Goal: Answer question/provide support: Answer question/provide support

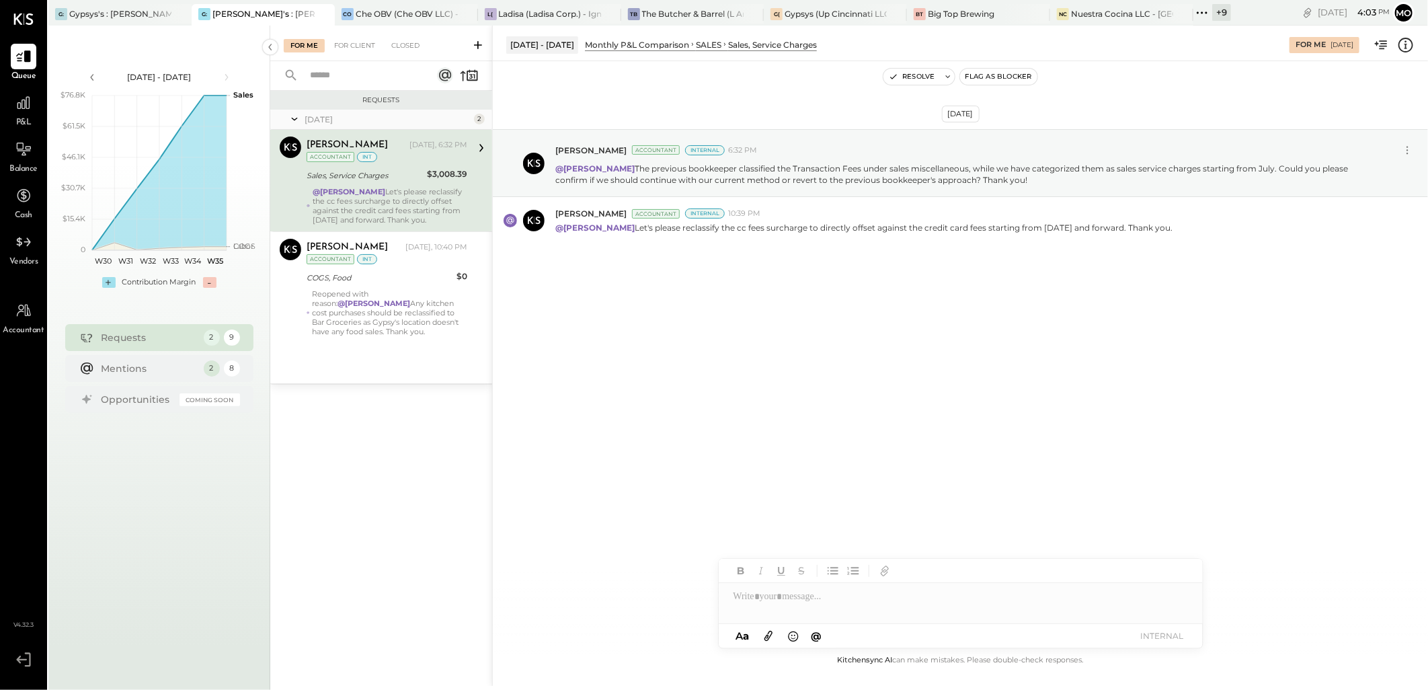
click at [567, 452] on div "[DATE] [PERSON_NAME] Accountant Internal 6:32 PM @[PERSON_NAME] The previous bo…" at bounding box center [960, 356] width 935 height 591
drag, startPoint x: 567, startPoint y: 452, endPoint x: 434, endPoint y: 459, distance: 132.6
click at [434, 459] on div "Requests [DATE] 2 [PERSON_NAME] Accountant [PERSON_NAME] [DATE], 6:32 PM Accoun…" at bounding box center [381, 370] width 222 height 559
click at [503, 14] on div "Ladisa (Ladisa Corp.) - Ignite" at bounding box center [550, 13] width 102 height 11
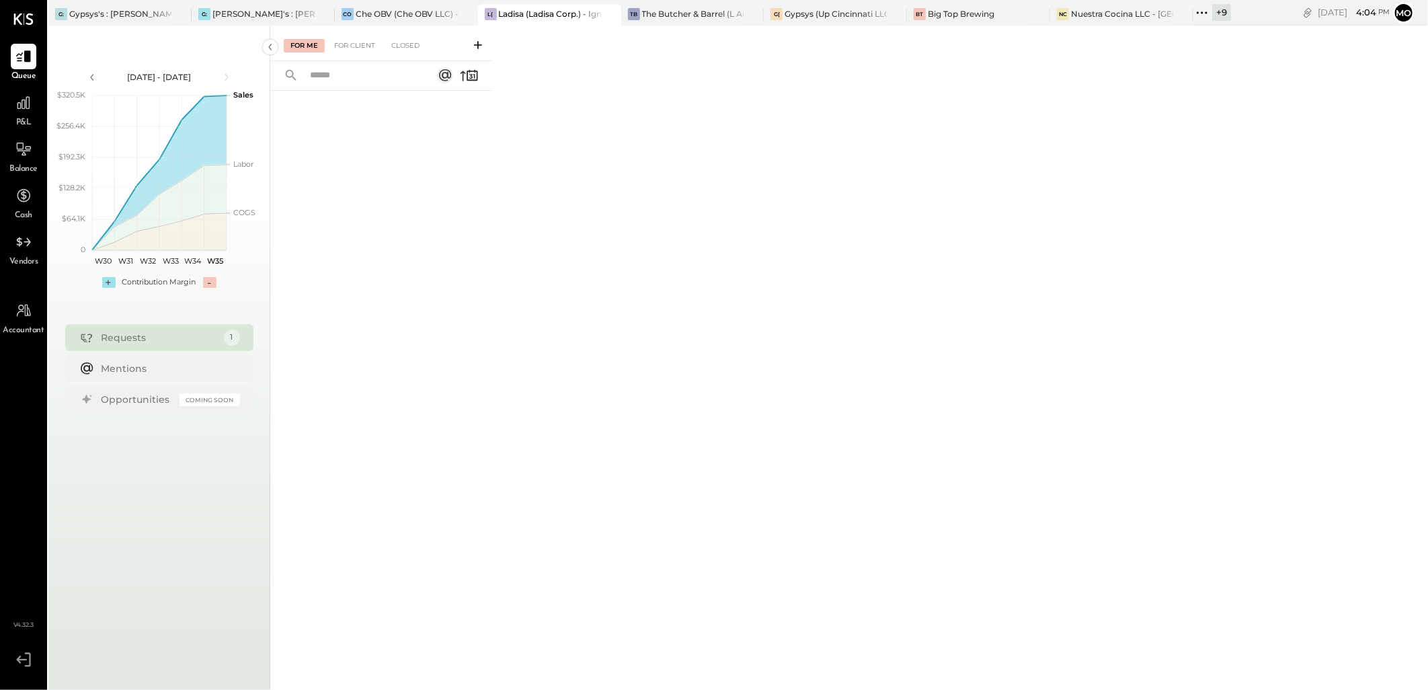
click at [479, 45] on icon at bounding box center [477, 44] width 13 height 13
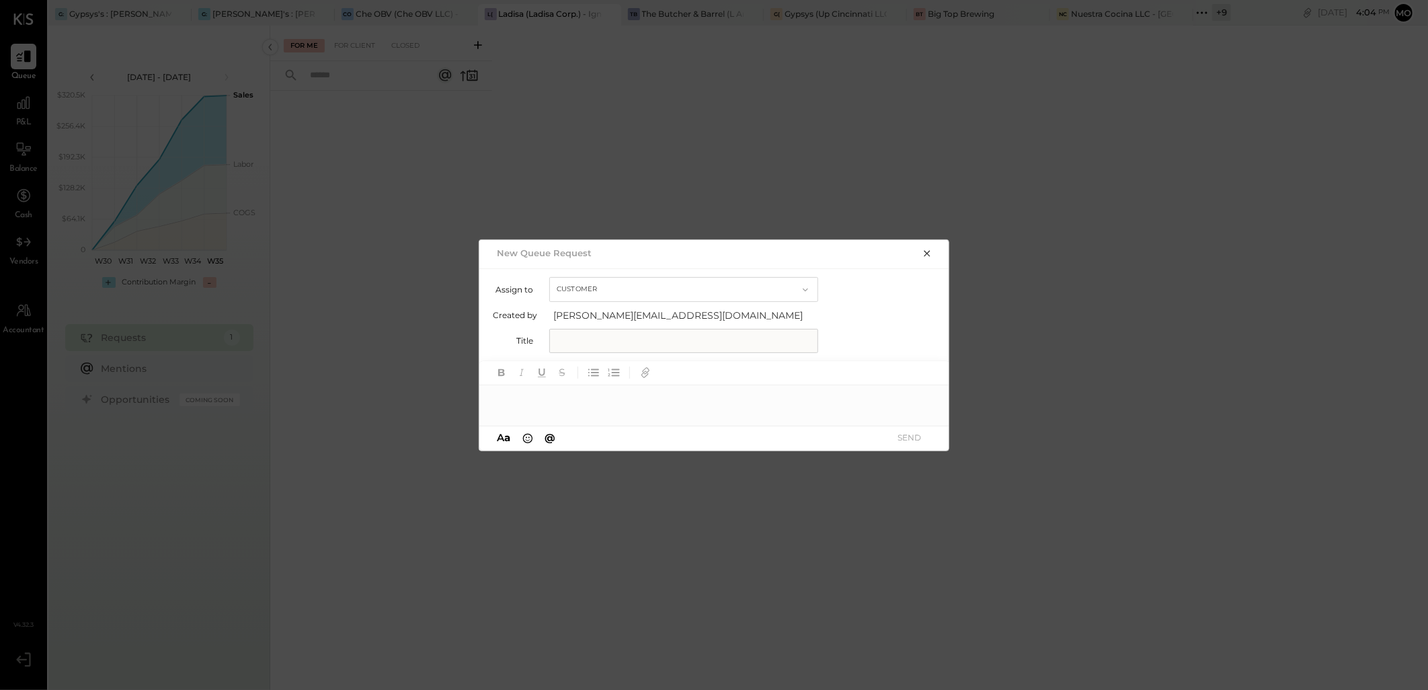
click at [596, 343] on input "text" at bounding box center [683, 341] width 269 height 24
type input "**********"
click at [541, 402] on div at bounding box center [714, 398] width 471 height 27
click at [554, 408] on div at bounding box center [714, 398] width 471 height 27
paste div
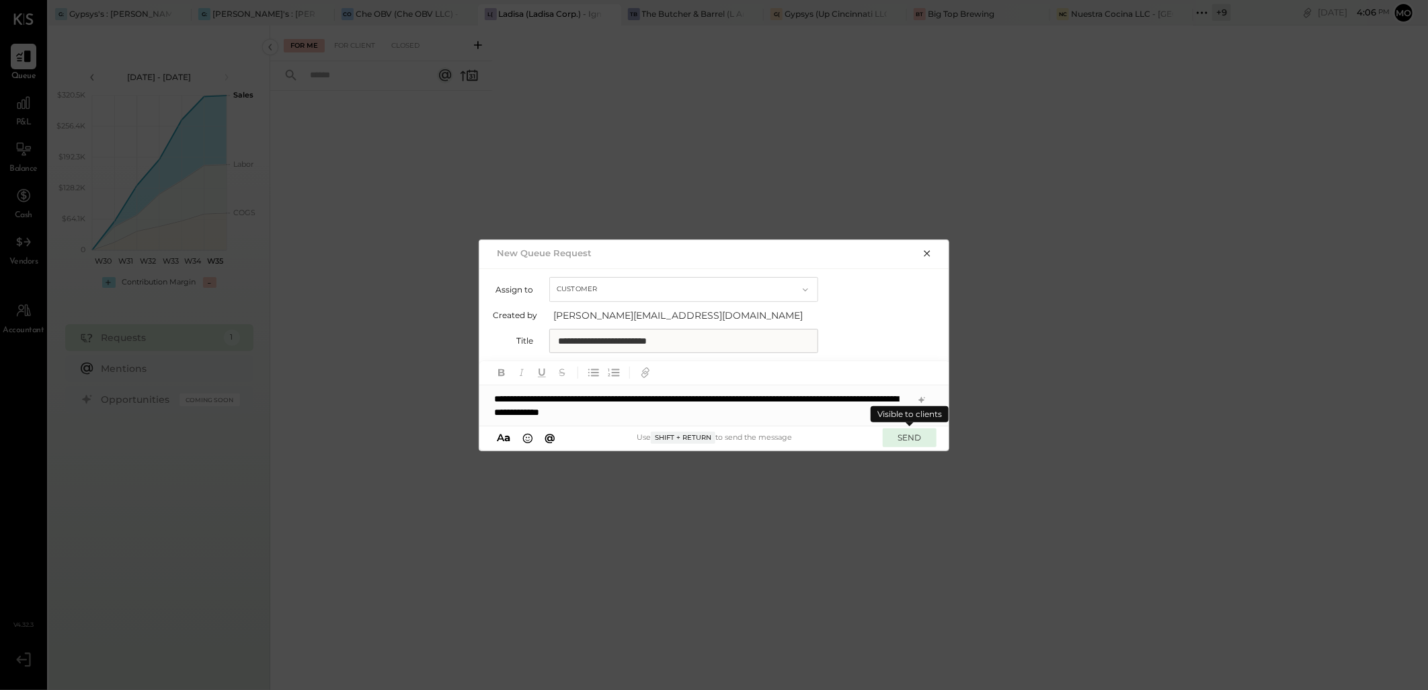
click at [903, 441] on button "SEND" at bounding box center [910, 437] width 54 height 18
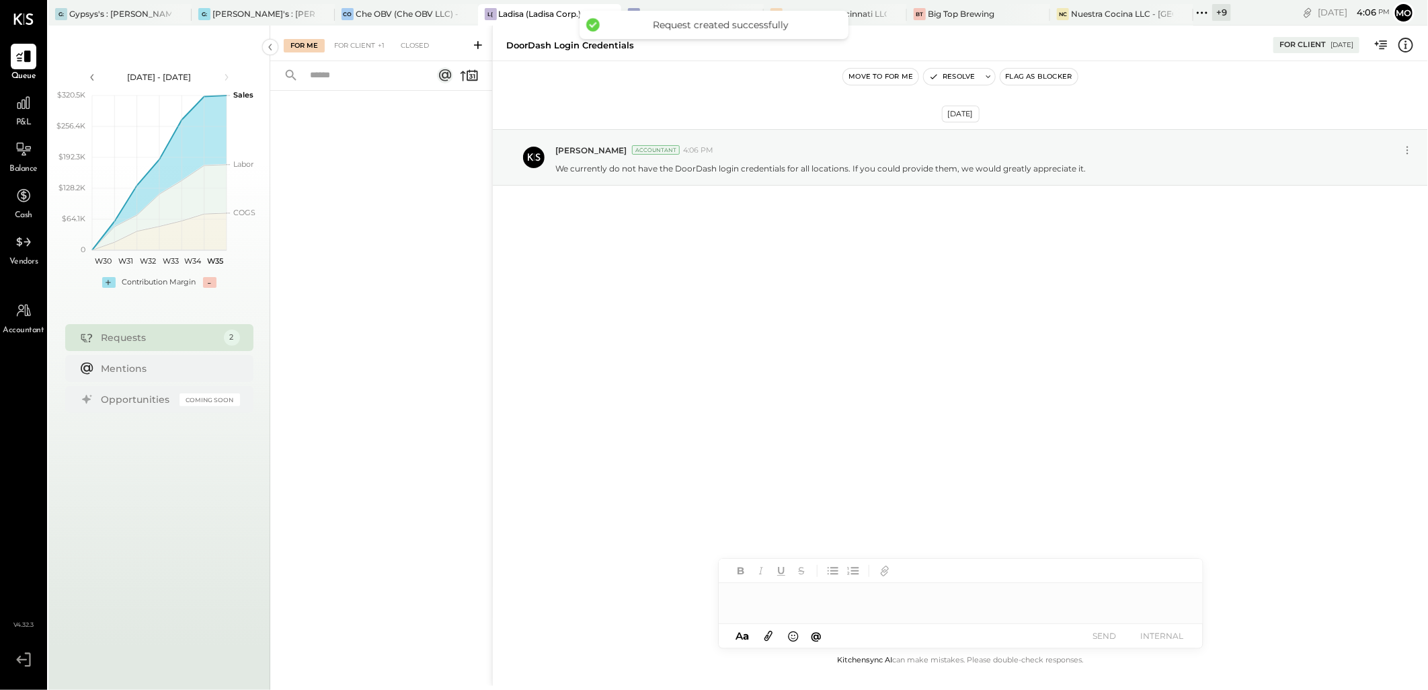
click at [475, 44] on icon at bounding box center [477, 44] width 13 height 13
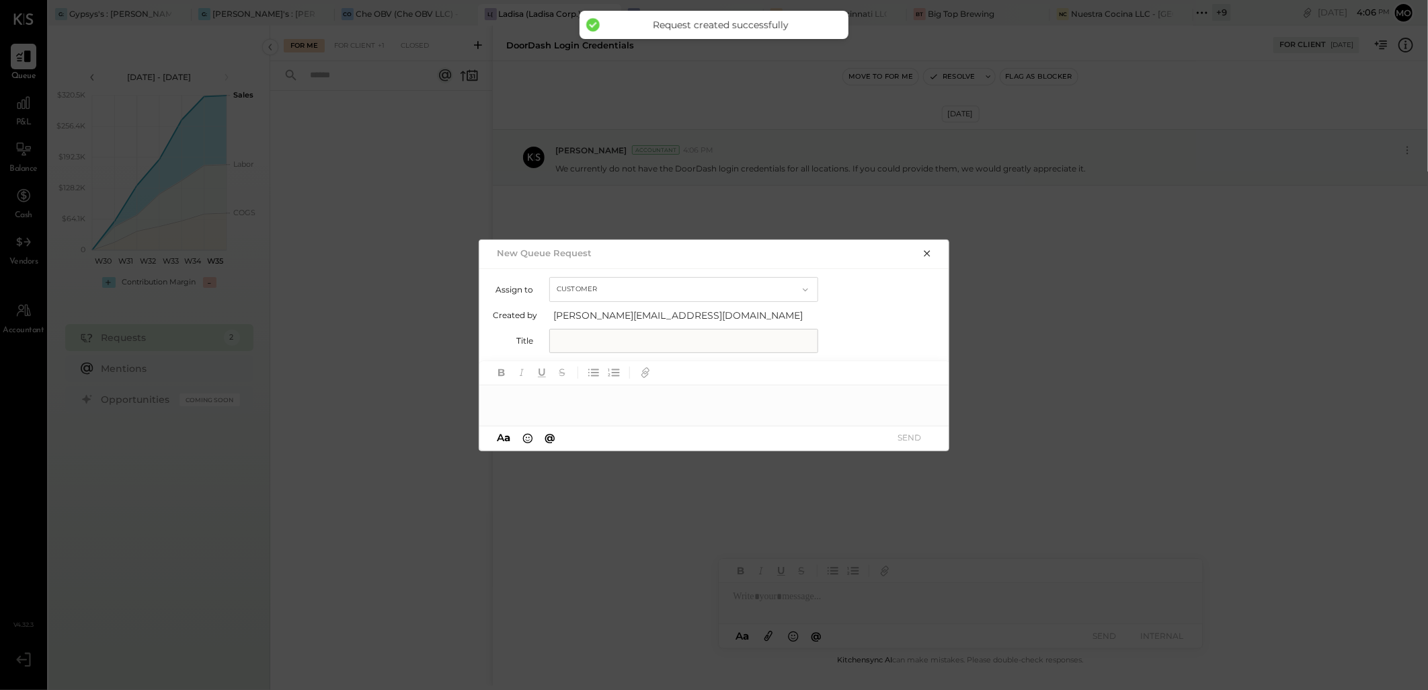
click at [606, 344] on input "text" at bounding box center [683, 341] width 269 height 24
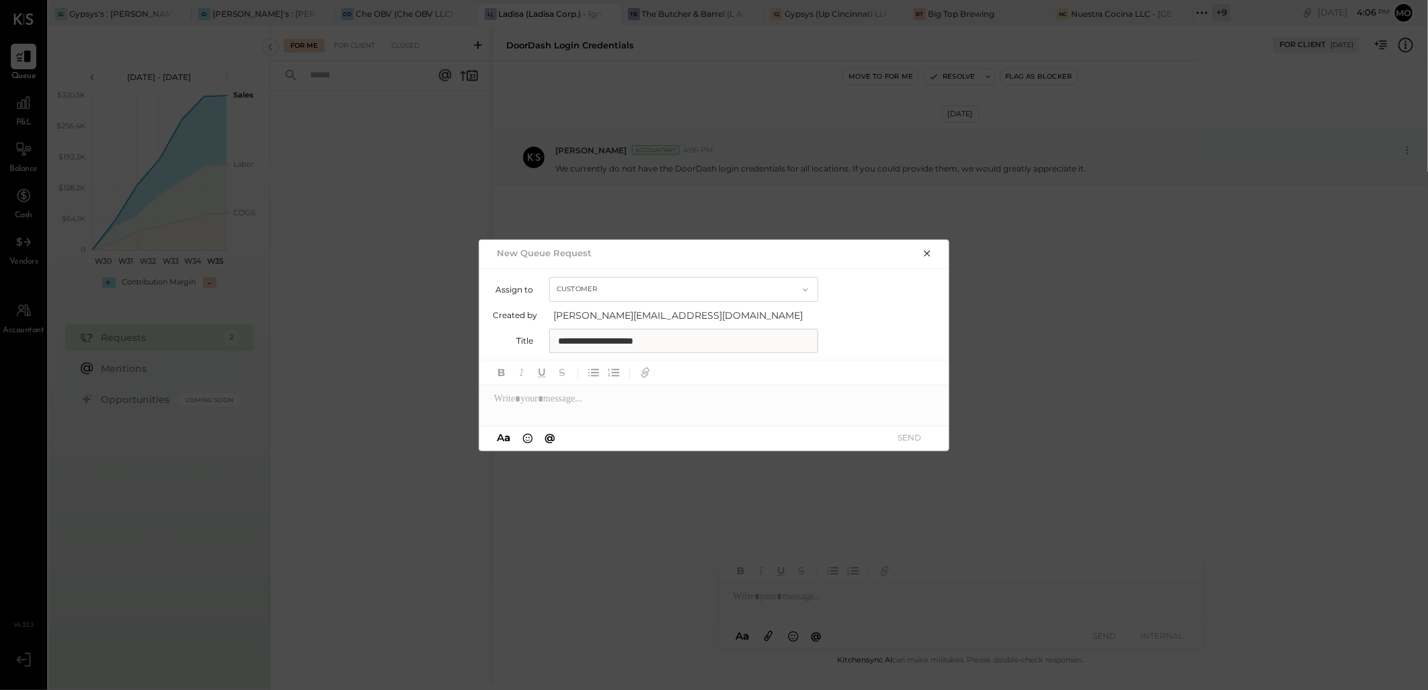
type input "**********"
click at [567, 398] on div at bounding box center [714, 398] width 471 height 27
paste div
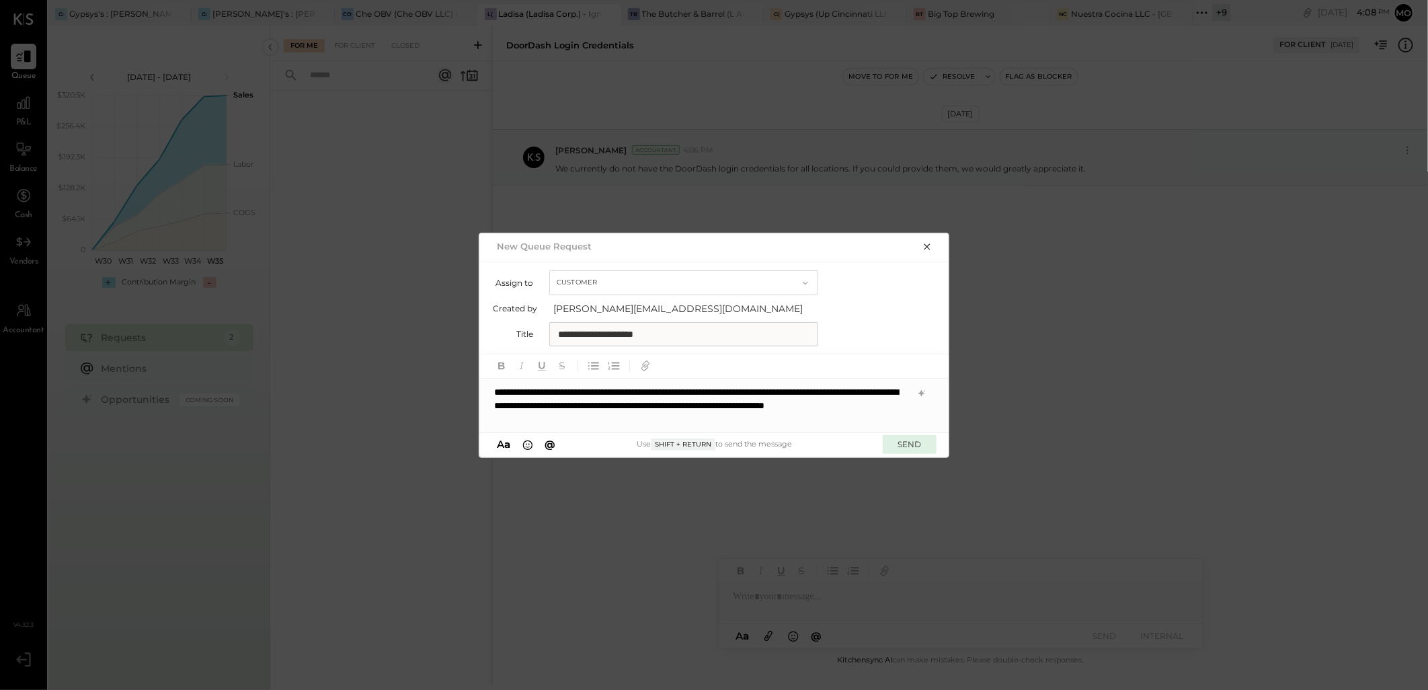
click at [922, 445] on button "SEND" at bounding box center [910, 444] width 54 height 18
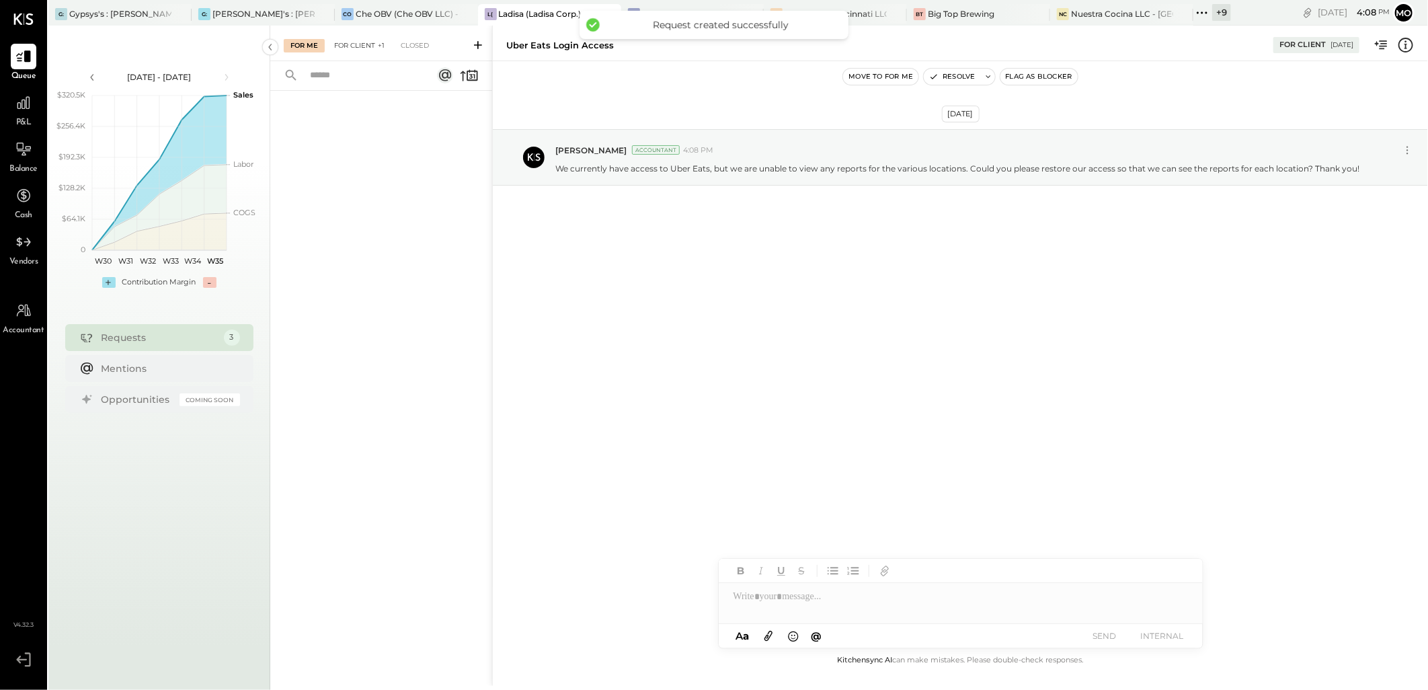
click at [367, 40] on div "For Client +1" at bounding box center [359, 45] width 64 height 13
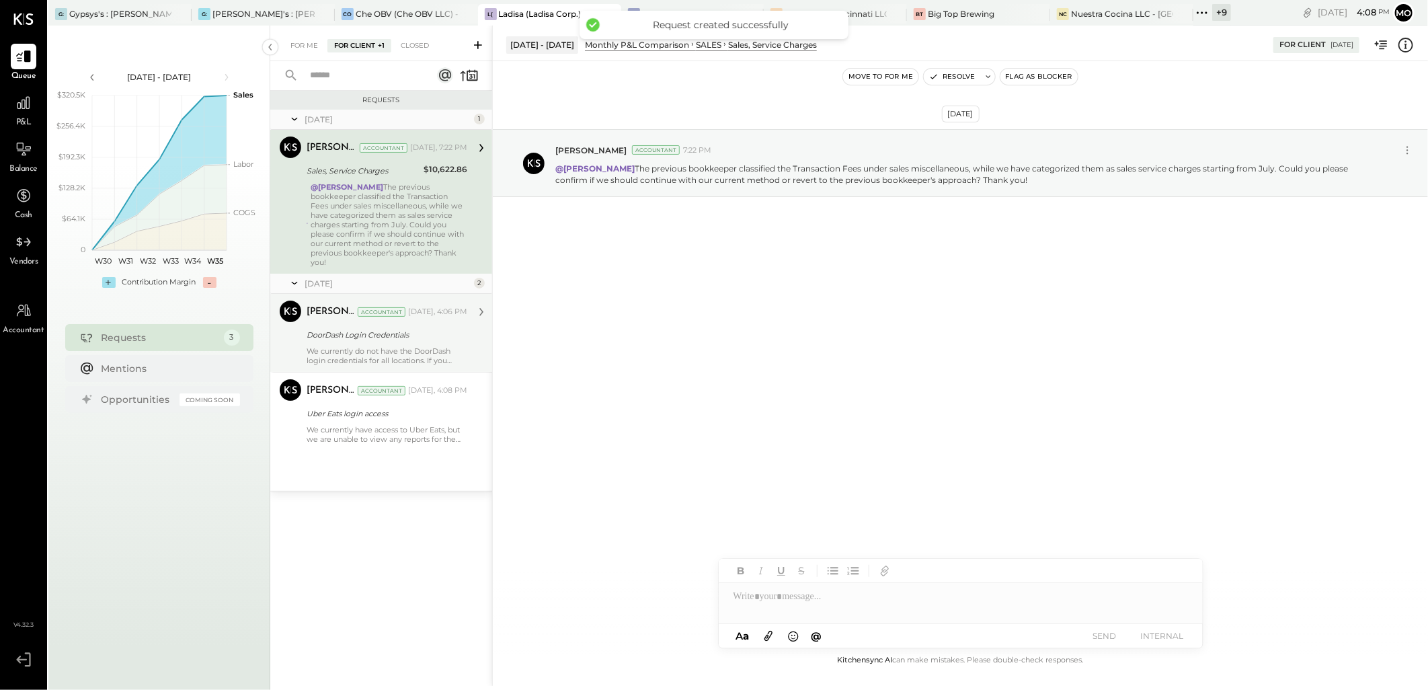
click at [382, 346] on div "We currently do not have the DoorDash login credentials for all locations. If y…" at bounding box center [387, 355] width 161 height 19
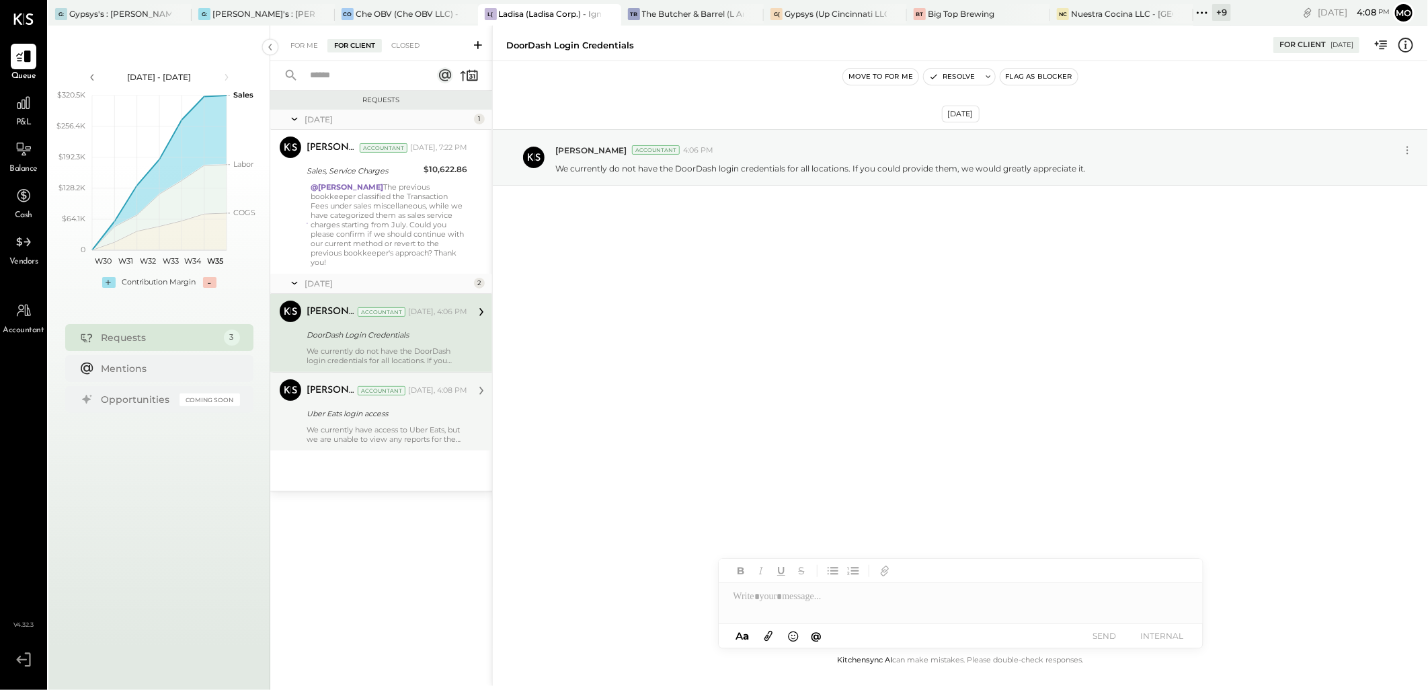
click at [409, 425] on div "We currently have access to Uber Eats, but we are unable to view any reports fo…" at bounding box center [387, 434] width 161 height 19
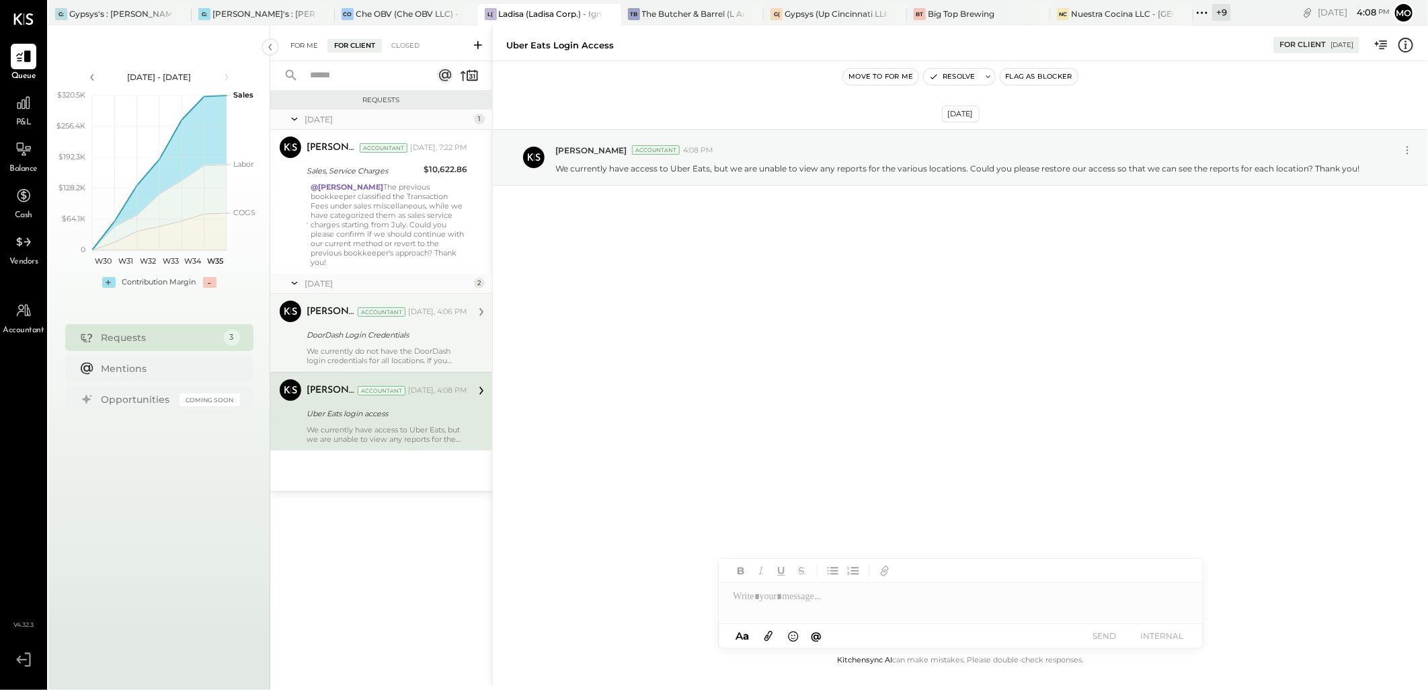
click at [300, 47] on div "For Me" at bounding box center [304, 45] width 41 height 13
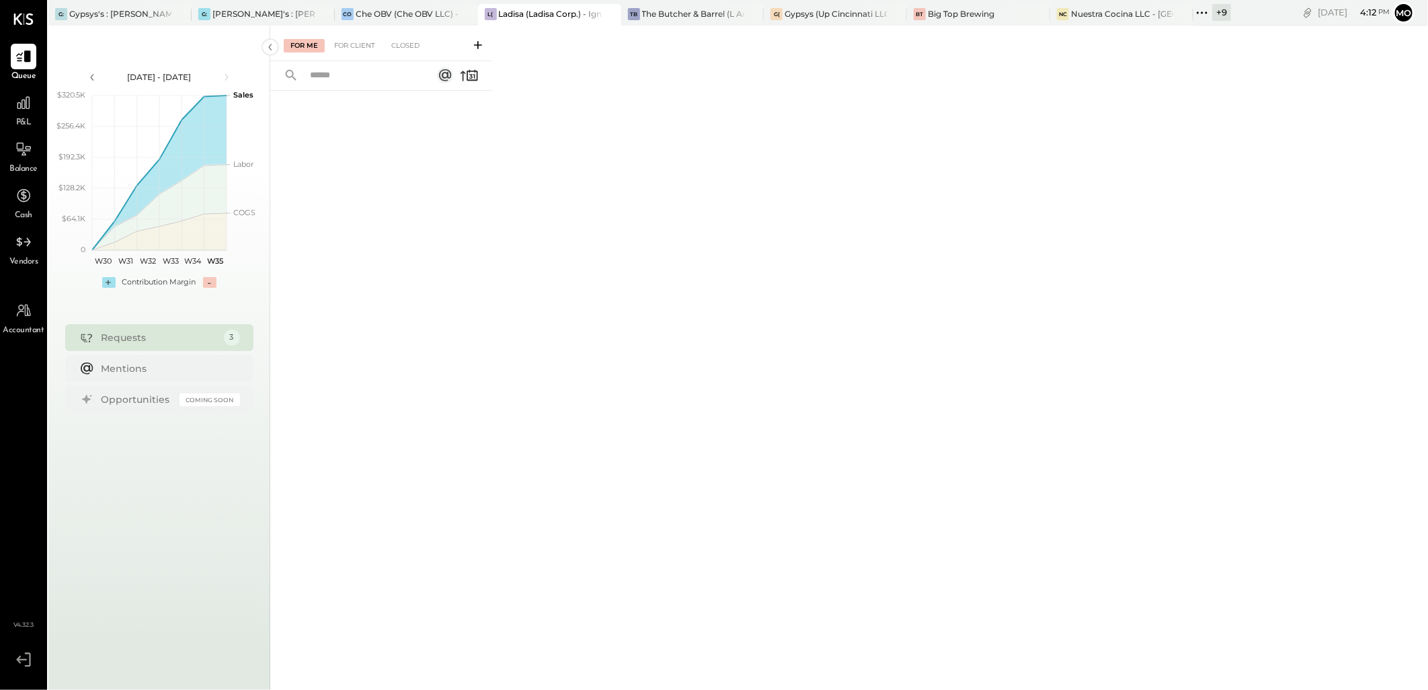
click at [479, 44] on icon at bounding box center [477, 44] width 13 height 13
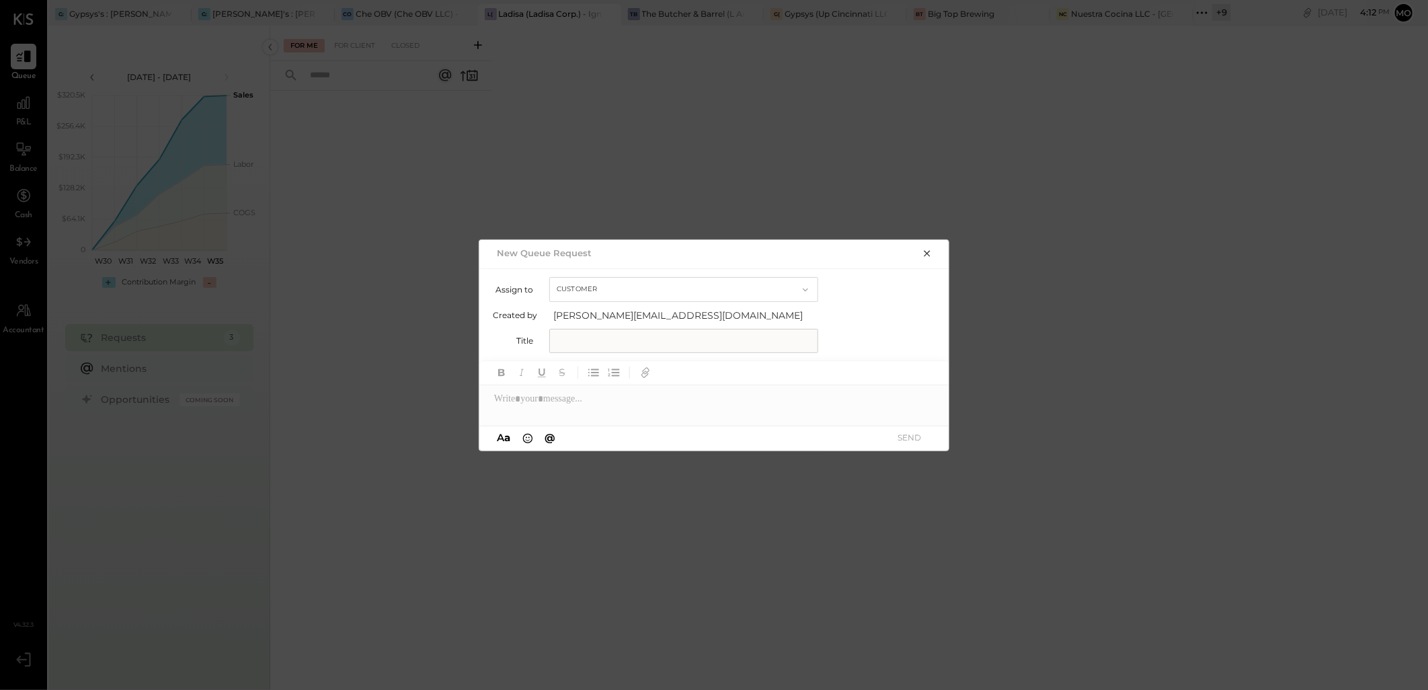
click at [589, 336] on input "text" at bounding box center [683, 341] width 269 height 24
type input "**********"
click at [561, 392] on div at bounding box center [714, 398] width 471 height 27
paste div
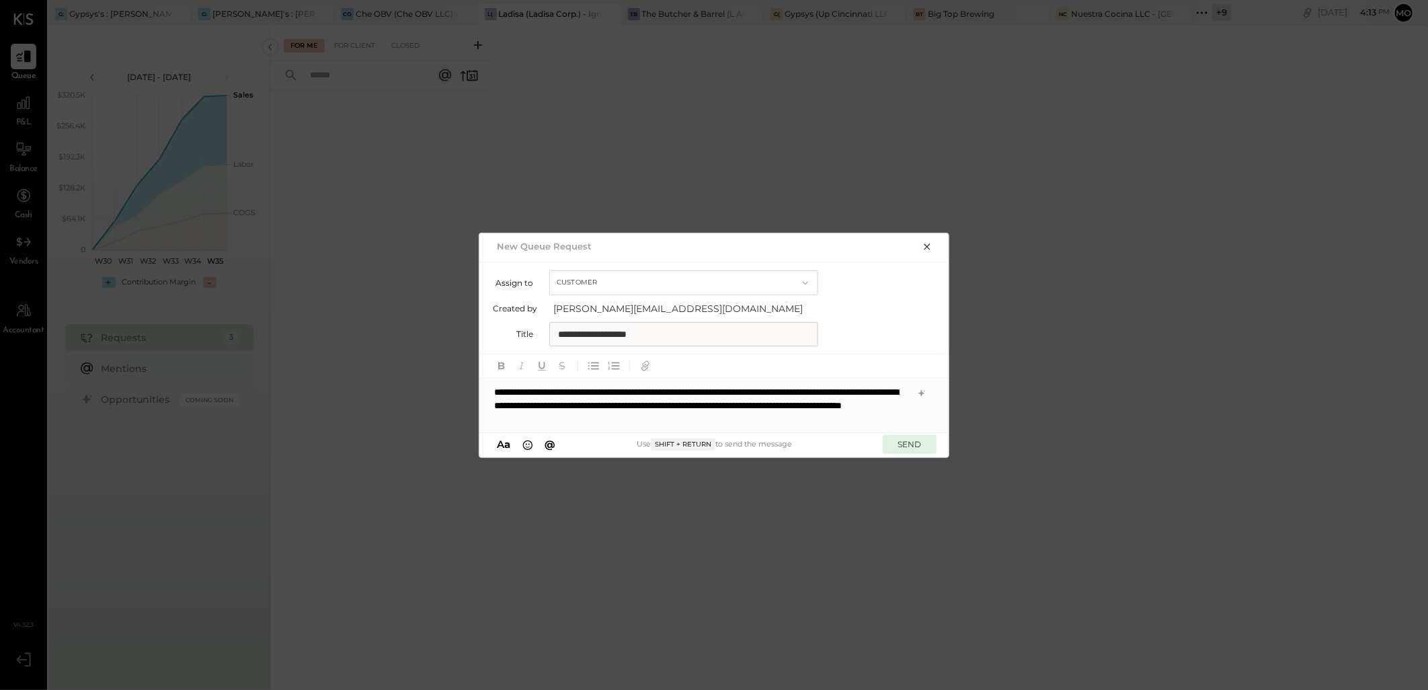
click at [900, 445] on button "SEND" at bounding box center [910, 444] width 54 height 18
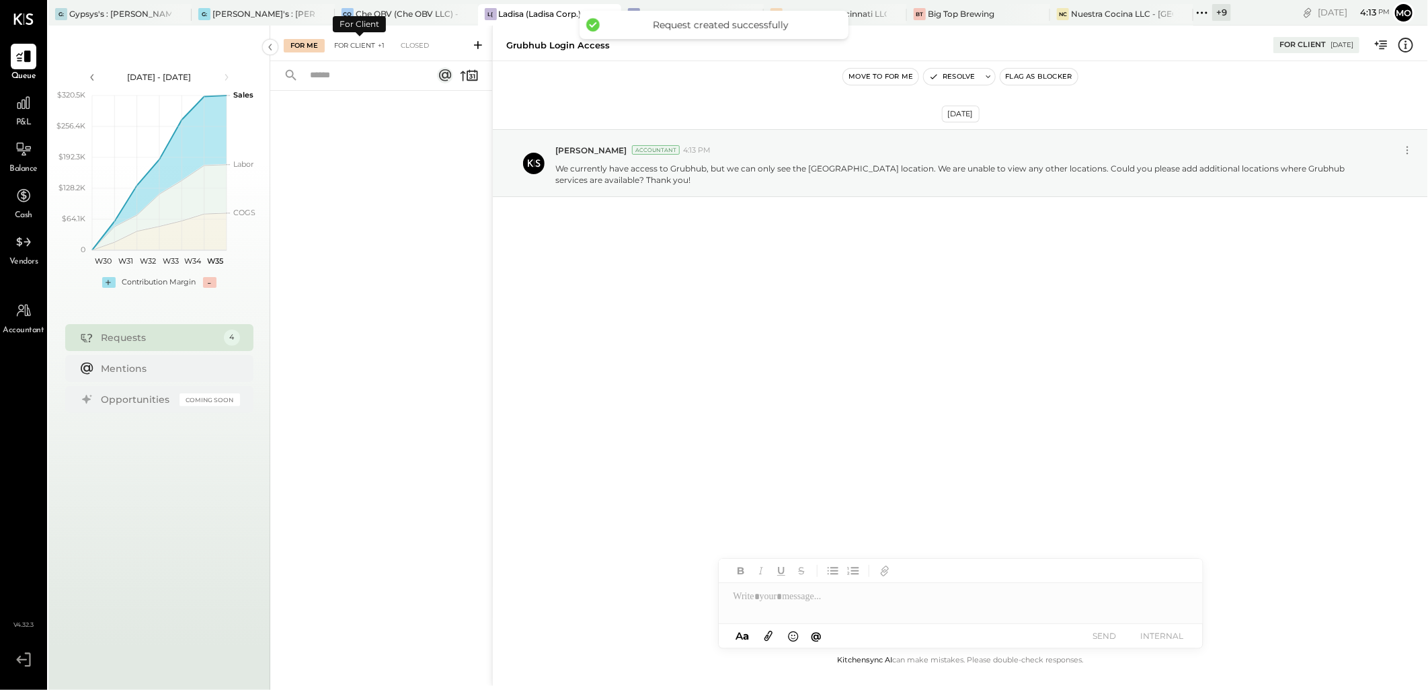
click at [368, 45] on div "For Client +1" at bounding box center [359, 45] width 64 height 13
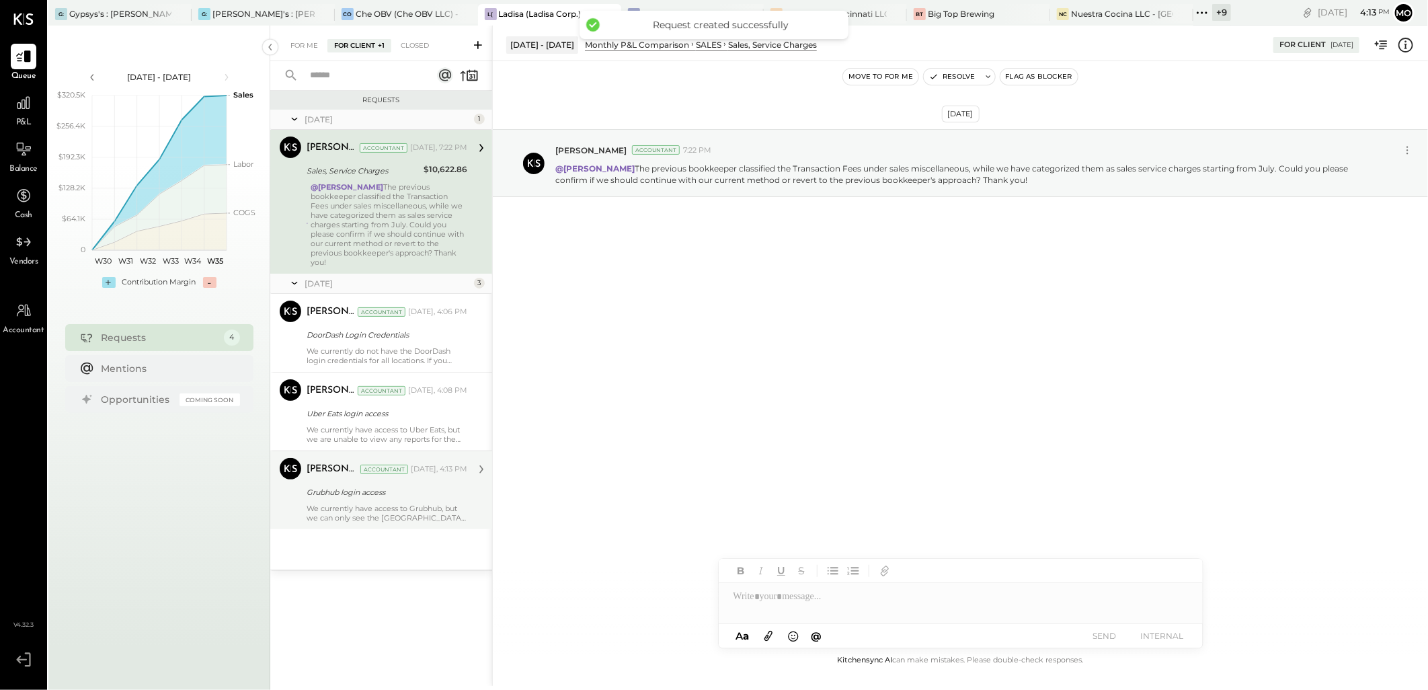
click at [407, 506] on div "We currently have access to Grubhub, but we can only see the [GEOGRAPHIC_DATA] …" at bounding box center [387, 513] width 161 height 19
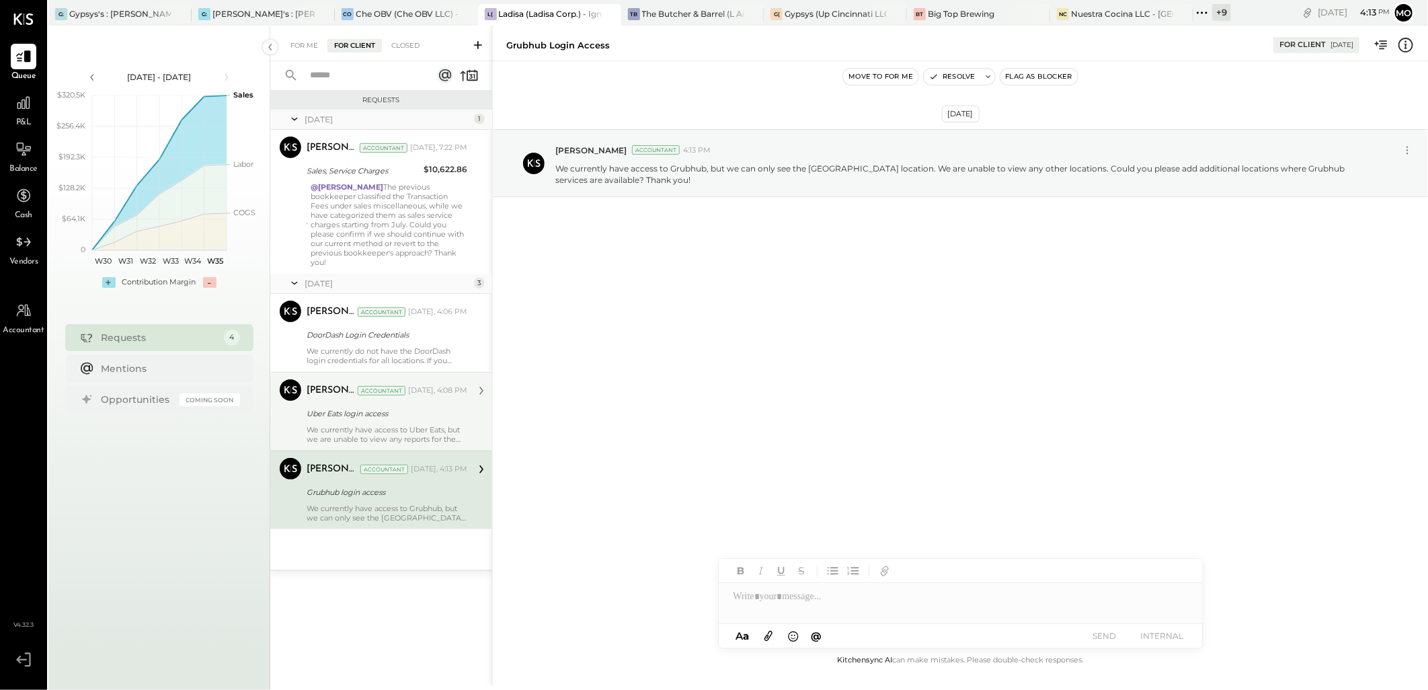
click at [372, 407] on div "Uber Eats login access" at bounding box center [385, 413] width 157 height 13
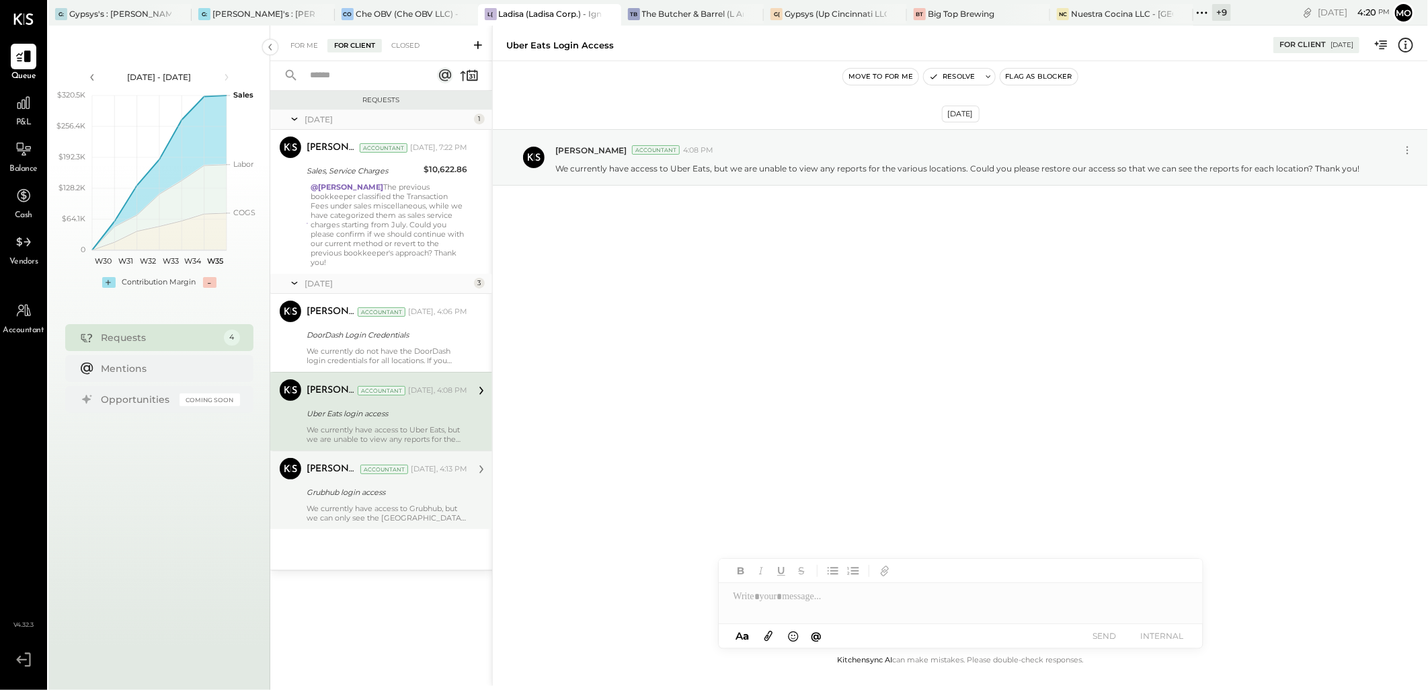
drag, startPoint x: 307, startPoint y: 45, endPoint x: 399, endPoint y: 59, distance: 93.2
click at [307, 45] on div "For Me" at bounding box center [304, 45] width 41 height 13
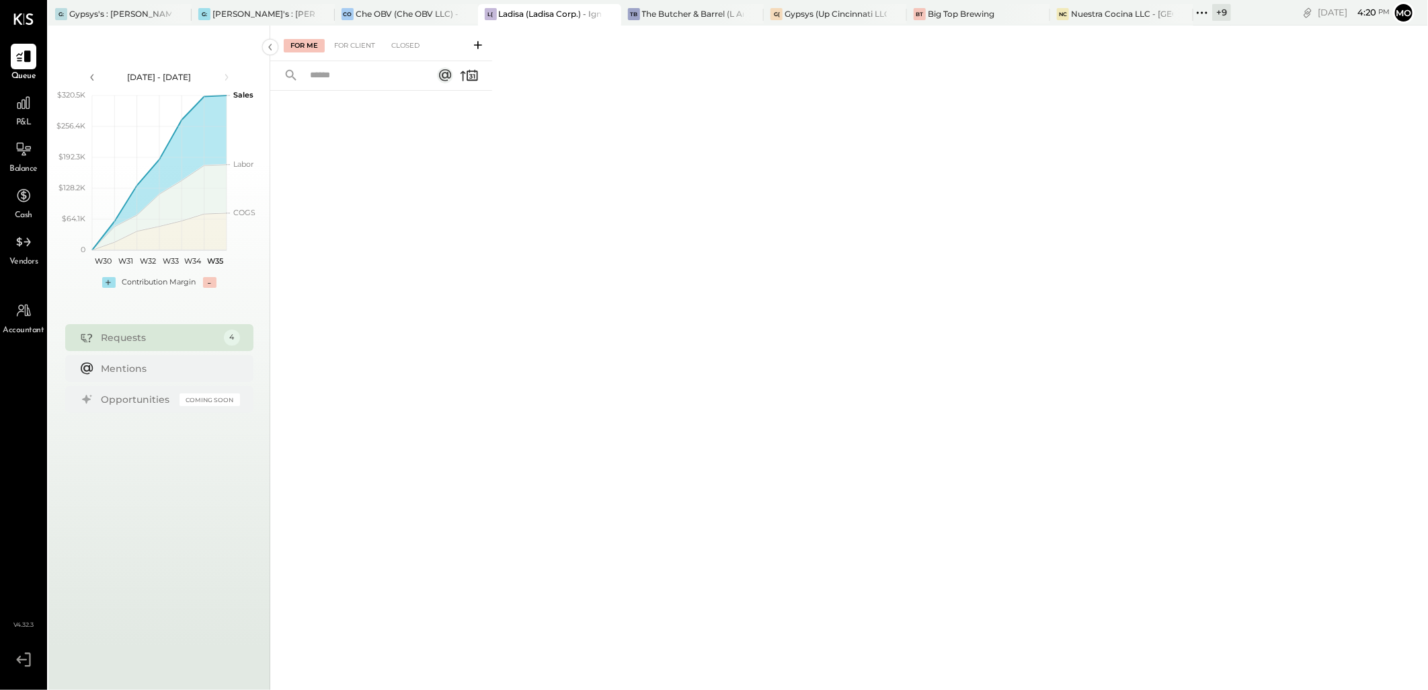
click at [474, 46] on icon at bounding box center [477, 44] width 13 height 13
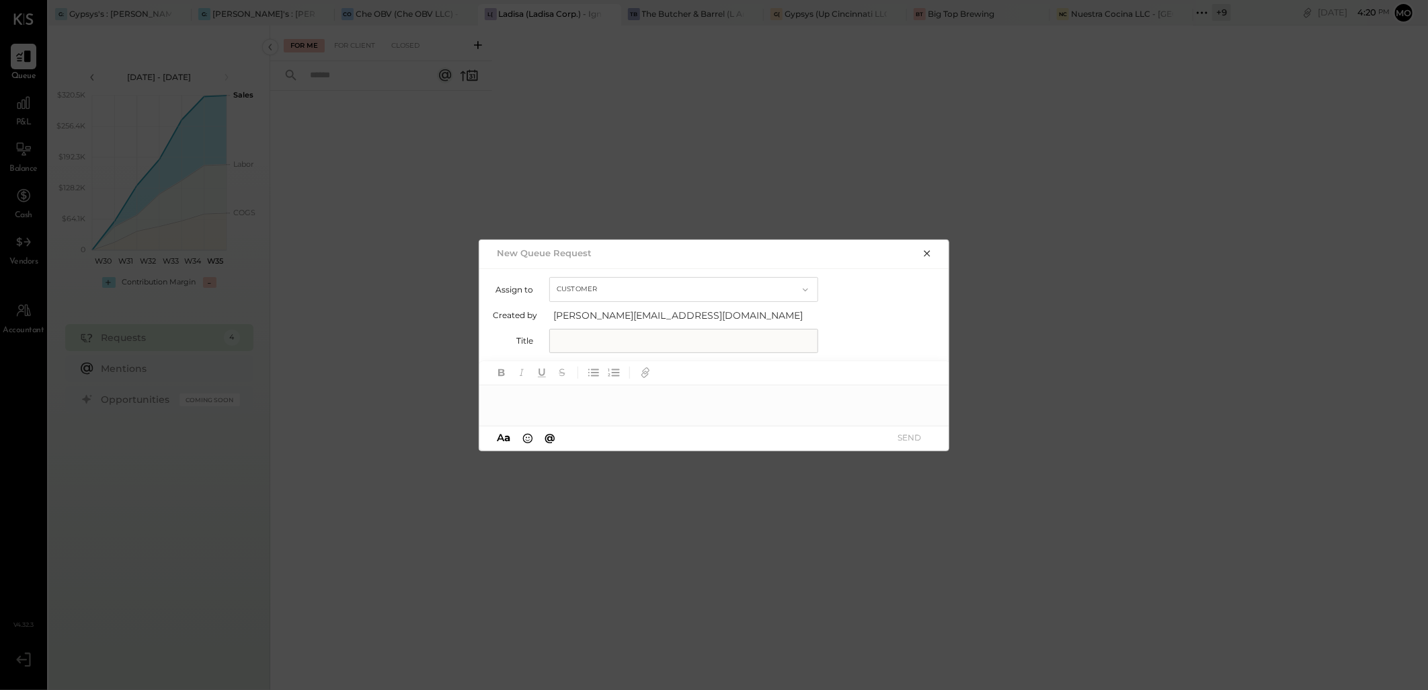
click at [586, 344] on input "text" at bounding box center [683, 341] width 269 height 24
click at [560, 336] on input "**********" at bounding box center [683, 341] width 269 height 24
click at [690, 356] on div "**********" at bounding box center [714, 314] width 471 height 93
click at [683, 346] on input "**********" at bounding box center [683, 341] width 269 height 24
type input "**********"
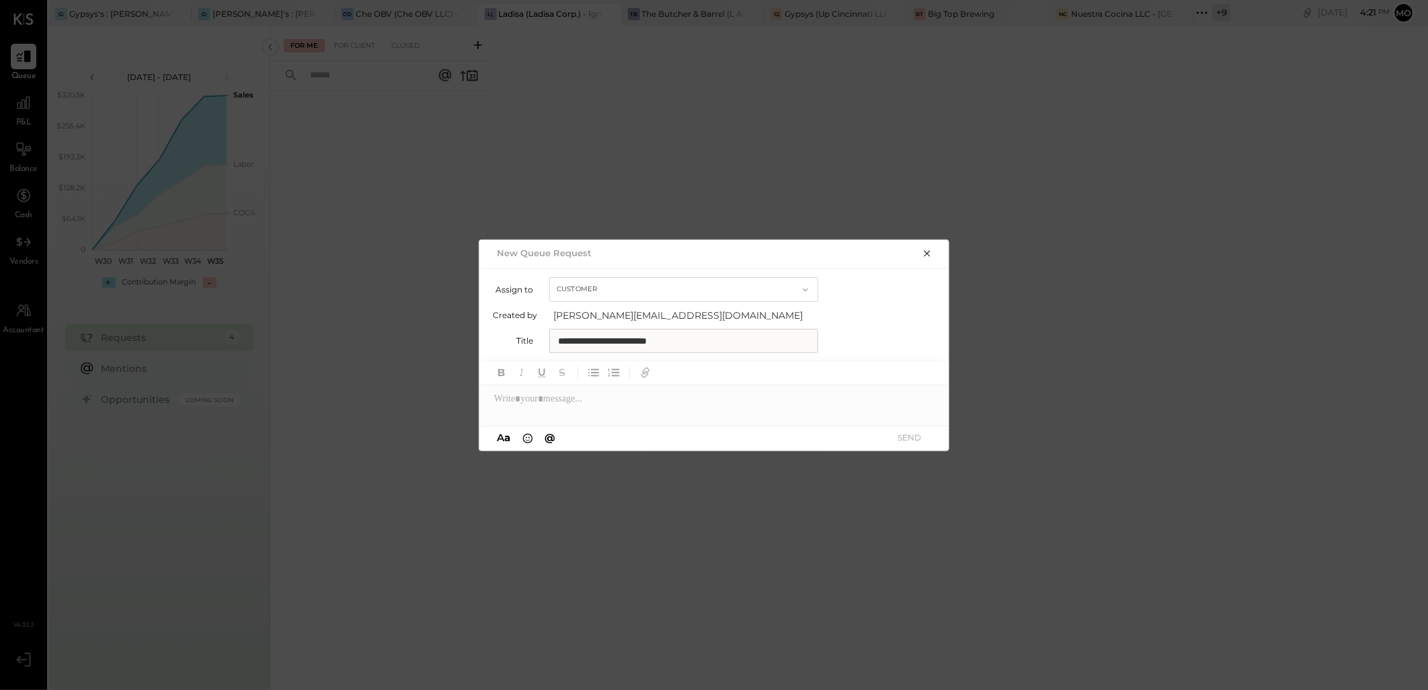
click at [575, 390] on div at bounding box center [714, 398] width 471 height 27
paste div
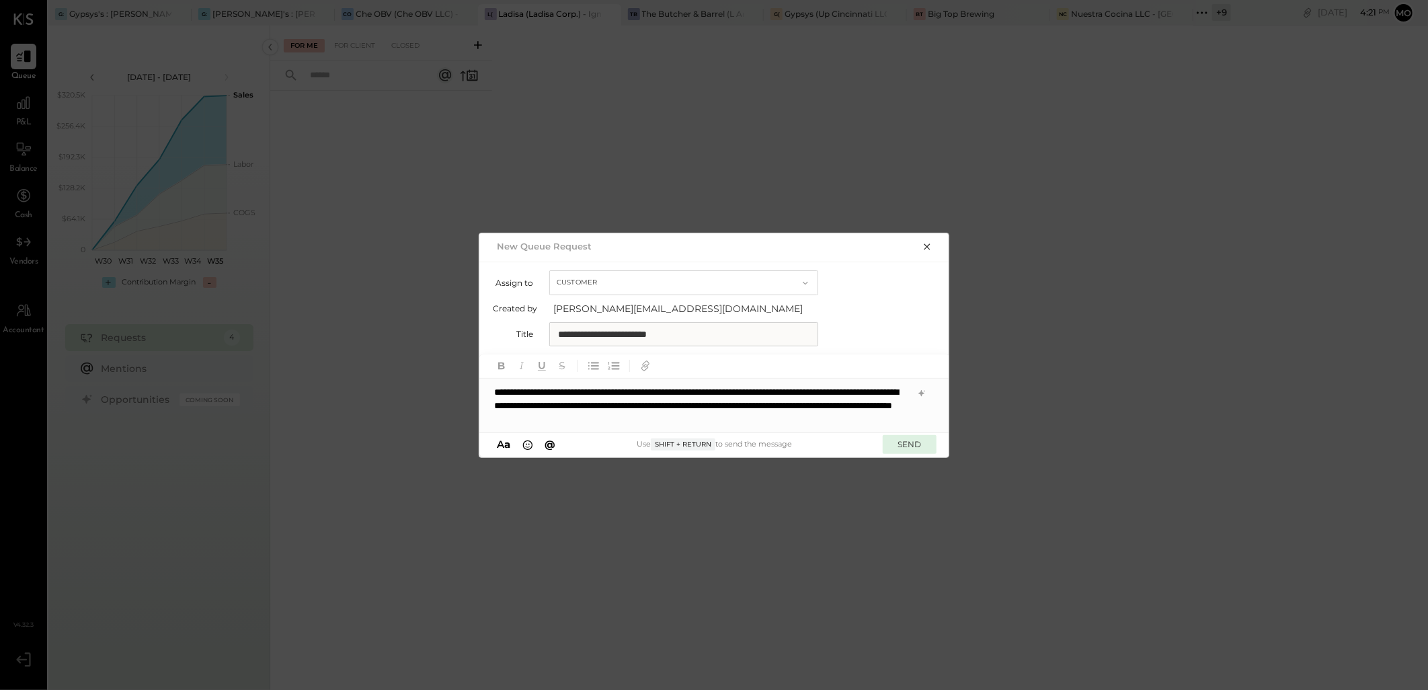
click at [908, 442] on button "SEND" at bounding box center [910, 444] width 54 height 18
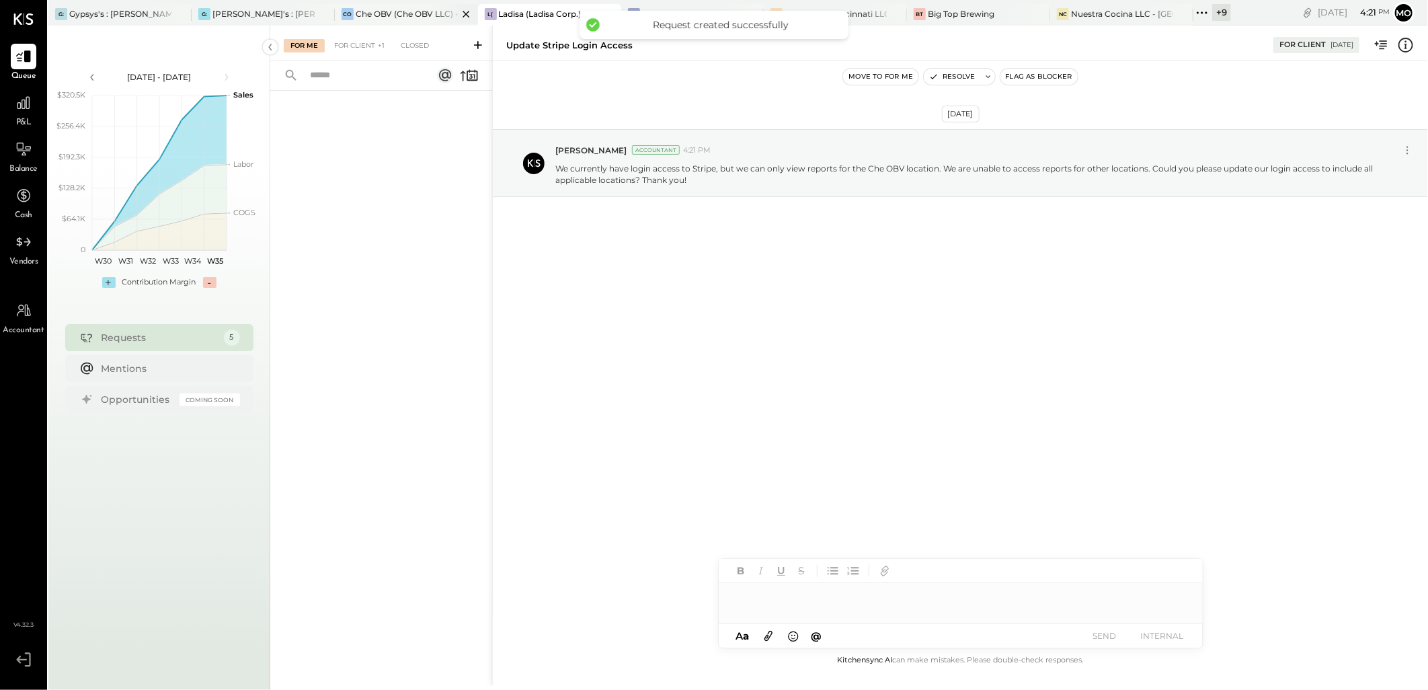
click at [366, 11] on div "Che OBV (Che OBV LLC) - Ignite" at bounding box center [407, 13] width 102 height 11
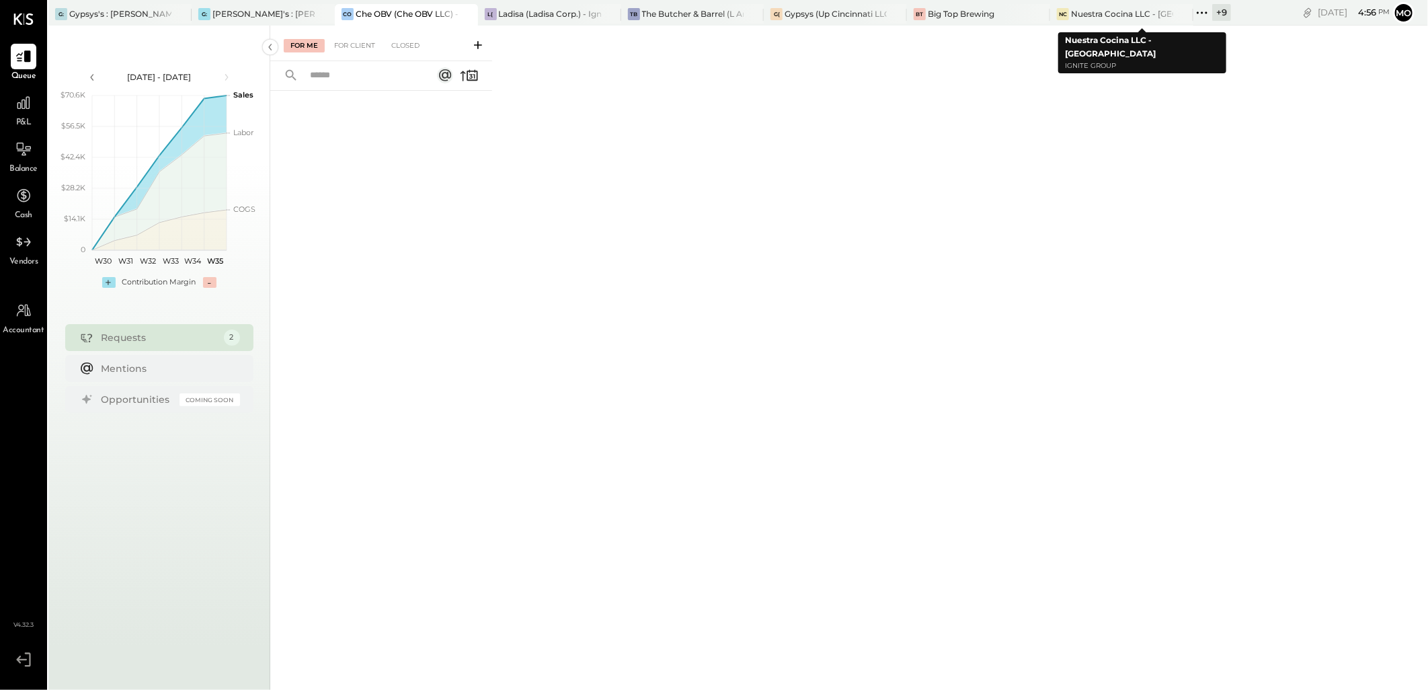
click at [1195, 13] on icon at bounding box center [1201, 12] width 17 height 17
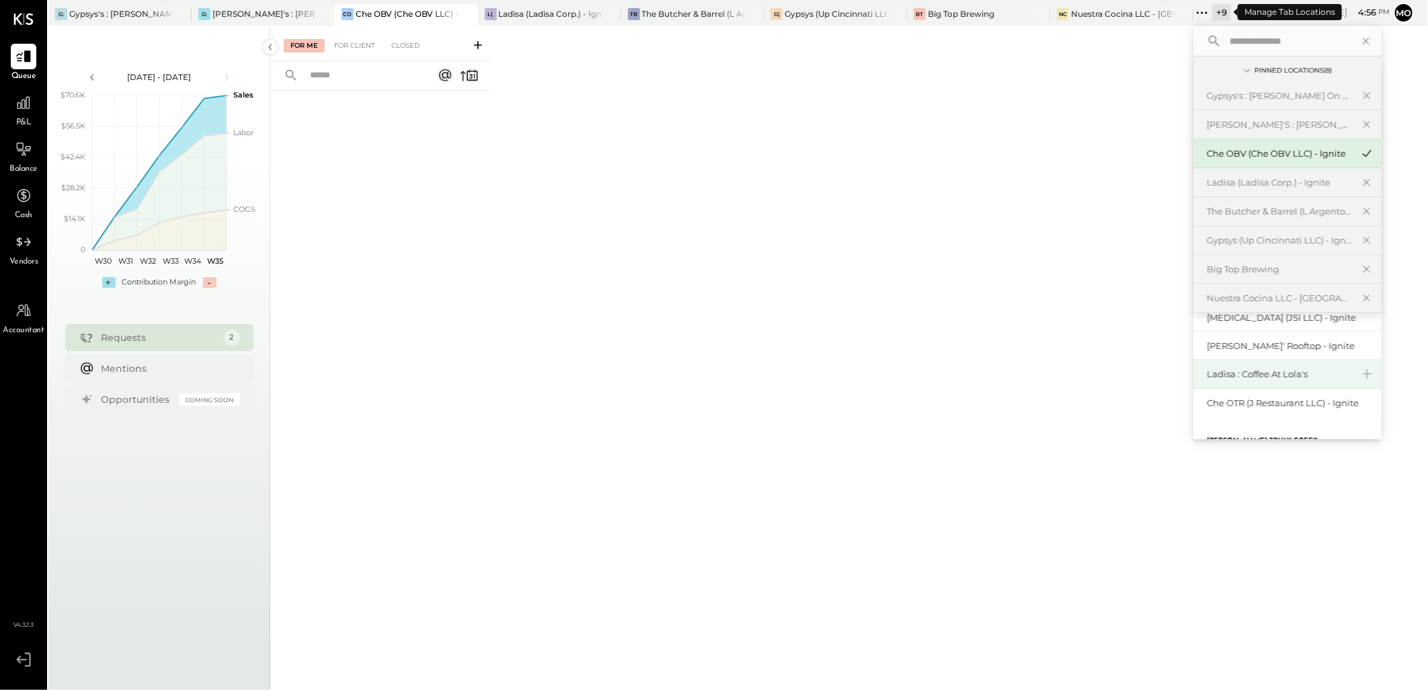
scroll to position [74, 0]
click at [1266, 368] on div "[PERSON_NAME]' Rooftop - Ignite" at bounding box center [1279, 371] width 145 height 13
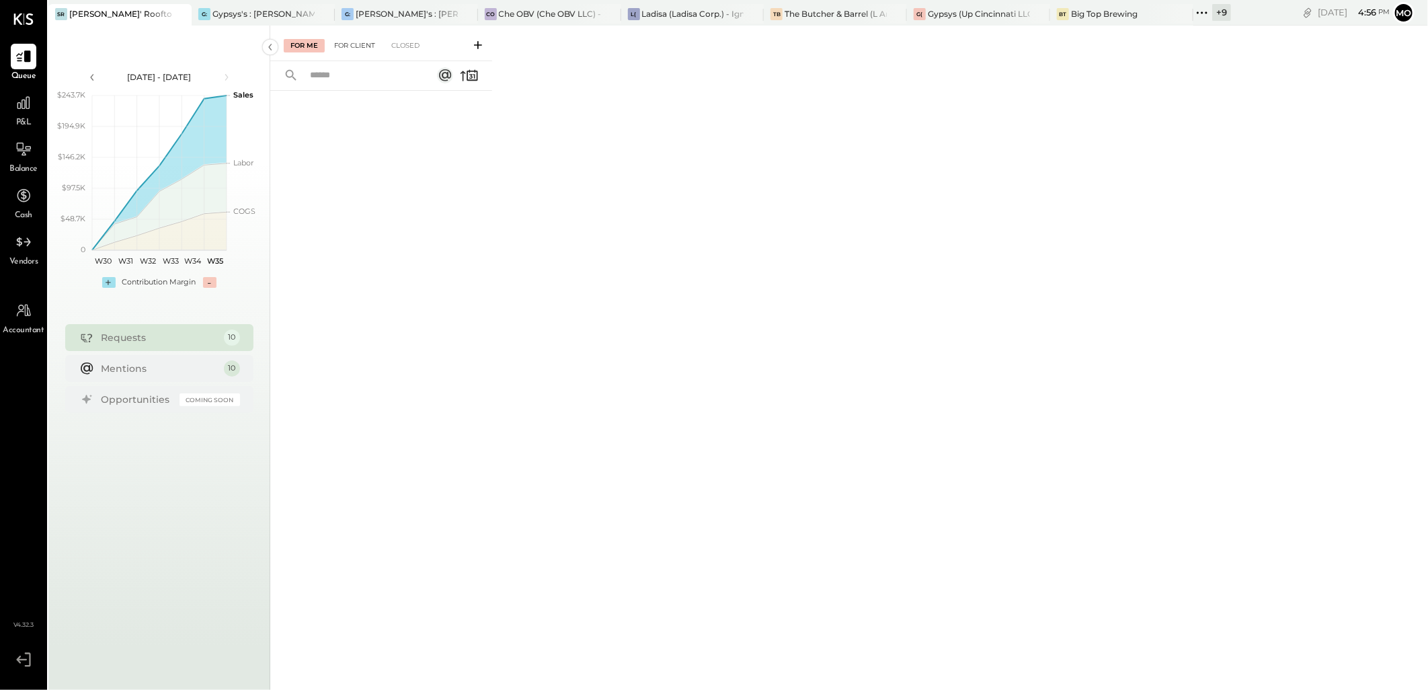
click at [365, 50] on div "For Client" at bounding box center [354, 45] width 54 height 13
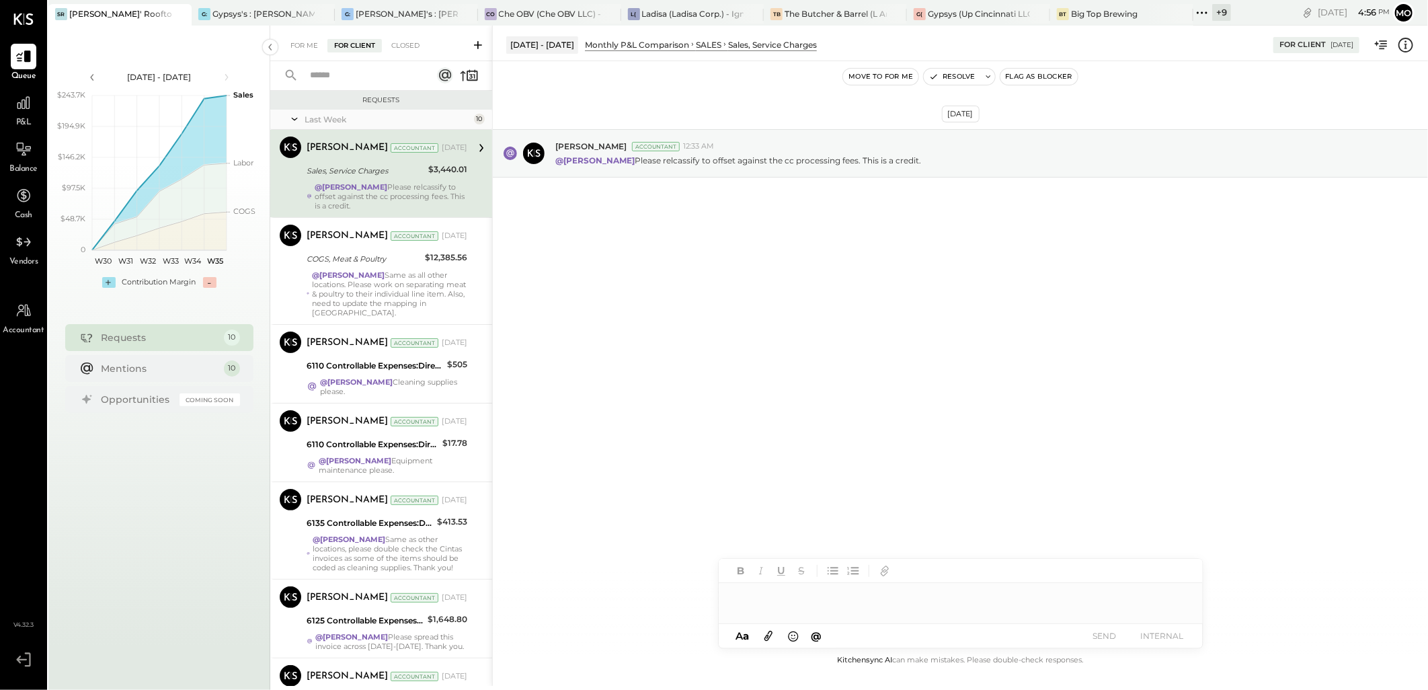
click at [340, 177] on div "Sales, Service Charges" at bounding box center [366, 171] width 118 height 16
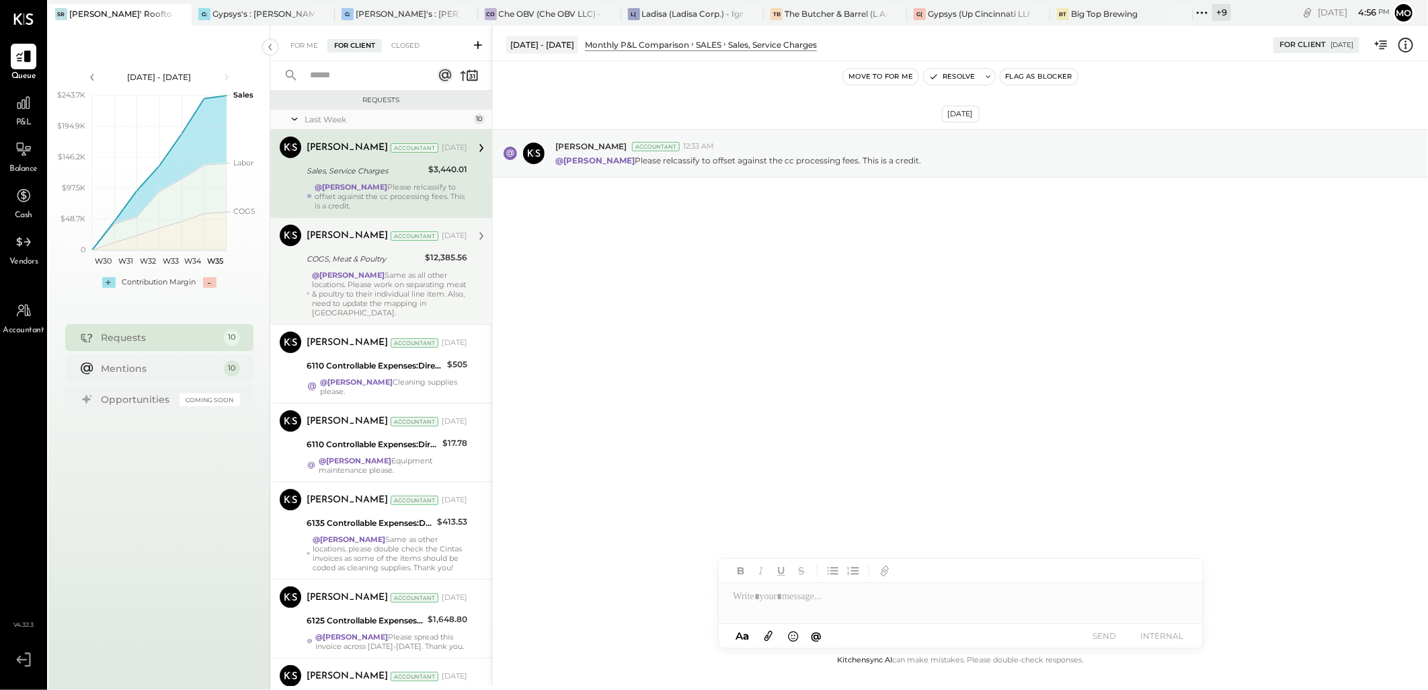
click at [407, 300] on div "@Mohammadsalkin Ansari Same as all other locations. Please work on separating m…" at bounding box center [389, 293] width 155 height 47
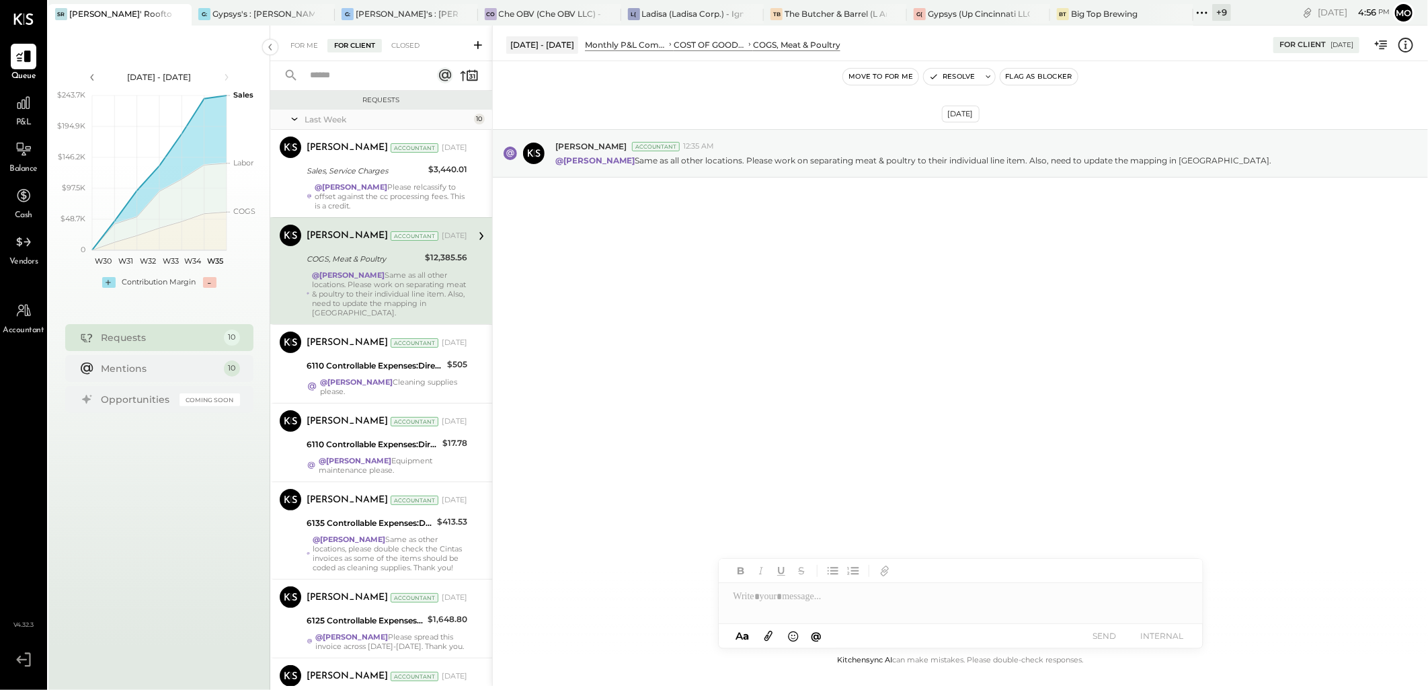
click at [779, 602] on div at bounding box center [961, 596] width 484 height 27
drag, startPoint x: 863, startPoint y: 563, endPoint x: 877, endPoint y: 566, distance: 14.5
click at [863, 563] on span "[PERSON_NAME]" at bounding box center [848, 567] width 106 height 13
click at [1098, 633] on button "SEND" at bounding box center [1105, 636] width 54 height 18
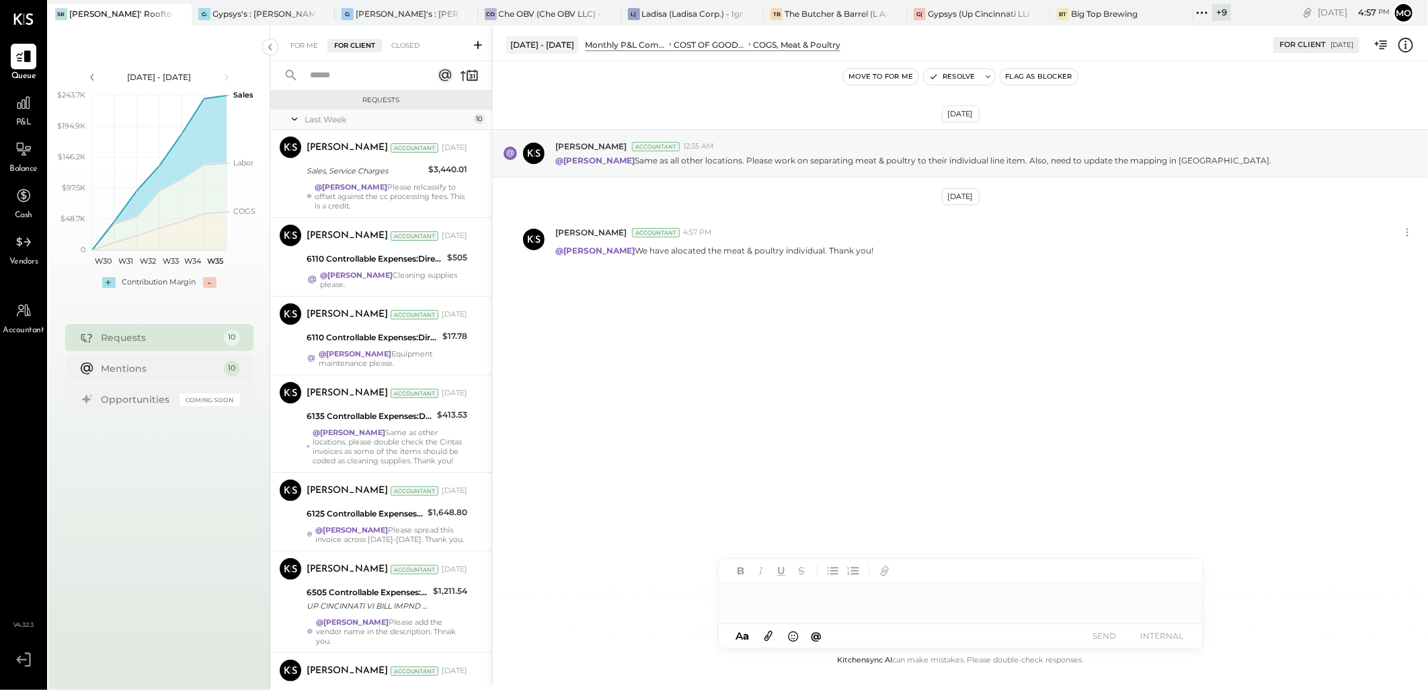
scroll to position [387, 0]
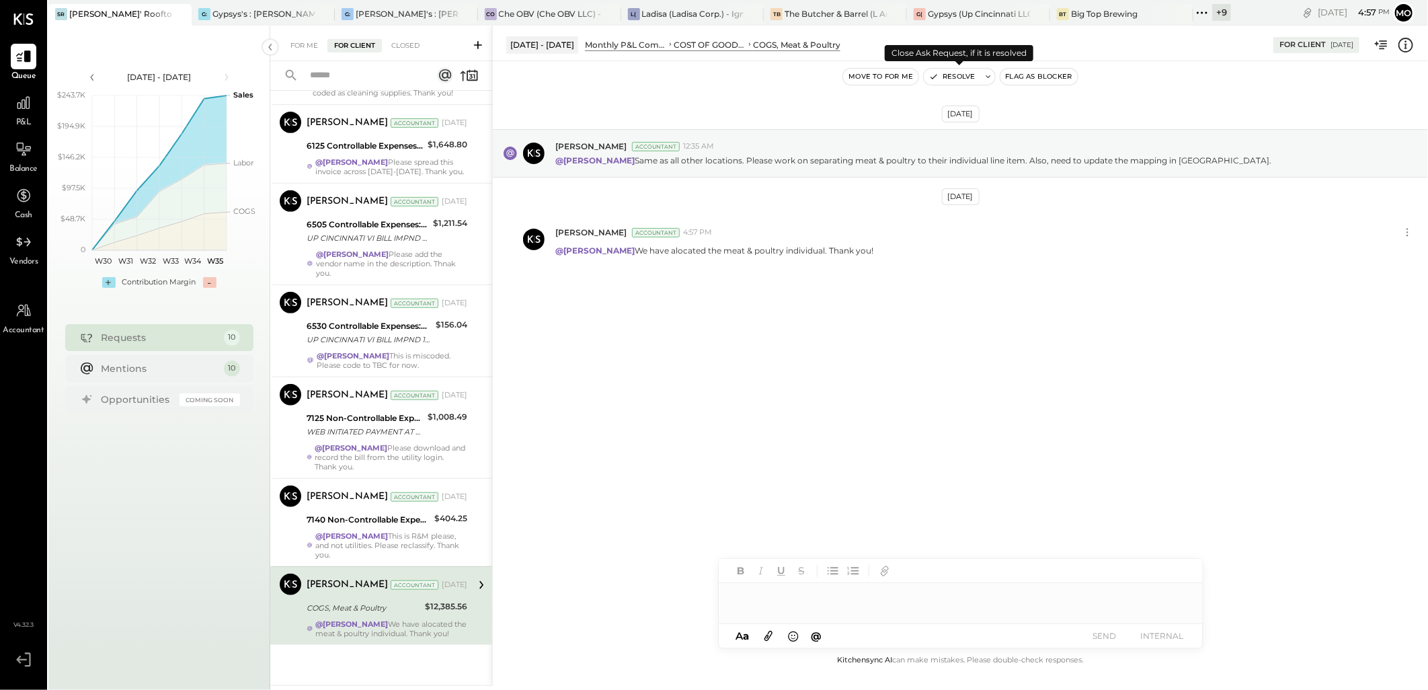
click at [945, 76] on button "Resolve" at bounding box center [952, 77] width 56 height 16
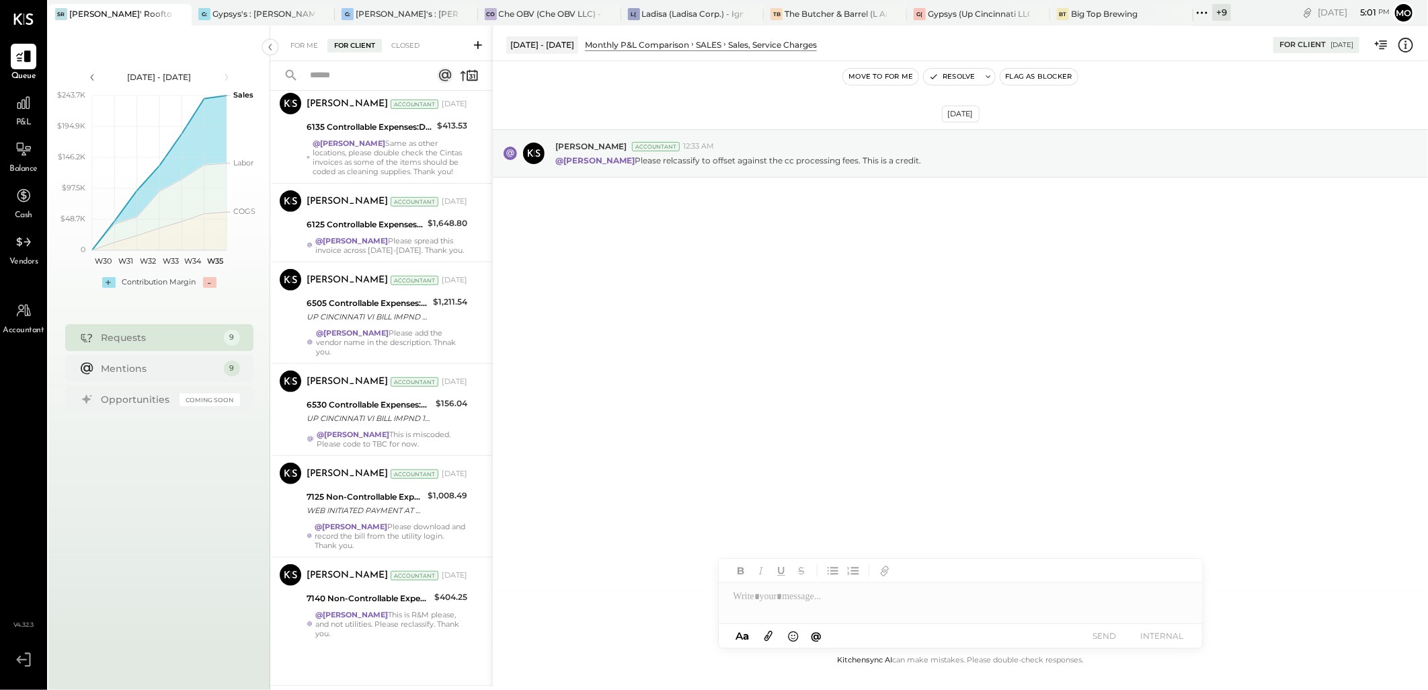
scroll to position [307, 0]
drag, startPoint x: 413, startPoint y: 504, endPoint x: 539, endPoint y: 489, distance: 126.0
click at [413, 504] on div "WEB INITIATED PAYMENT AT DUKEENERGY BILL PAY XXXXXXXXXXXXXXX1725" at bounding box center [365, 510] width 117 height 13
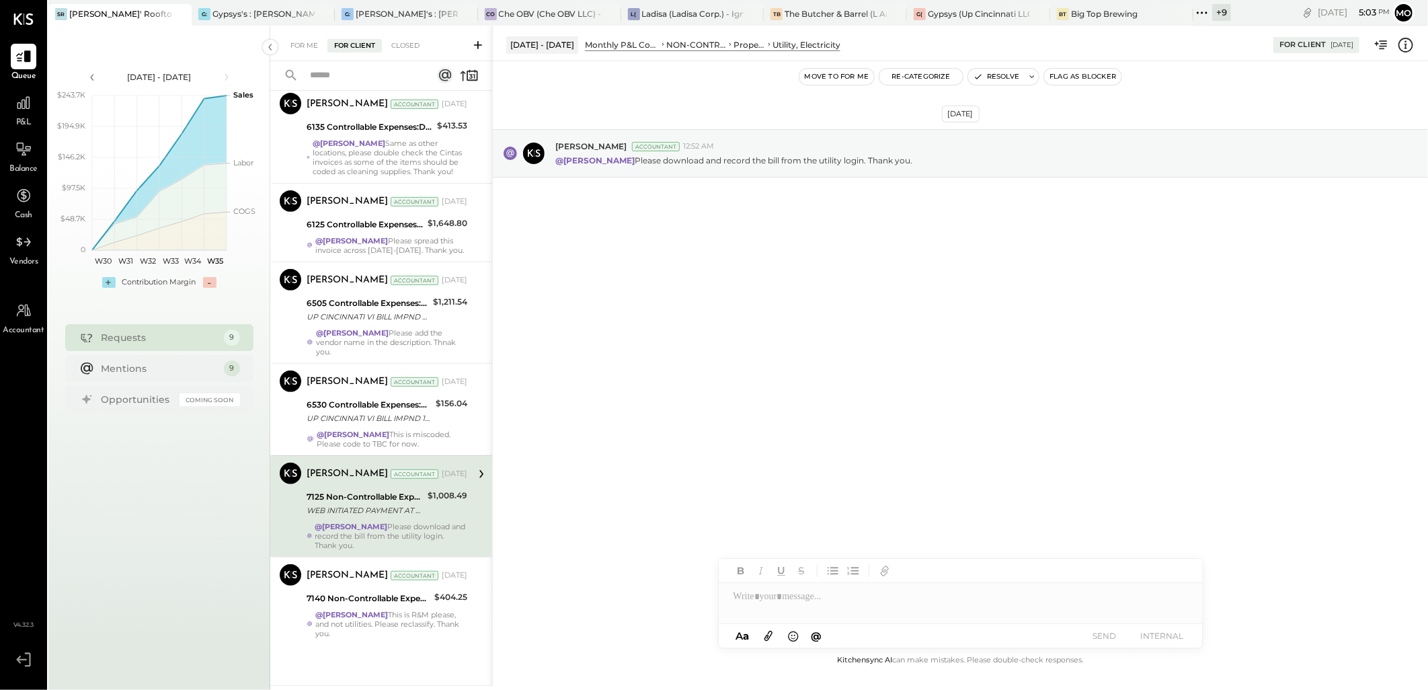
drag, startPoint x: 420, startPoint y: 612, endPoint x: 518, endPoint y: 599, distance: 99.7
click at [420, 612] on div "@Mohammadsalkin Ansari This is R&M please, and not utilities. Please reclassify…" at bounding box center [391, 624] width 152 height 28
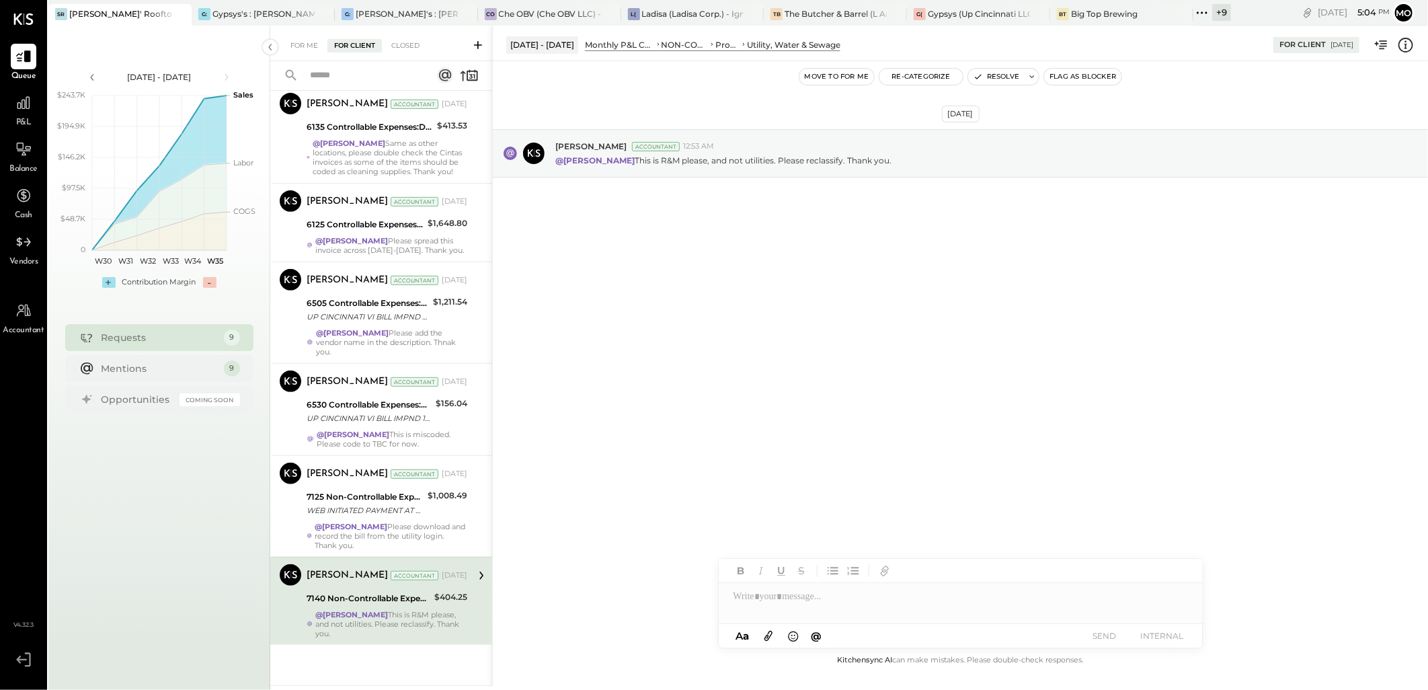
click at [765, 603] on div at bounding box center [961, 596] width 484 height 27
drag, startPoint x: 807, startPoint y: 567, endPoint x: 978, endPoint y: 572, distance: 170.8
click at [820, 569] on span "[PERSON_NAME]" at bounding box center [848, 567] width 106 height 13
click at [1095, 635] on button "SEND" at bounding box center [1105, 636] width 54 height 18
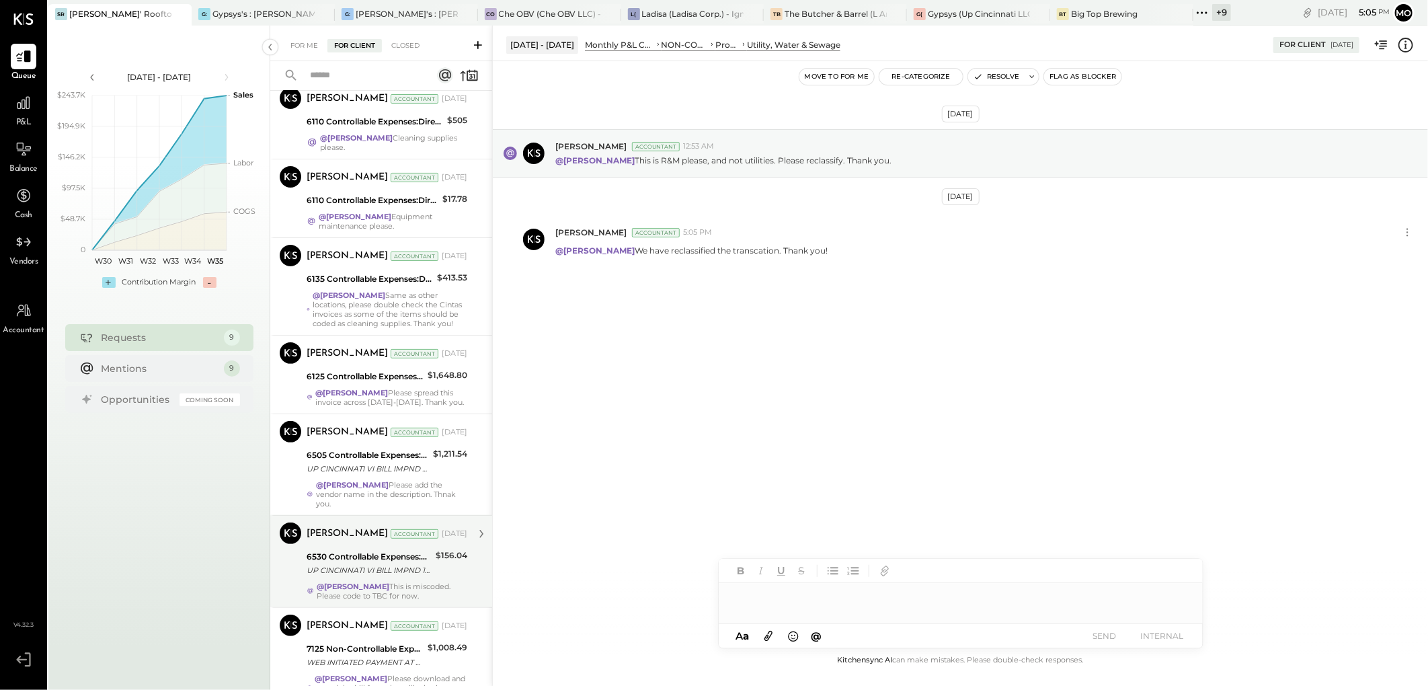
scroll to position [299, 0]
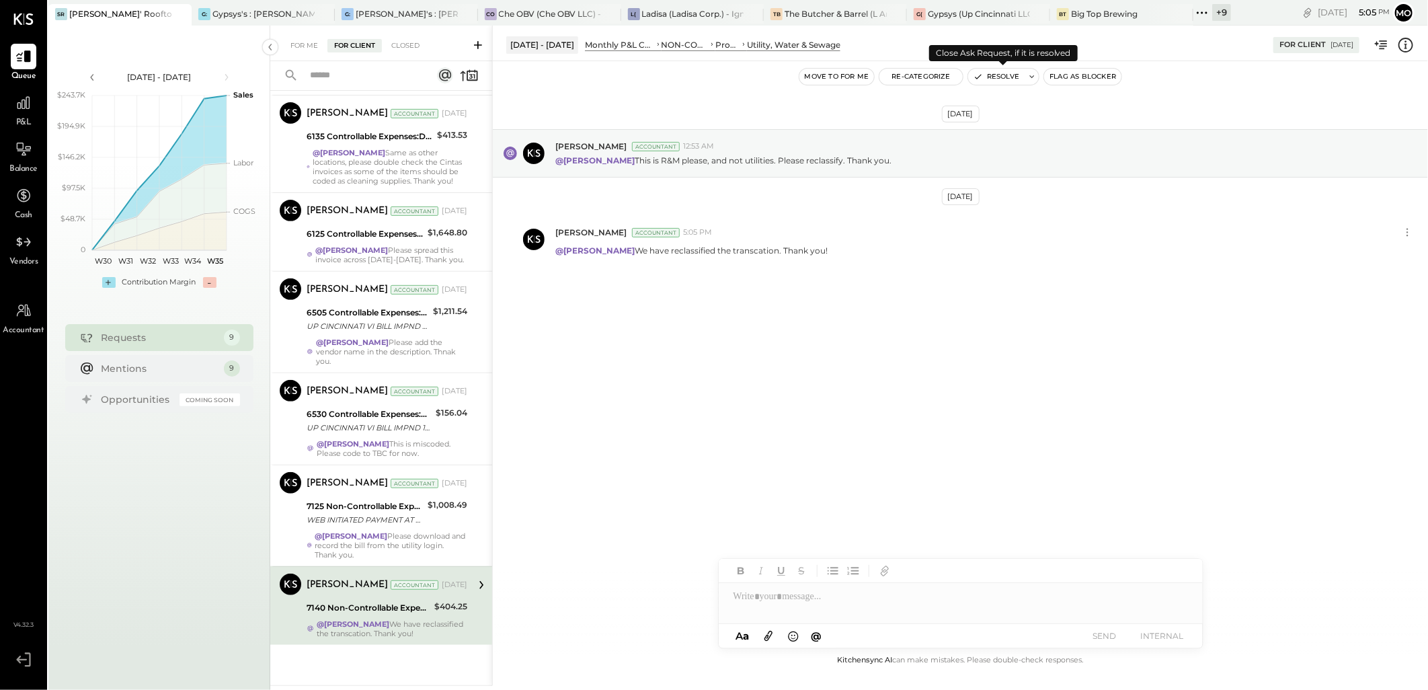
click at [988, 81] on button "Resolve" at bounding box center [996, 77] width 56 height 16
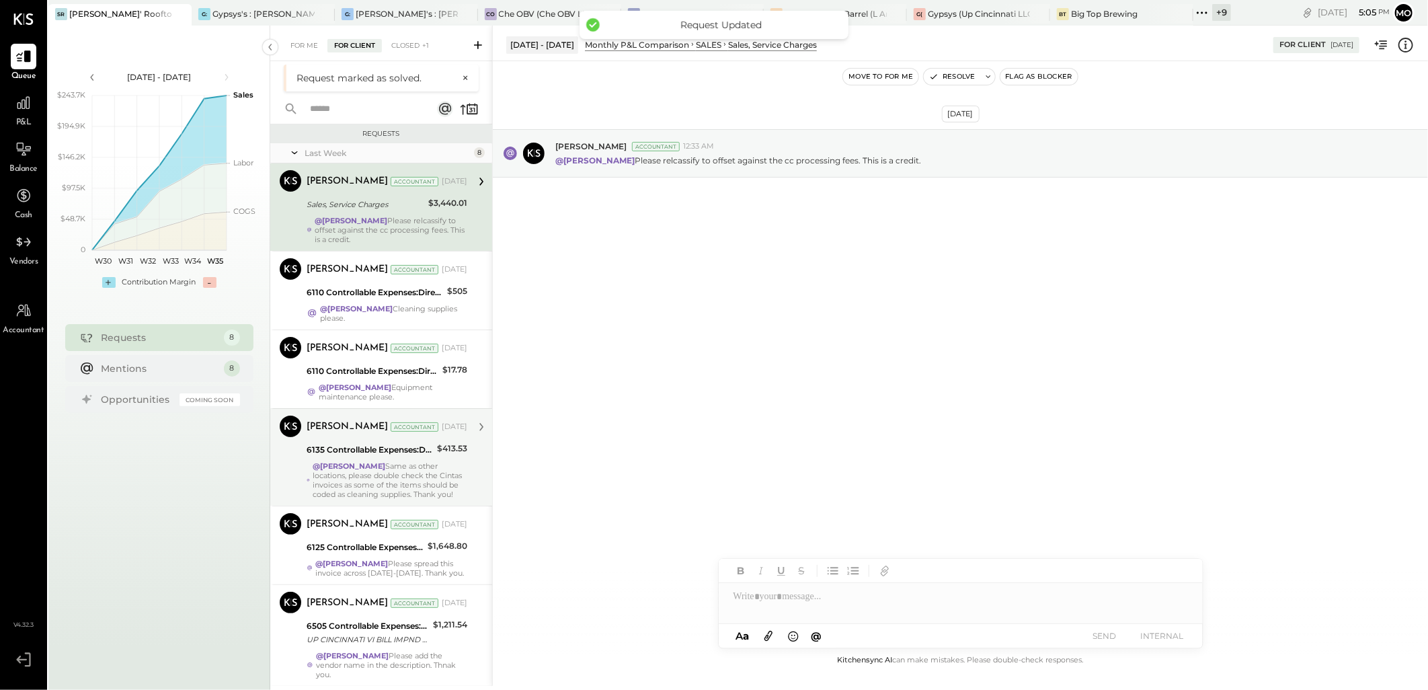
click at [418, 487] on div "@Mohammadsalkin Ansari Same as other locations, please double check the Cintas …" at bounding box center [390, 480] width 155 height 38
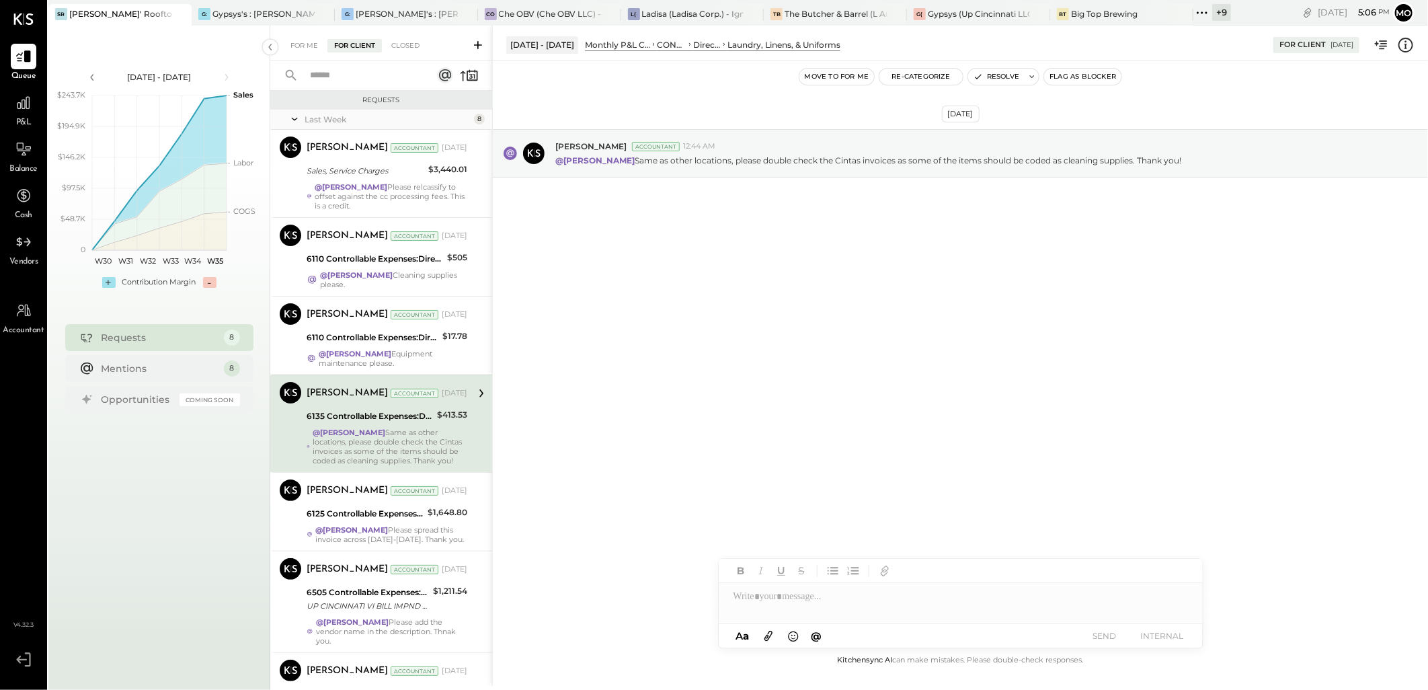
click at [802, 598] on div at bounding box center [961, 596] width 484 height 27
click at [835, 555] on div "JS [PERSON_NAME]" at bounding box center [829, 567] width 154 height 27
click at [1101, 637] on button "SEND" at bounding box center [1105, 636] width 54 height 18
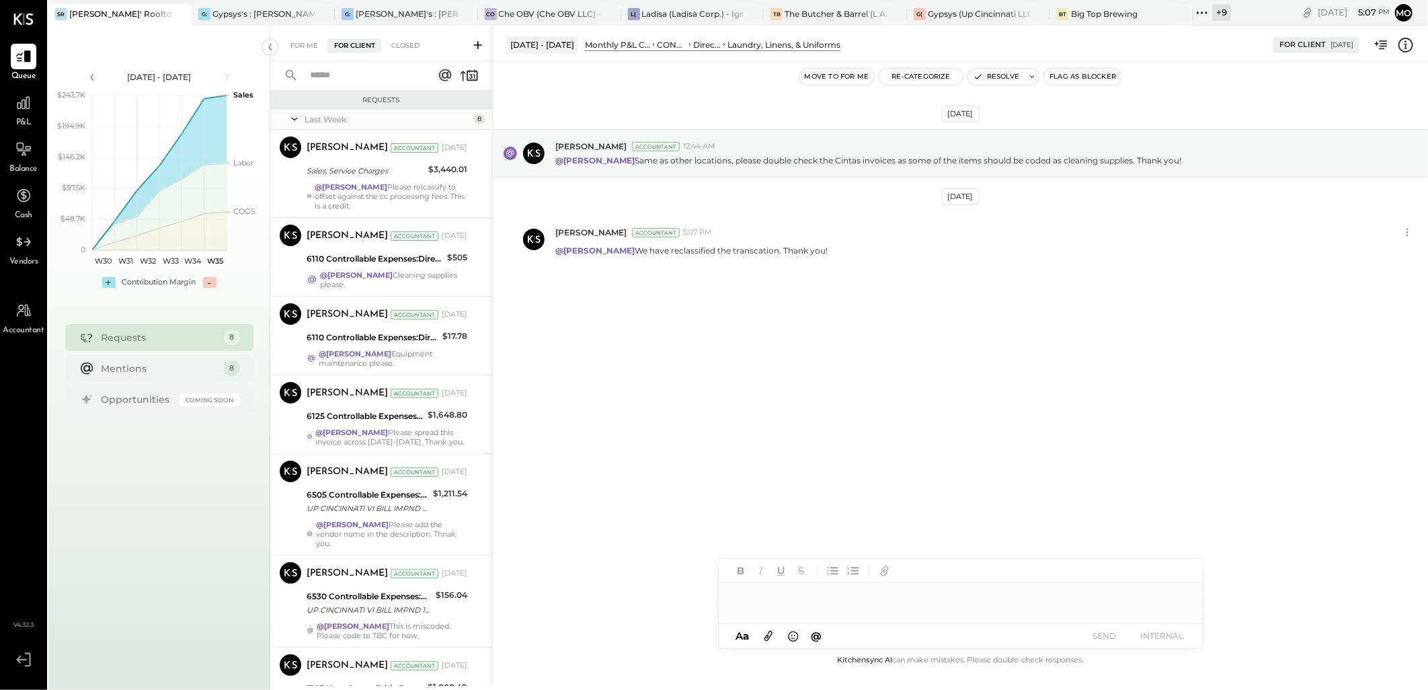
scroll to position [192, 0]
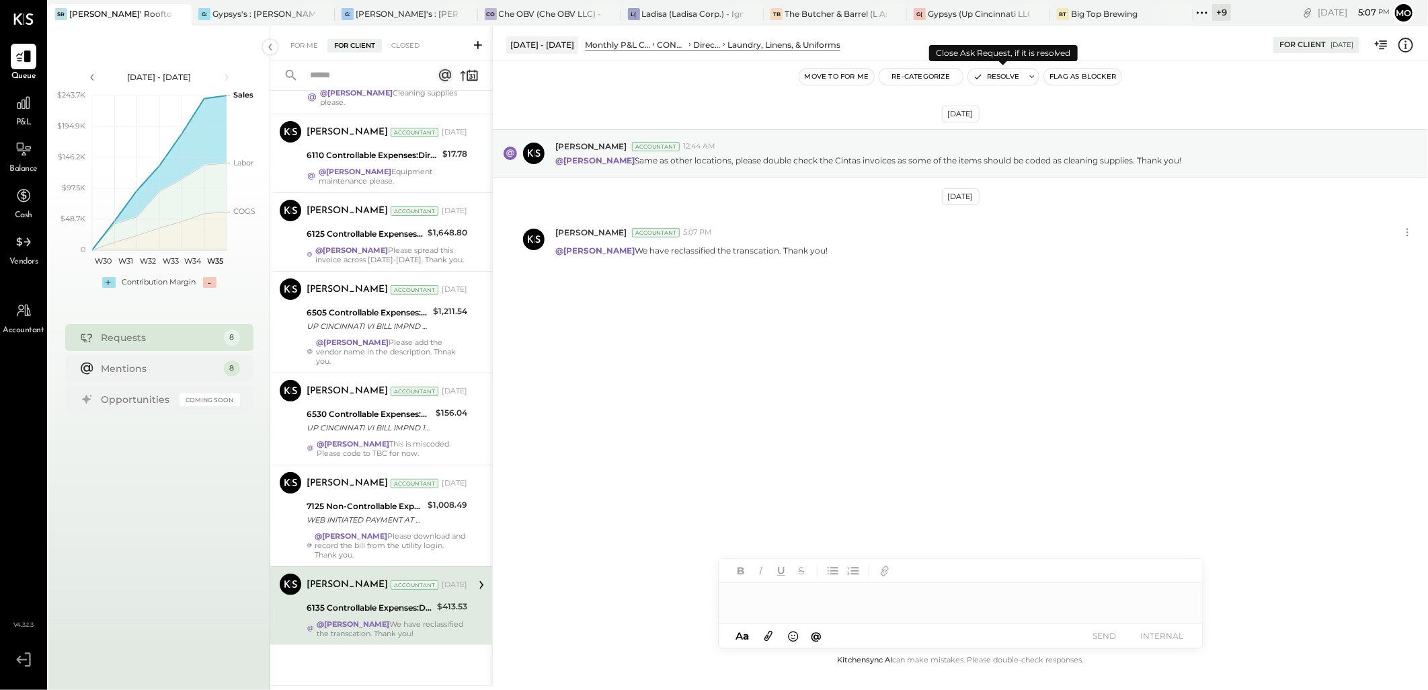
click at [1017, 77] on button "Resolve" at bounding box center [996, 77] width 56 height 16
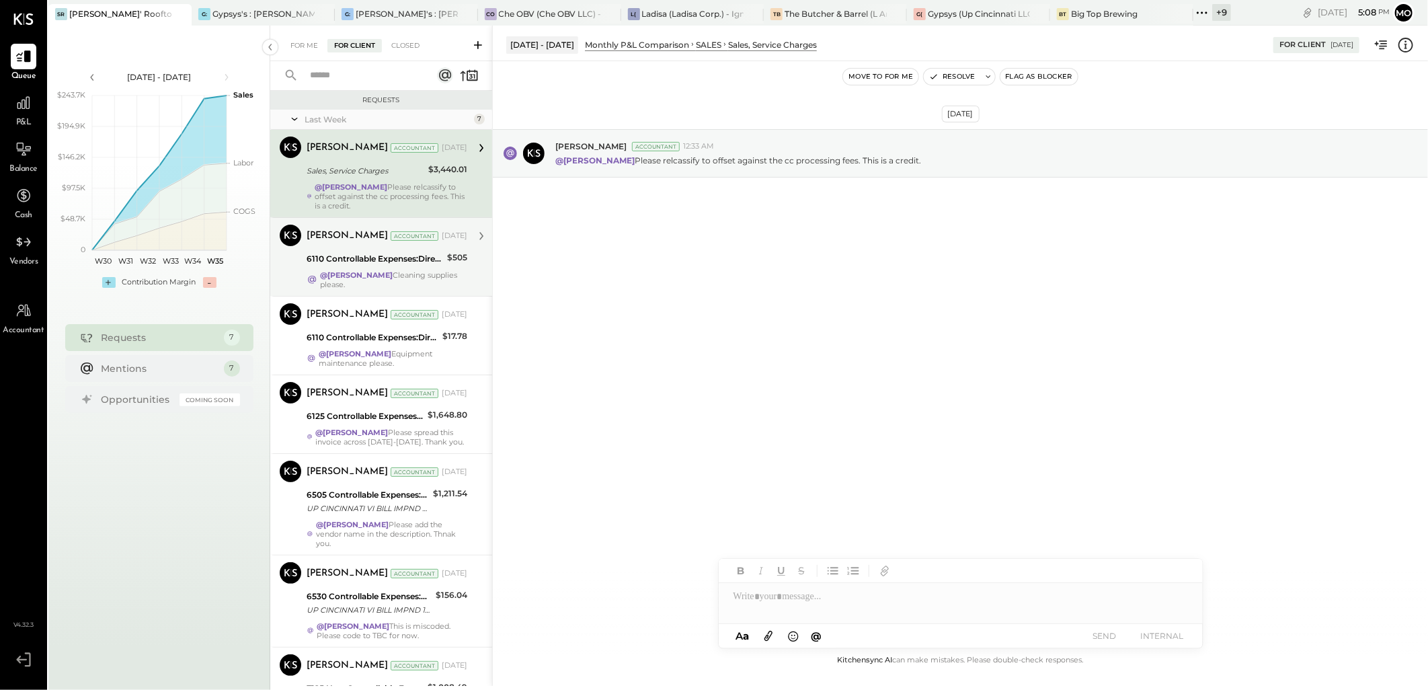
click at [393, 277] on strong "@[PERSON_NAME]" at bounding box center [356, 274] width 73 height 9
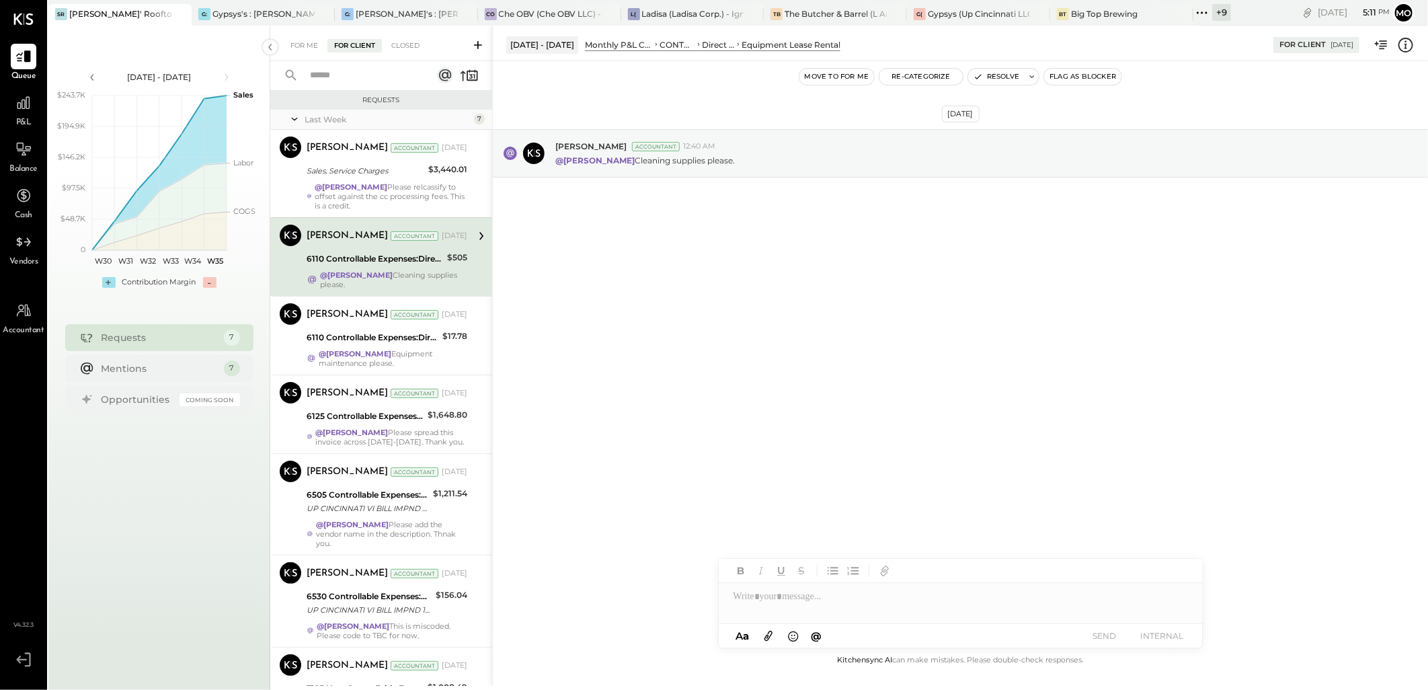
click at [783, 608] on div at bounding box center [961, 596] width 484 height 27
click at [832, 563] on span "[PERSON_NAME]" at bounding box center [848, 567] width 106 height 13
click at [1098, 641] on button "SEND" at bounding box center [1105, 636] width 54 height 18
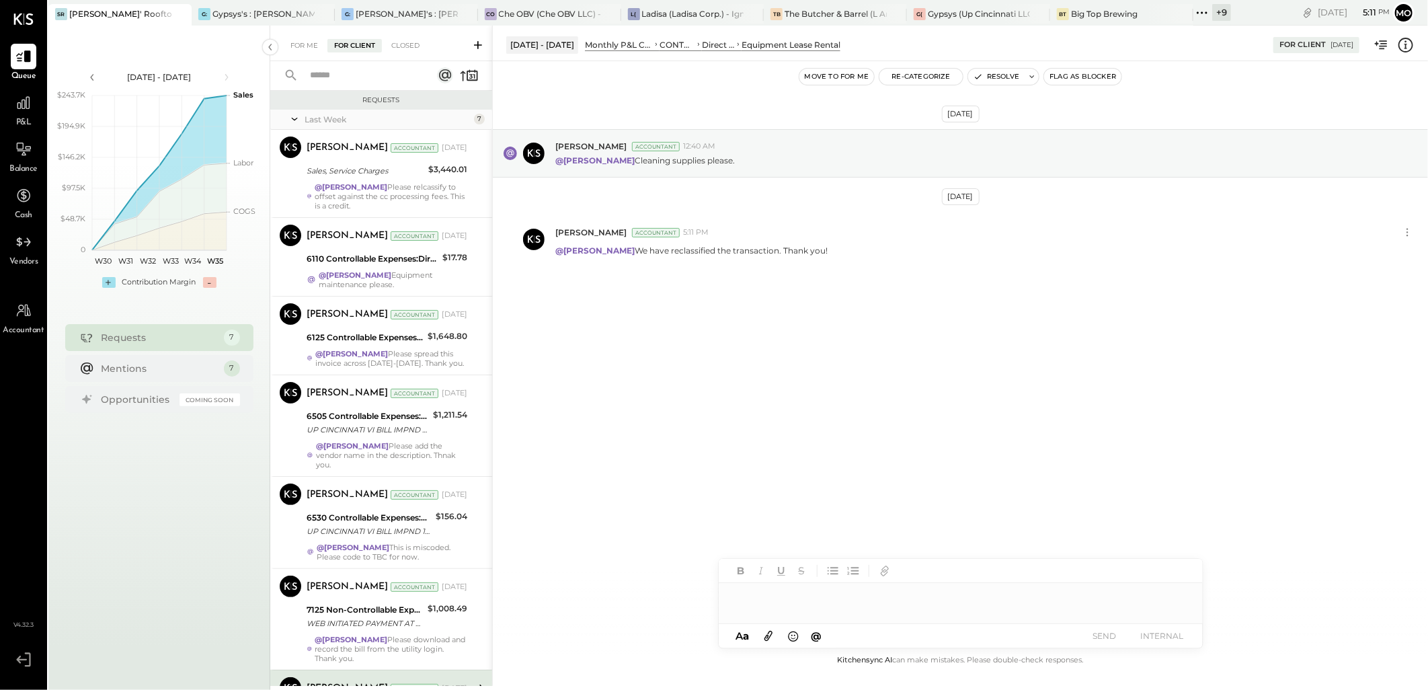
scroll to position [112, 0]
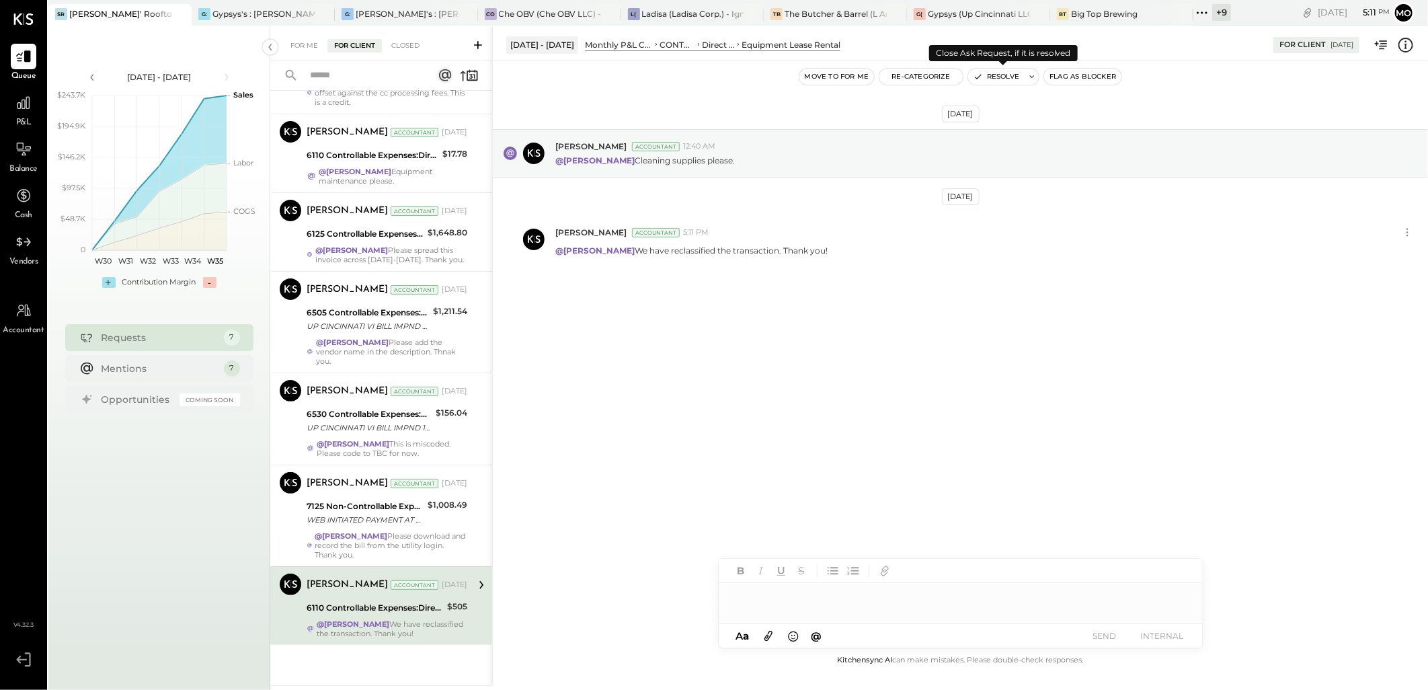
click at [994, 76] on button "Resolve" at bounding box center [996, 77] width 56 height 16
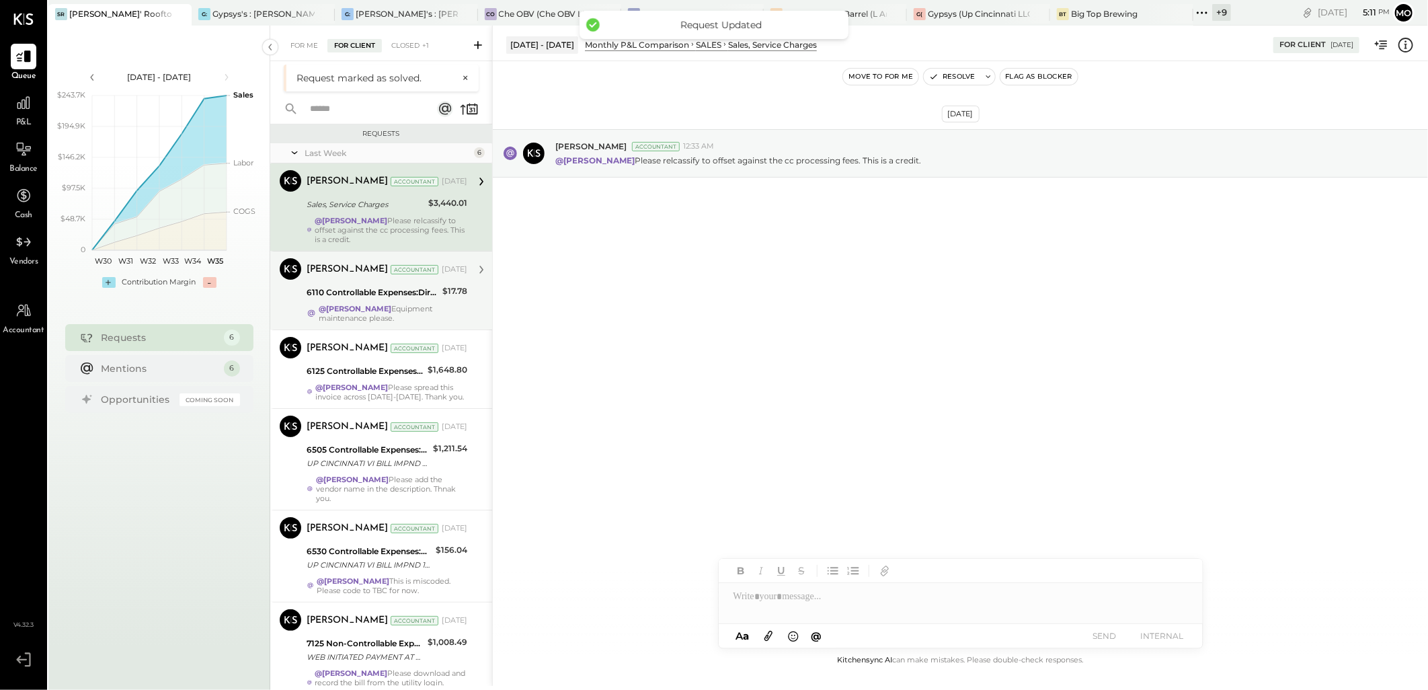
click at [429, 291] on div "6110 Controllable Expenses:Direct Operating Expenses:Equipment Lease Rental" at bounding box center [373, 292] width 132 height 13
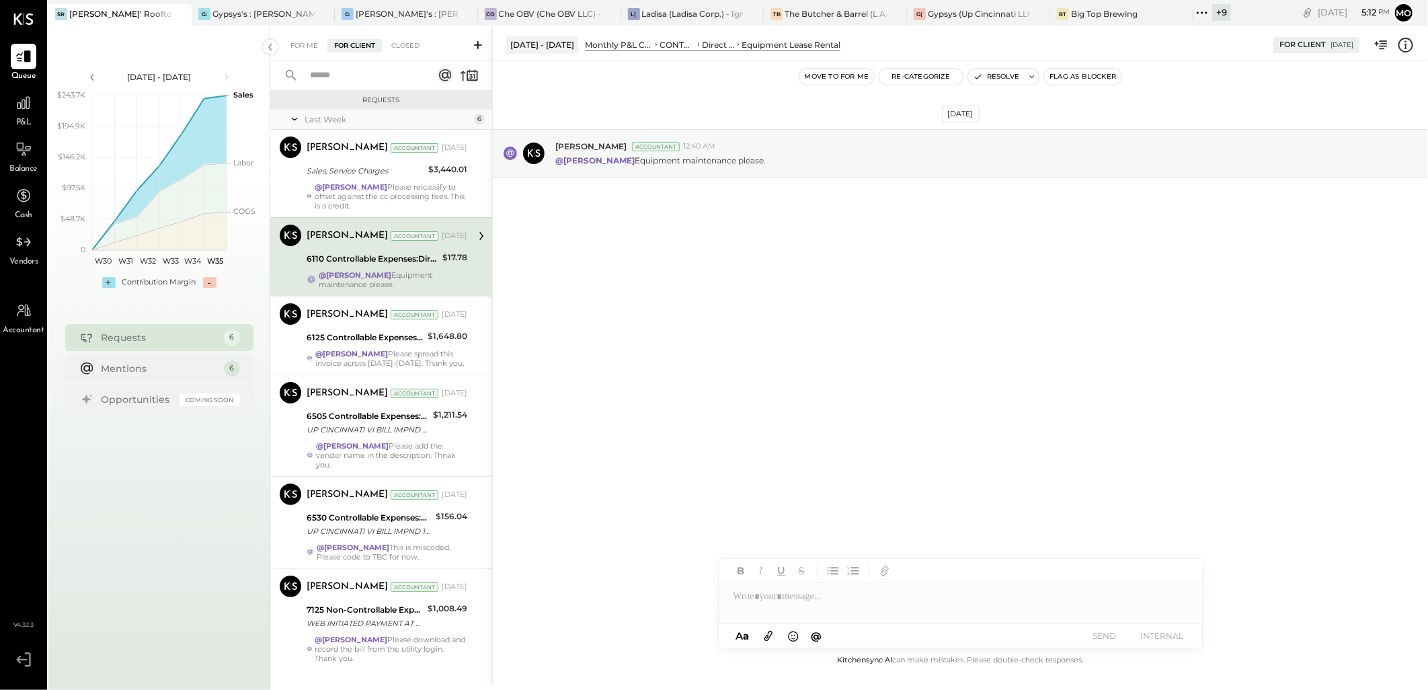
click at [771, 597] on div at bounding box center [961, 596] width 484 height 27
type input "*"
click at [859, 575] on div "JS [PERSON_NAME]" at bounding box center [829, 567] width 154 height 27
click at [1097, 639] on button "SEND" at bounding box center [1105, 636] width 54 height 18
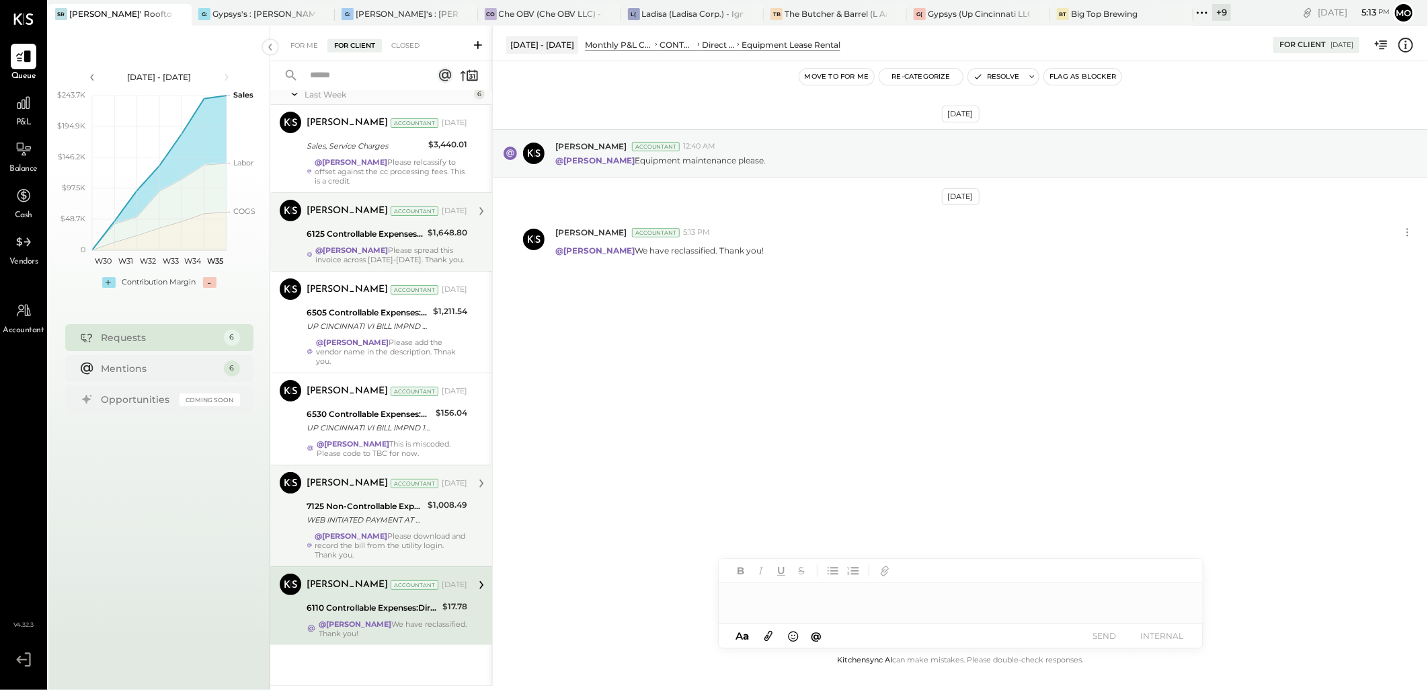
click at [379, 552] on div "@Mohammadsalkin Ansari Please download and record the bill from the utility log…" at bounding box center [391, 545] width 153 height 28
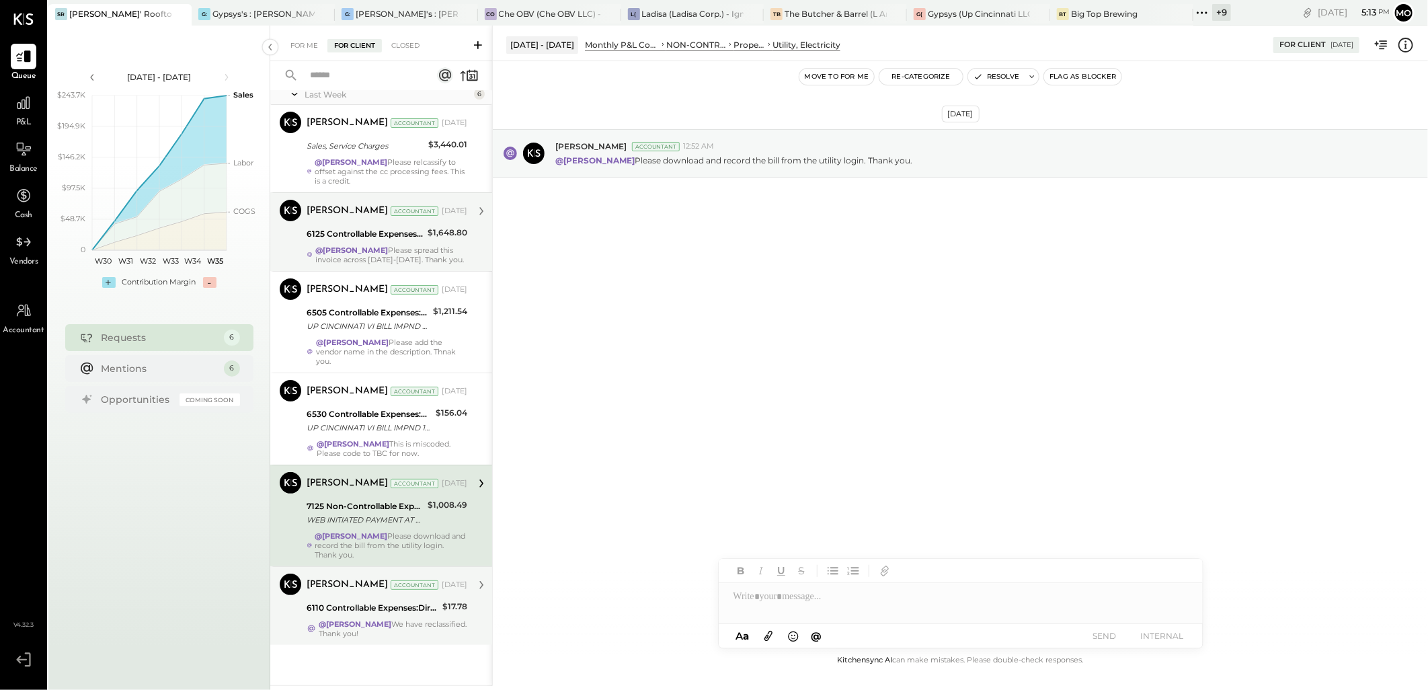
click at [432, 613] on div "6110 Controllable Expenses:Direct Operating Expenses:Equipment Lease Rental" at bounding box center [373, 607] width 132 height 13
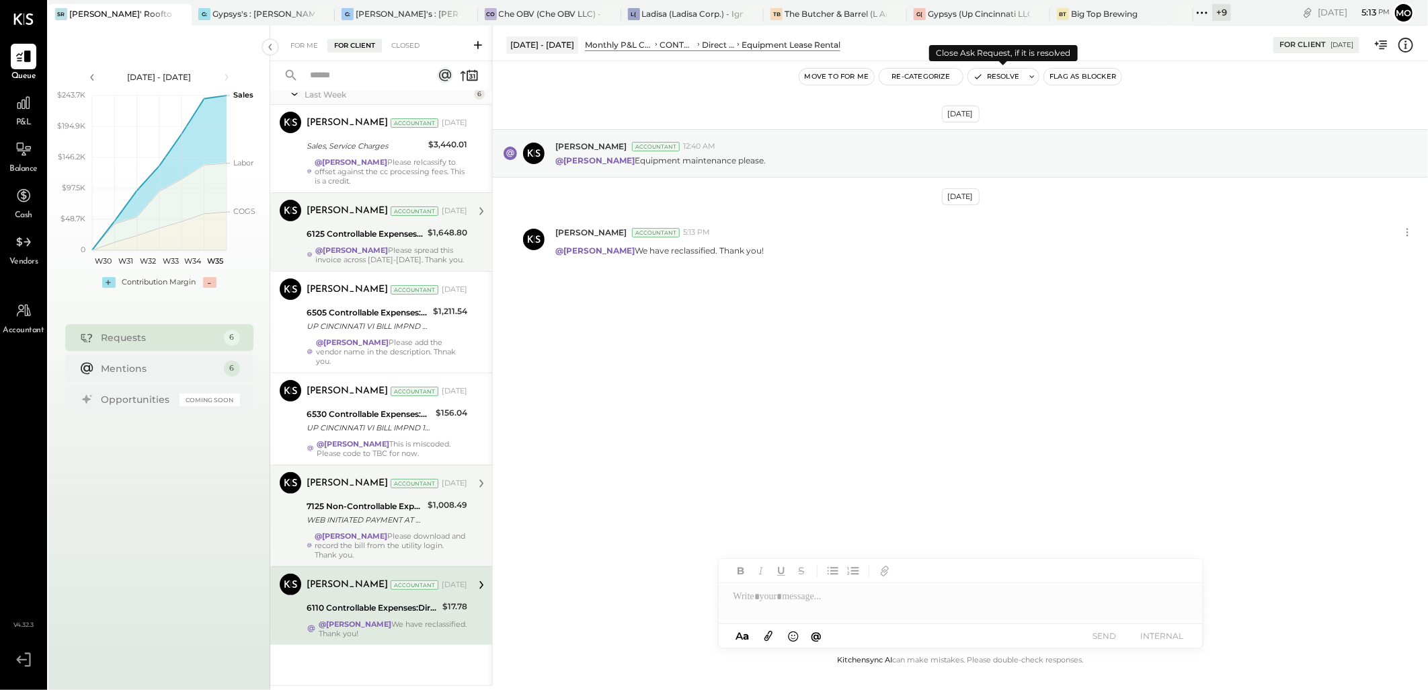
click at [998, 78] on button "Resolve" at bounding box center [996, 77] width 56 height 16
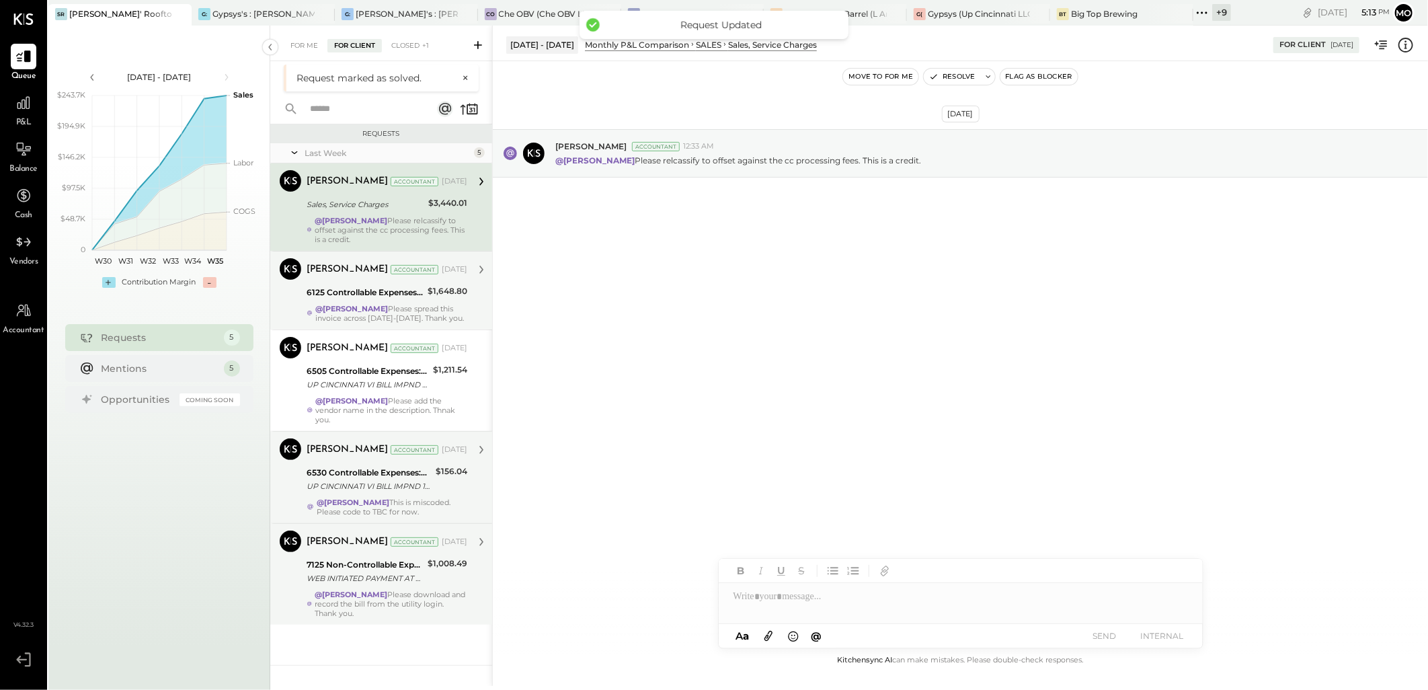
drag, startPoint x: 397, startPoint y: 479, endPoint x: 729, endPoint y: 472, distance: 332.2
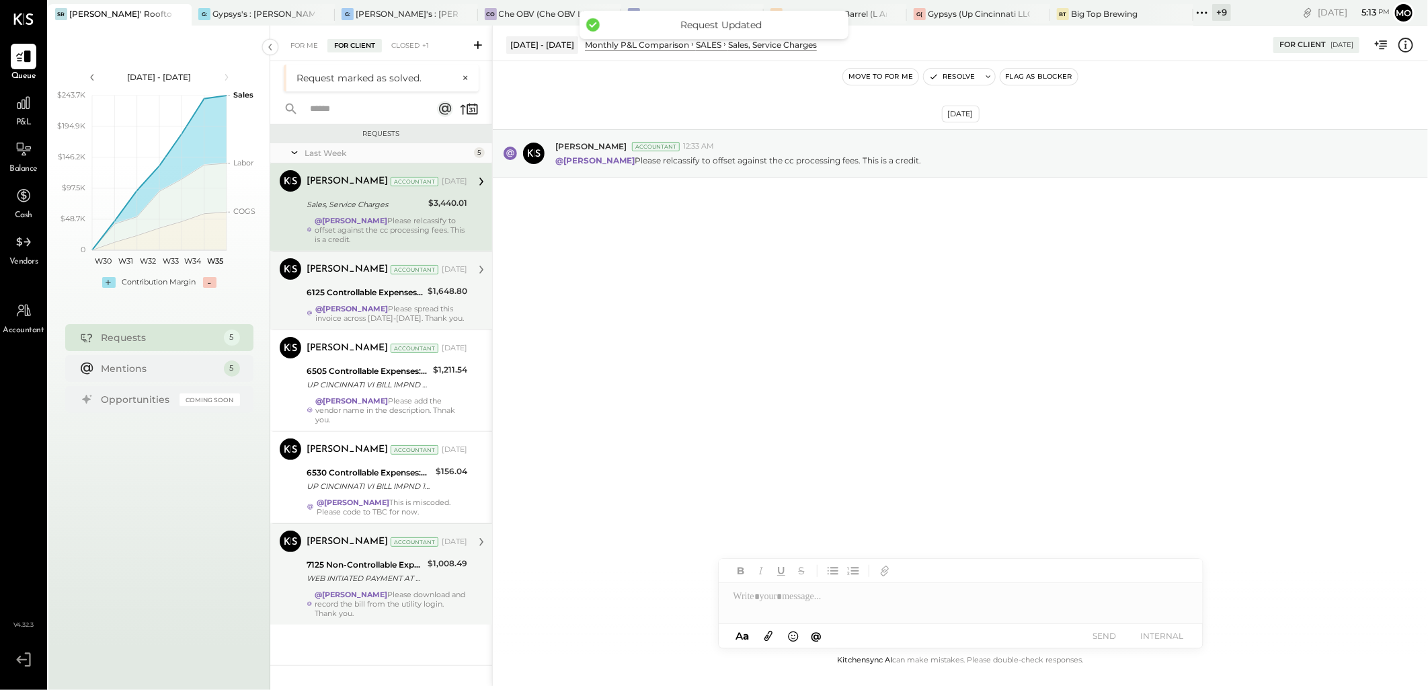
click at [397, 479] on div "6530 Controllable Expenses:General & Administrative Expenses:Management Fees" at bounding box center [369, 472] width 125 height 13
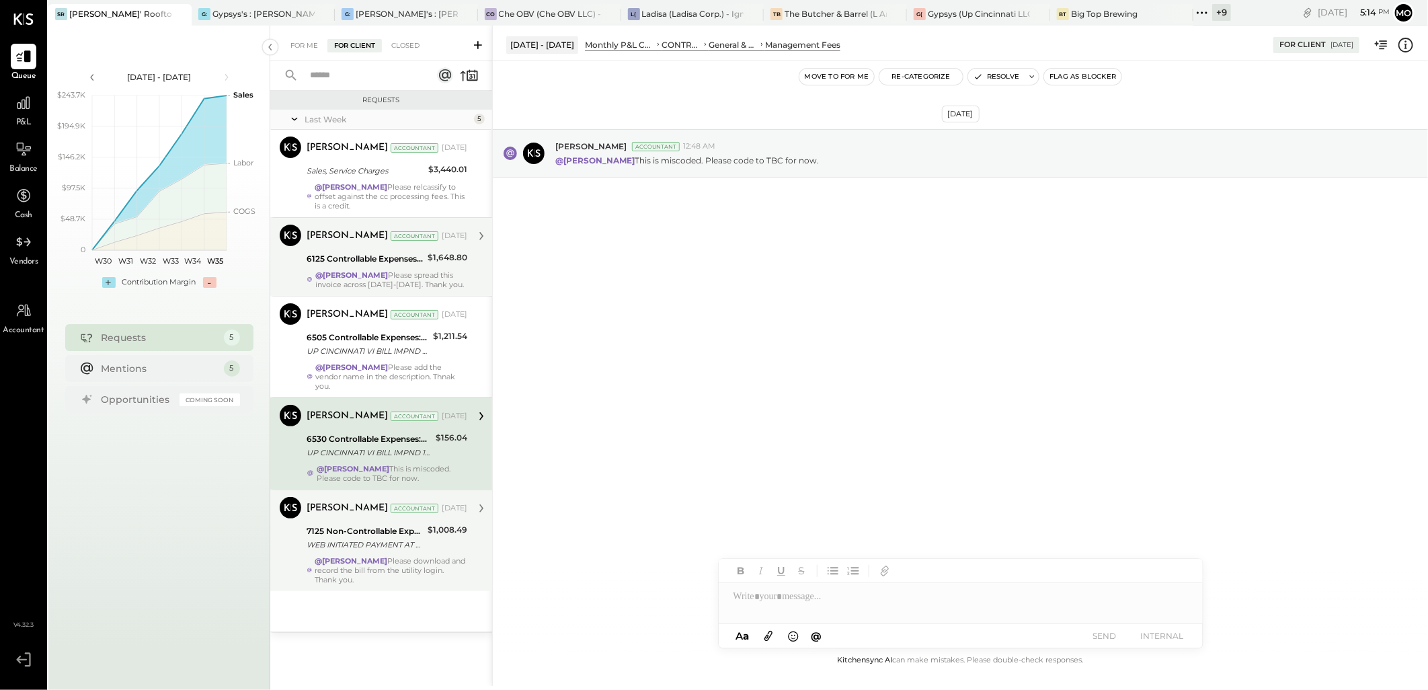
click at [771, 600] on div at bounding box center [961, 596] width 484 height 27
type input "**"
type input "*"
type input "****"
click at [821, 552] on div "JS [PERSON_NAME] Santa" at bounding box center [829, 540] width 154 height 27
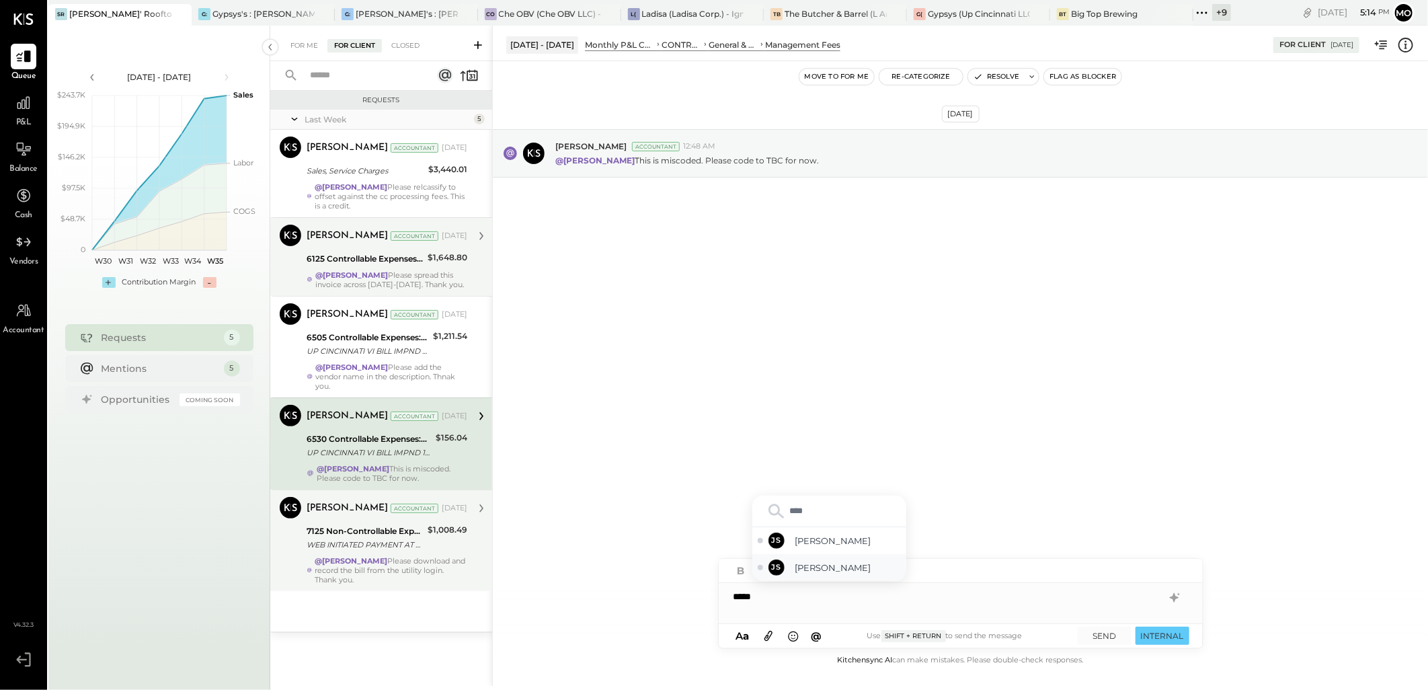
click at [822, 569] on span "[PERSON_NAME]" at bounding box center [848, 567] width 106 height 13
click at [1107, 637] on button "SEND" at bounding box center [1105, 636] width 54 height 18
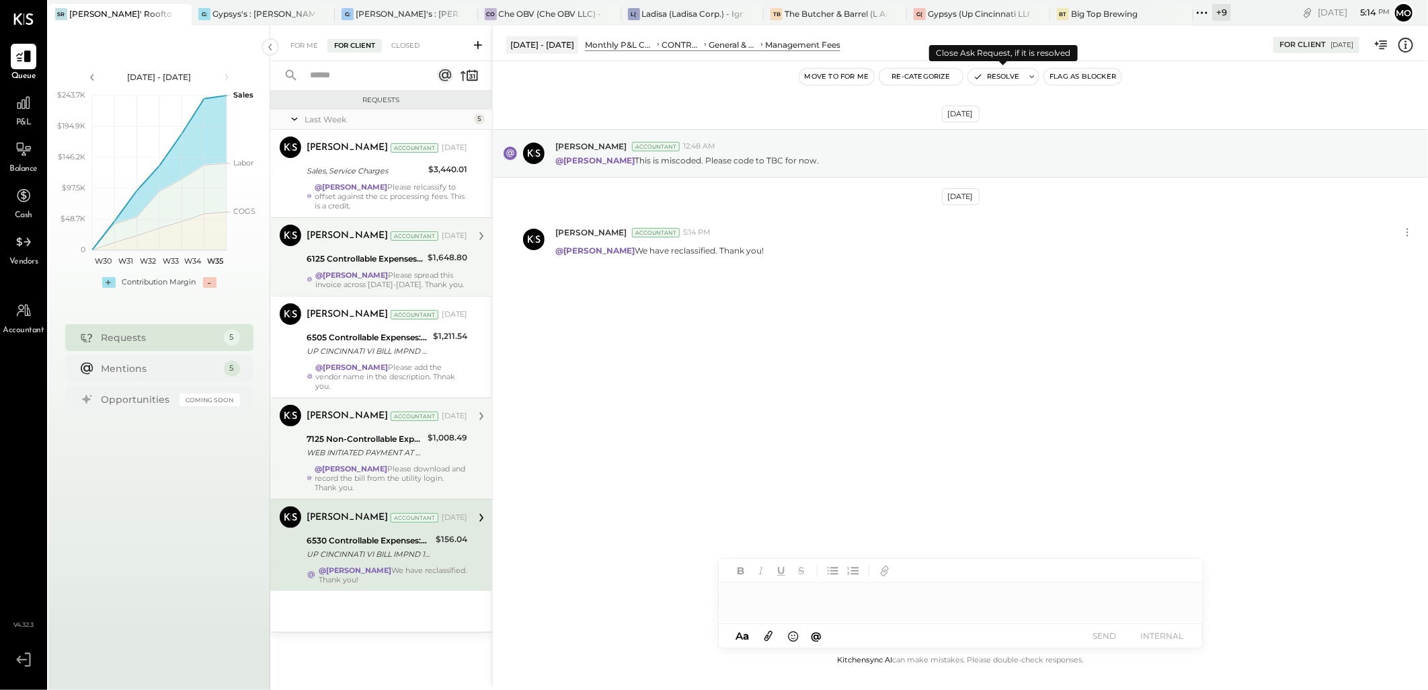
click at [1010, 78] on button "Resolve" at bounding box center [996, 77] width 56 height 16
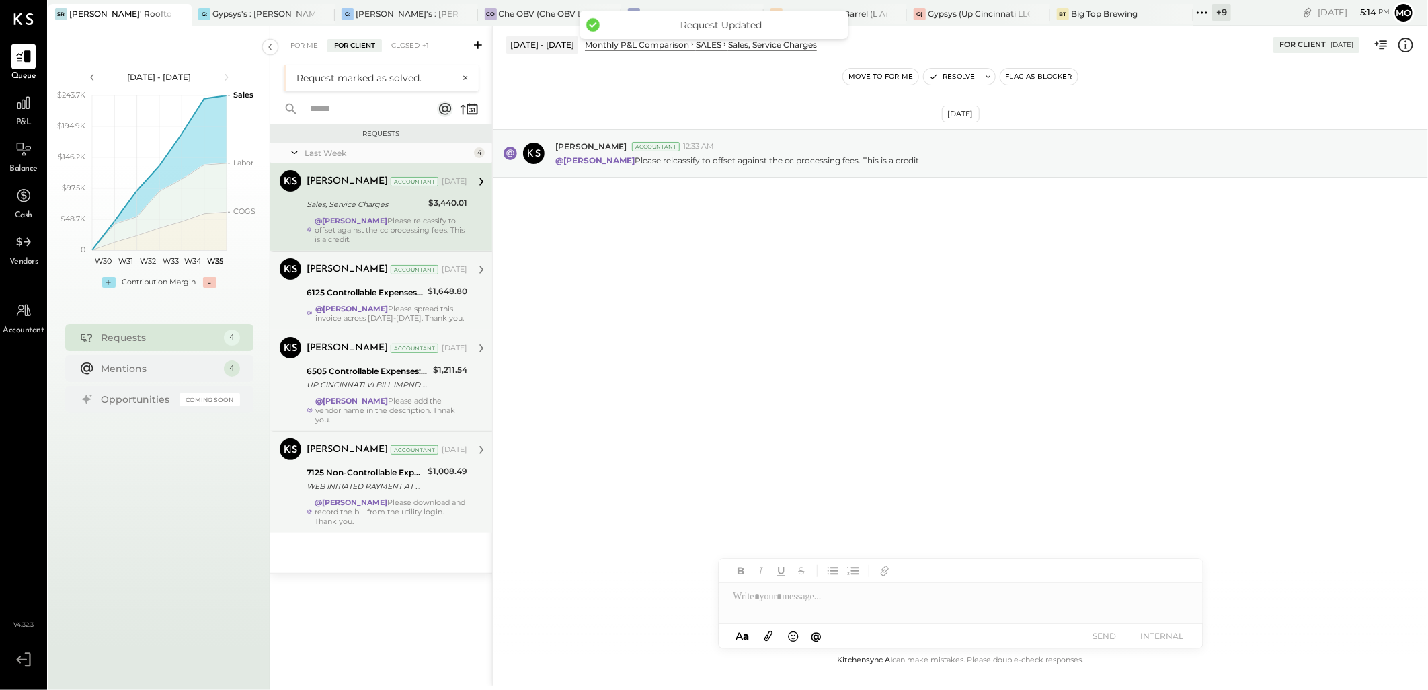
click at [445, 377] on div "$1,211.54" at bounding box center [450, 369] width 34 height 13
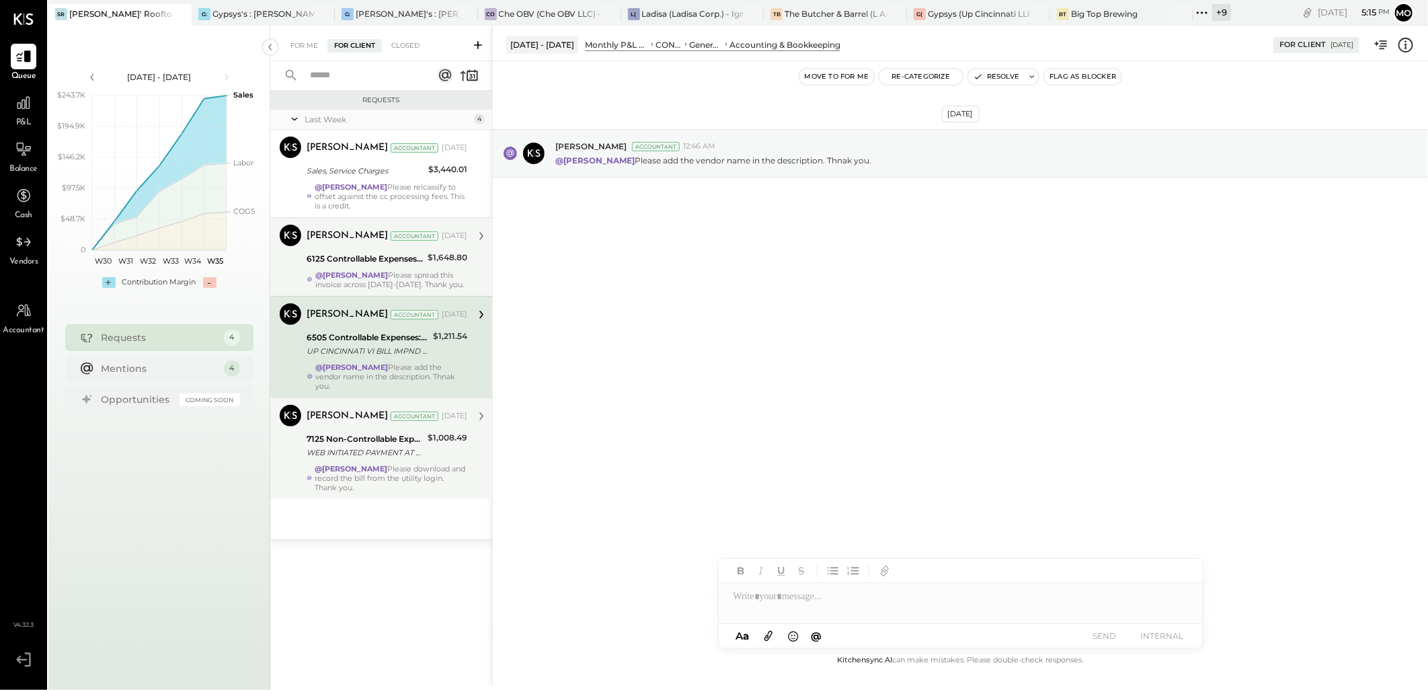
click at [754, 602] on div at bounding box center [961, 596] width 484 height 27
click at [821, 567] on span "[PERSON_NAME]" at bounding box center [848, 567] width 106 height 13
click at [1099, 639] on button "SEND" at bounding box center [1105, 636] width 54 height 18
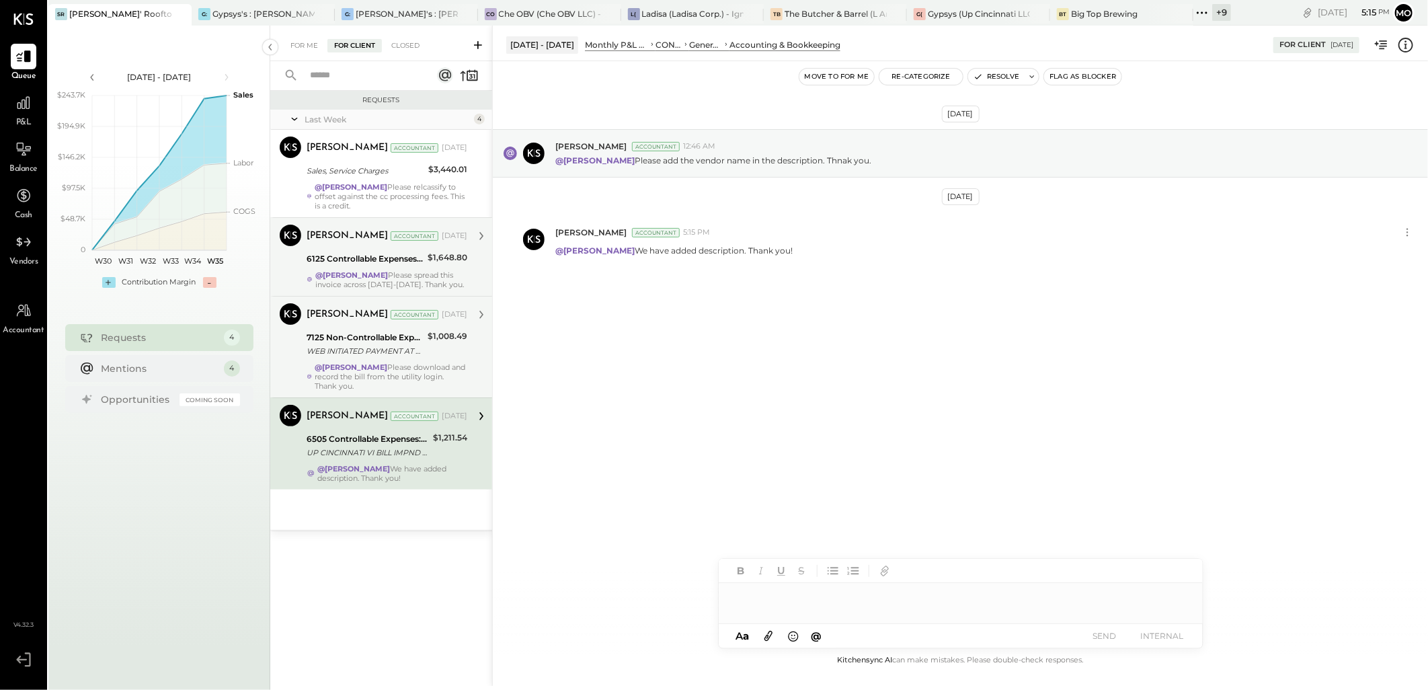
click at [988, 79] on button "Resolve" at bounding box center [996, 77] width 56 height 16
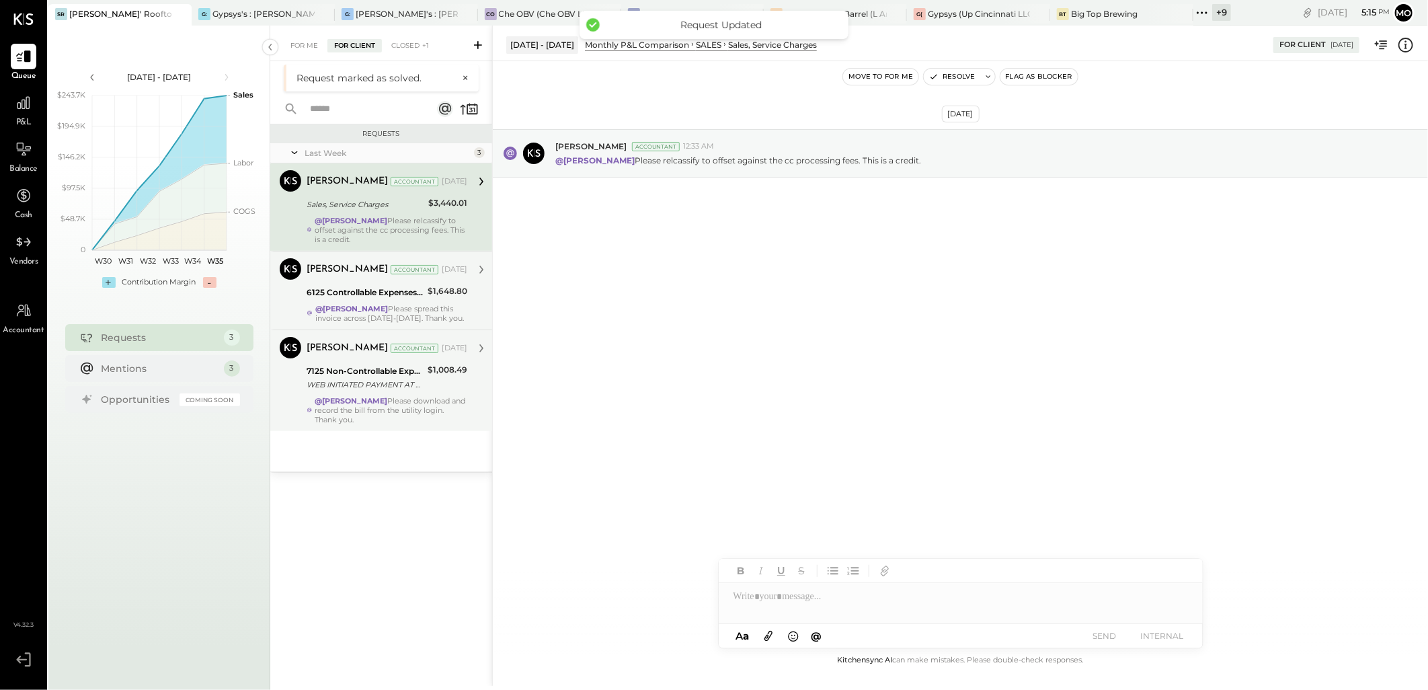
click at [459, 323] on div "@Mohammadsalkin Ansari Please spread this invoice across [DATE]-[DATE]. Thank y…" at bounding box center [391, 313] width 152 height 19
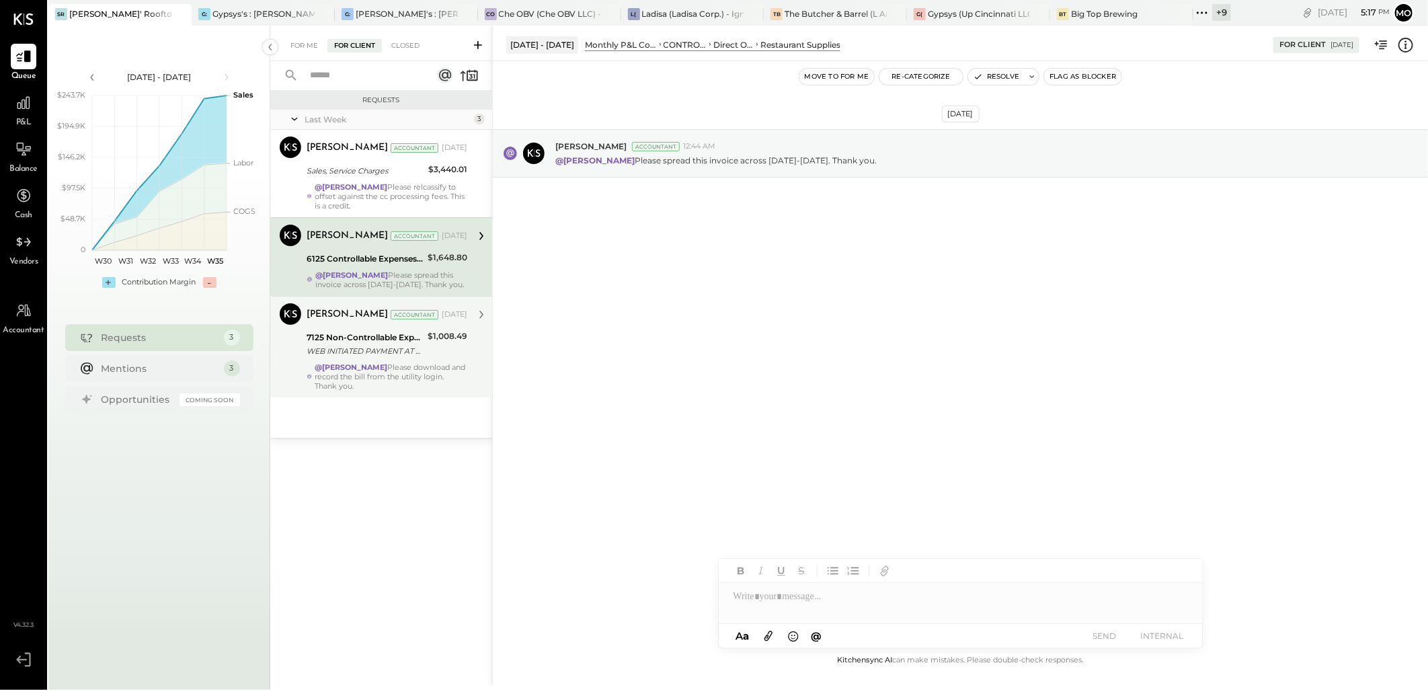
click at [388, 372] on strong "@[PERSON_NAME]" at bounding box center [351, 366] width 73 height 9
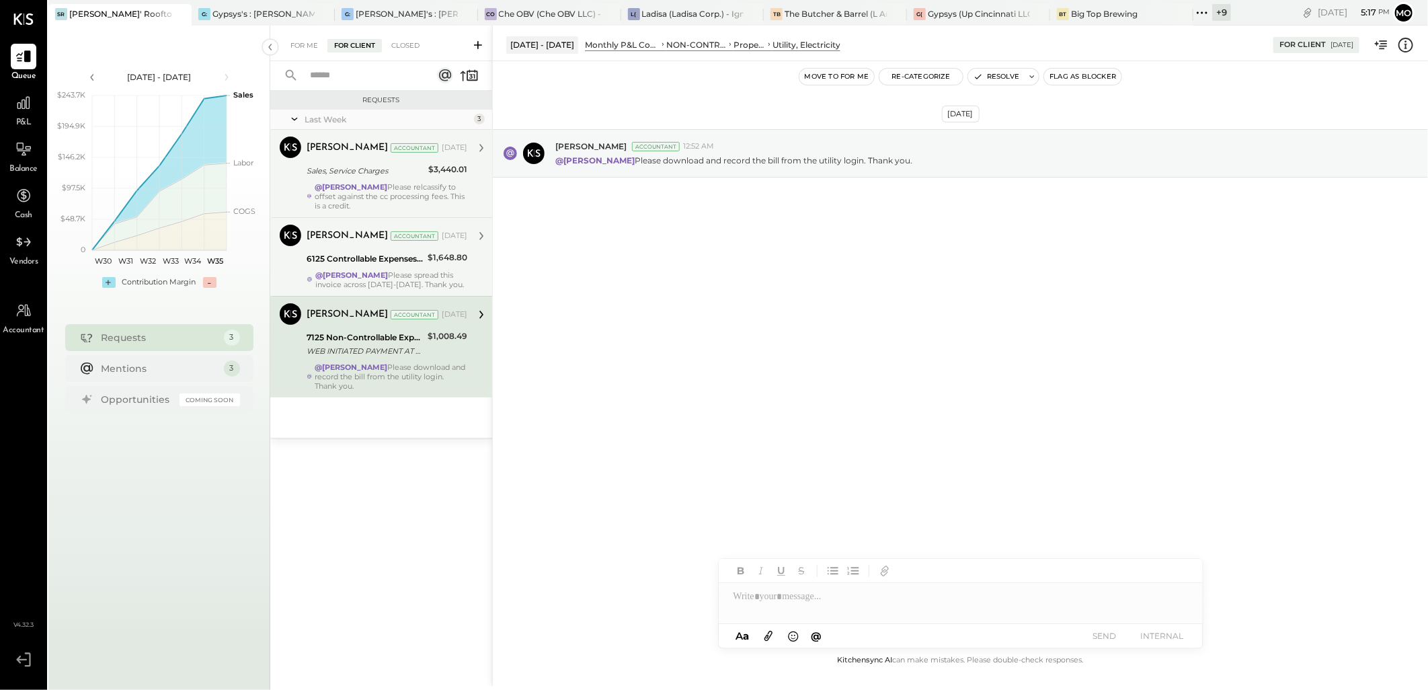
click at [452, 178] on div "$3,440.01" at bounding box center [447, 171] width 39 height 16
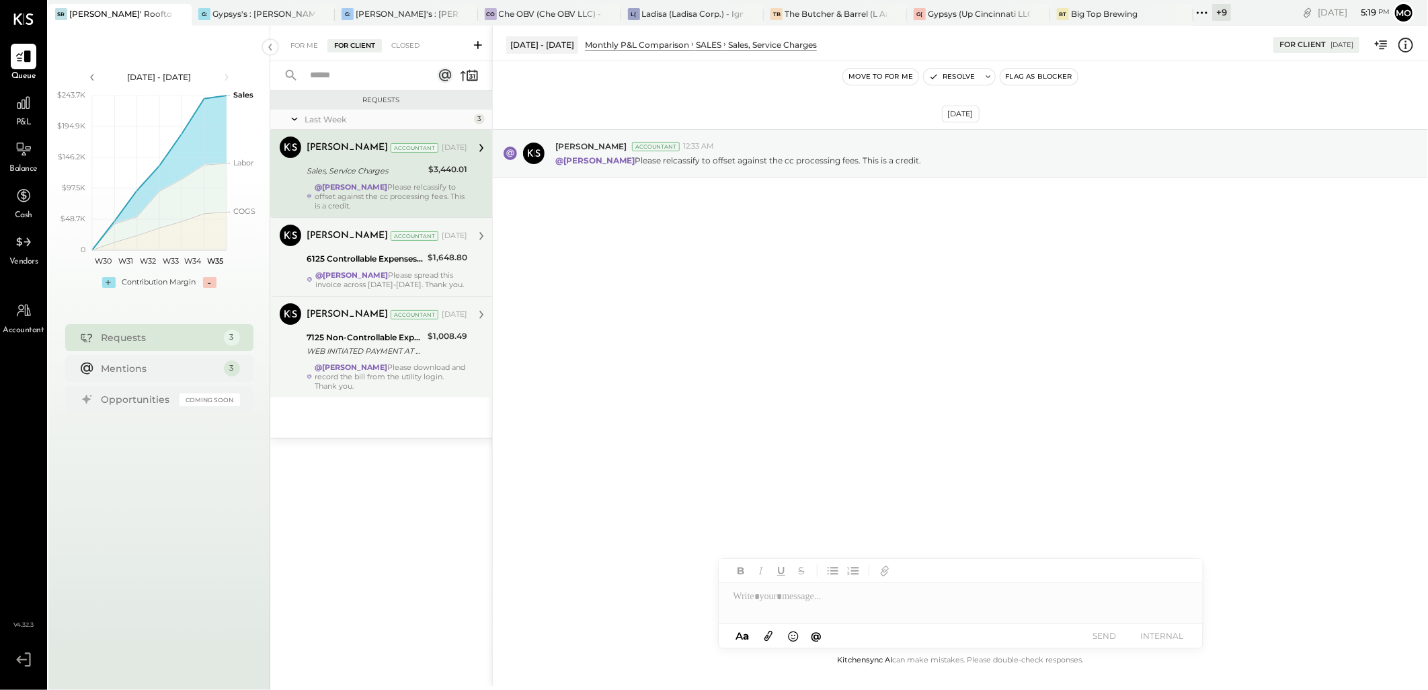
click at [777, 600] on div at bounding box center [961, 596] width 484 height 27
type input "****"
click at [816, 572] on span "[PERSON_NAME]" at bounding box center [848, 567] width 106 height 13
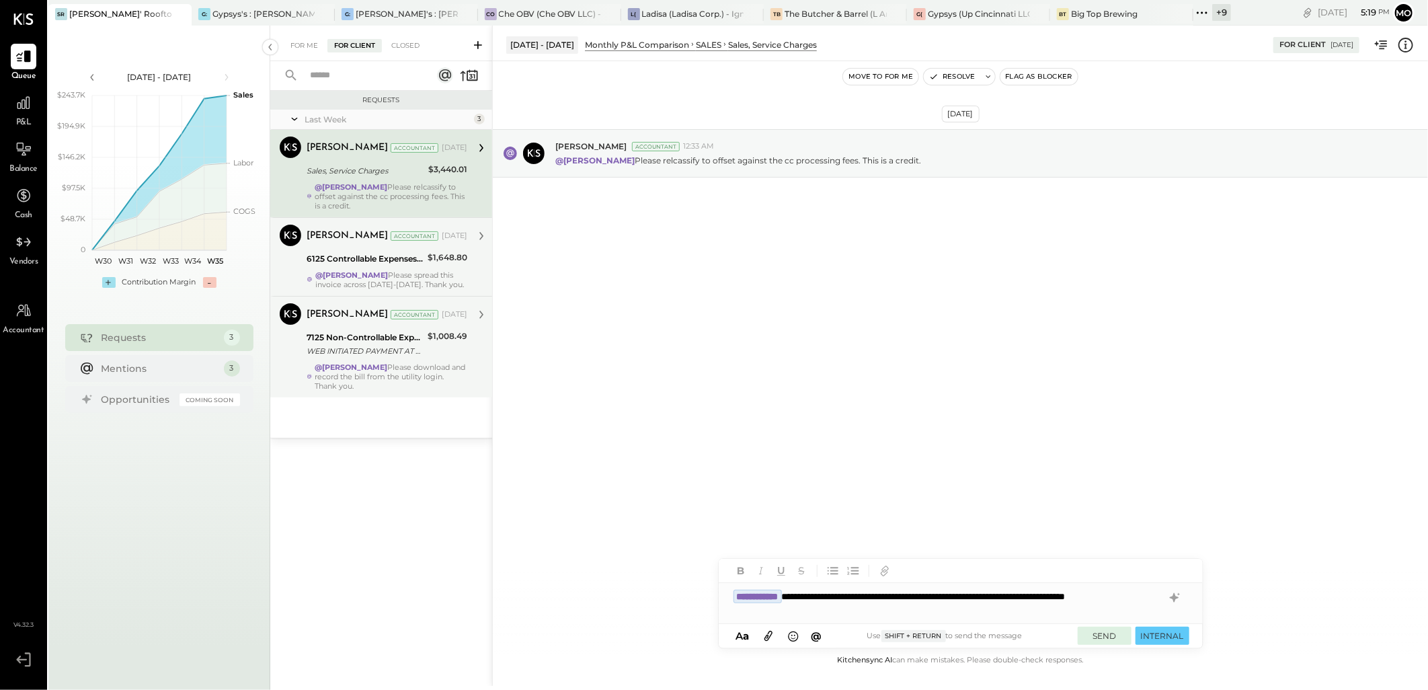
click at [1101, 635] on button "SEND" at bounding box center [1105, 636] width 54 height 18
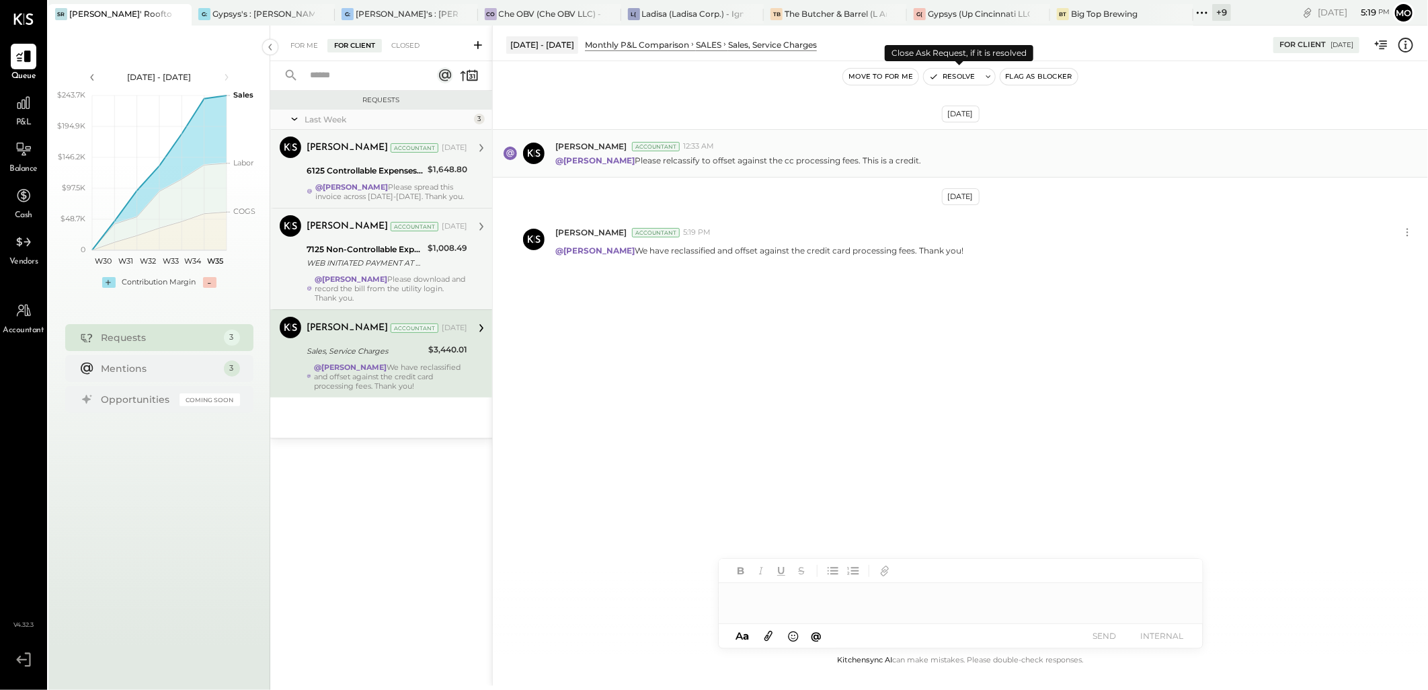
click at [966, 81] on button "Resolve" at bounding box center [952, 77] width 56 height 16
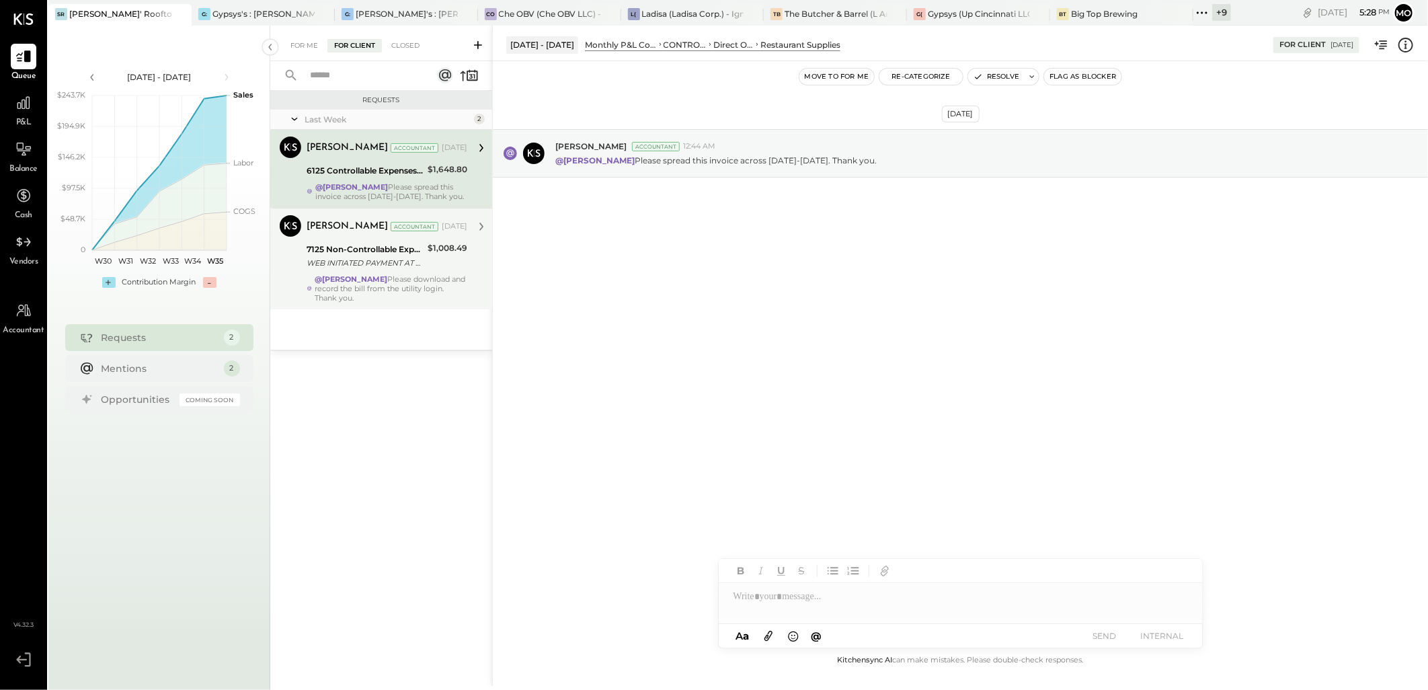
click at [387, 284] on strong "@[PERSON_NAME]" at bounding box center [351, 278] width 73 height 9
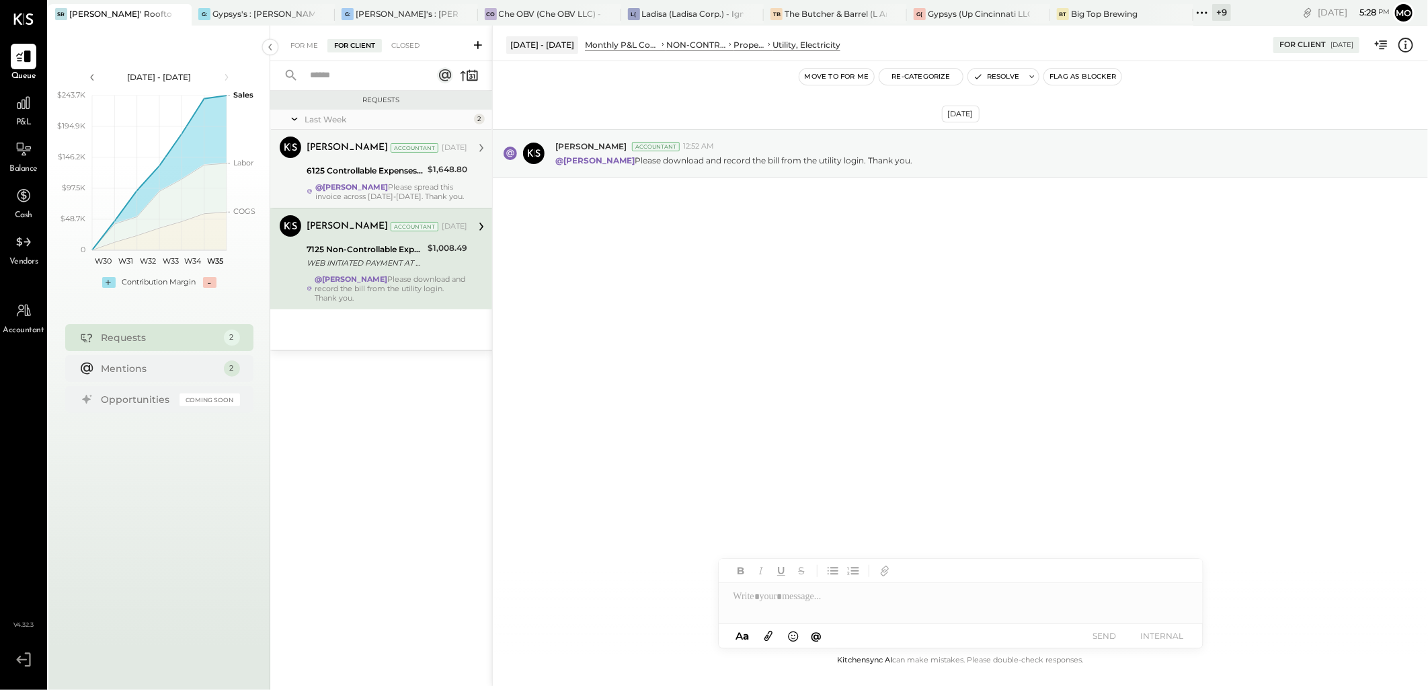
click at [1107, 1] on div "SR [PERSON_NAME]' Rooftop - Ignite G: Gypsys's : Kon Tiki on the levee G: Gypsy…" at bounding box center [639, 13] width 1183 height 26
click at [1091, 17] on div "Big Top Brewing" at bounding box center [1104, 13] width 67 height 11
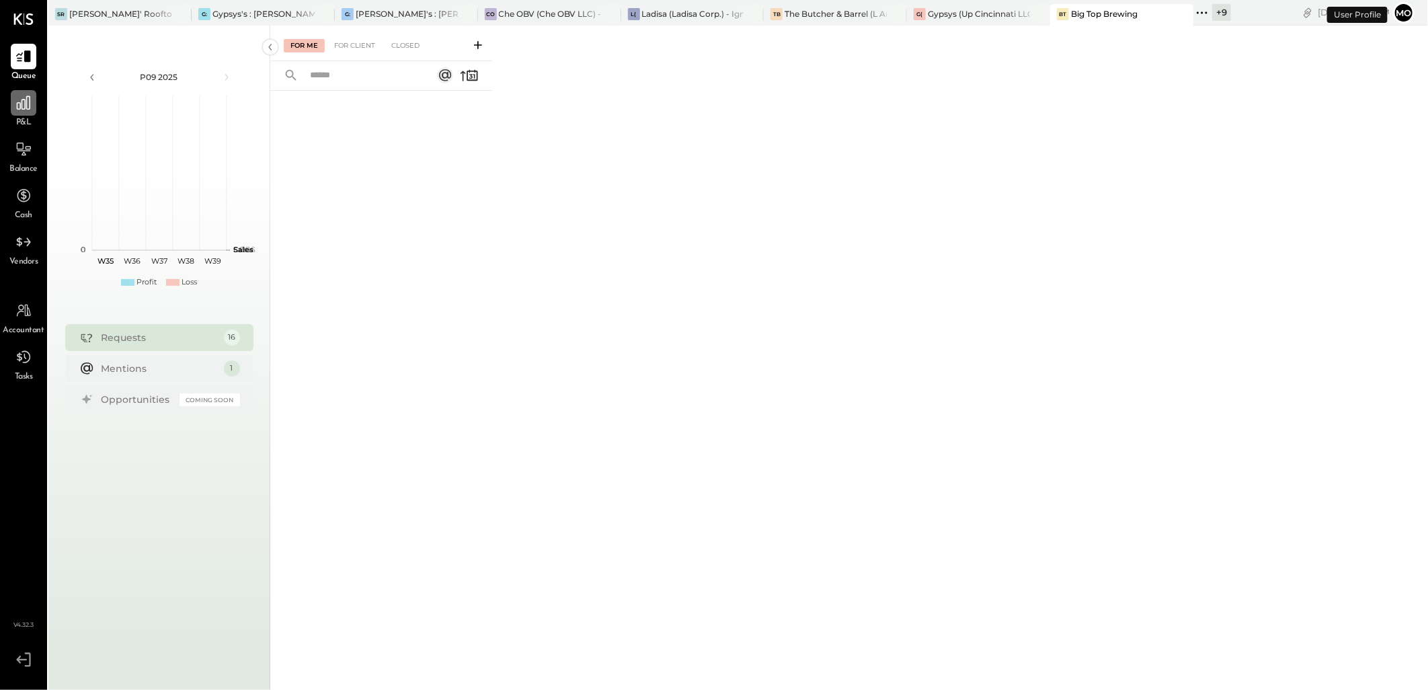
click at [18, 100] on icon at bounding box center [23, 102] width 17 height 17
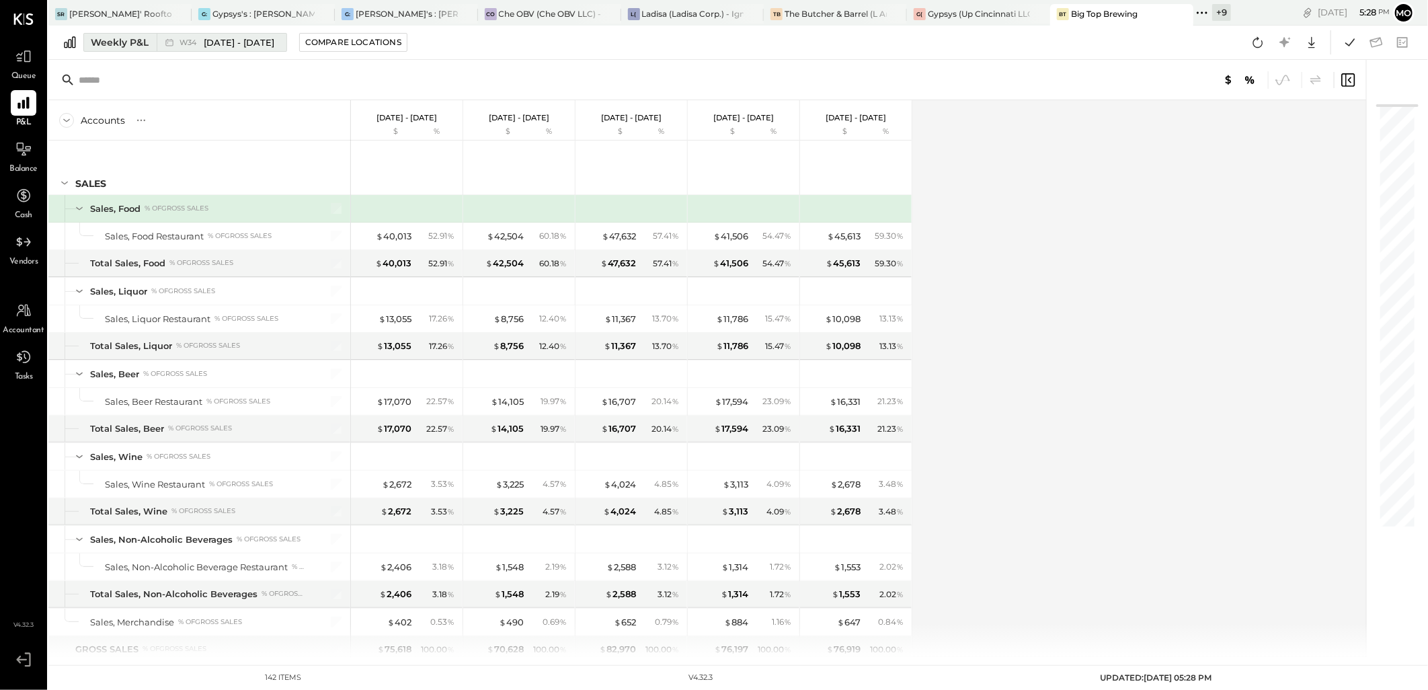
click at [206, 40] on span "[DATE] - [DATE]" at bounding box center [239, 42] width 71 height 13
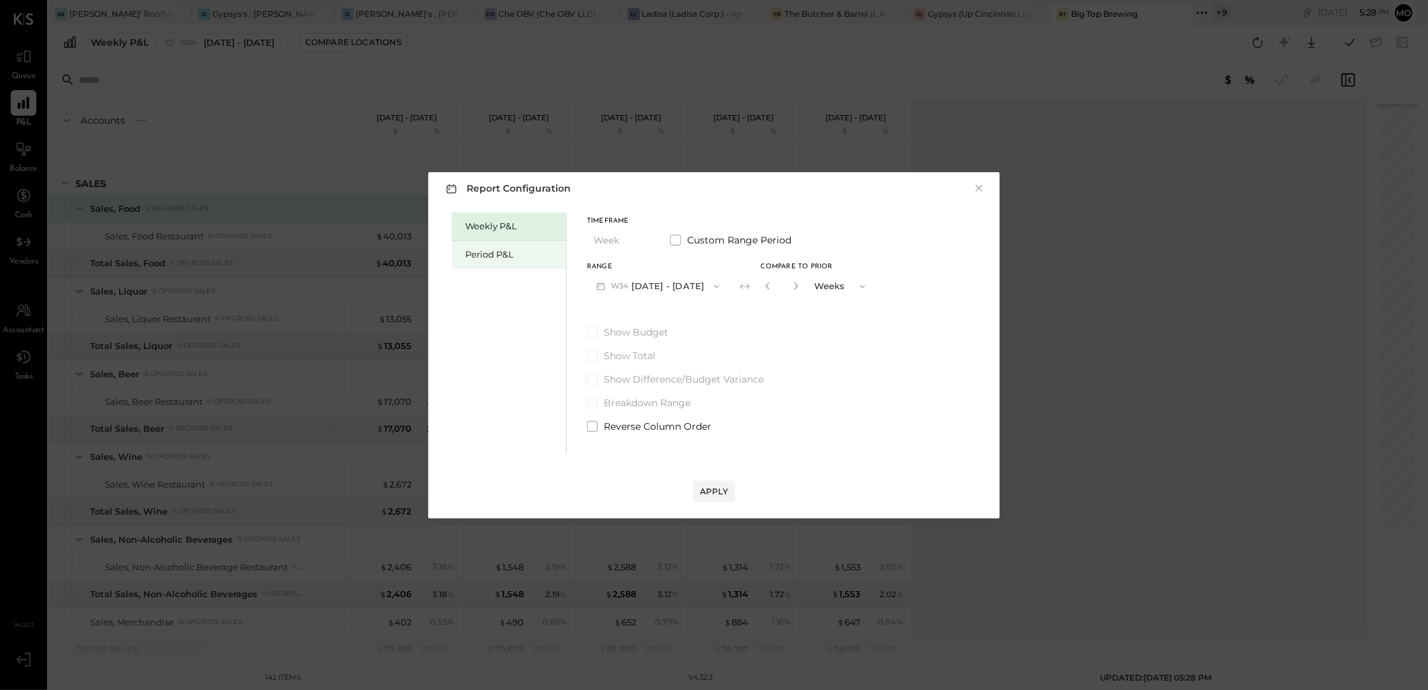
click at [498, 258] on div "Period P&L" at bounding box center [512, 254] width 94 height 13
click at [688, 284] on button "P09 [DATE] - [DATE]" at bounding box center [657, 286] width 140 height 25
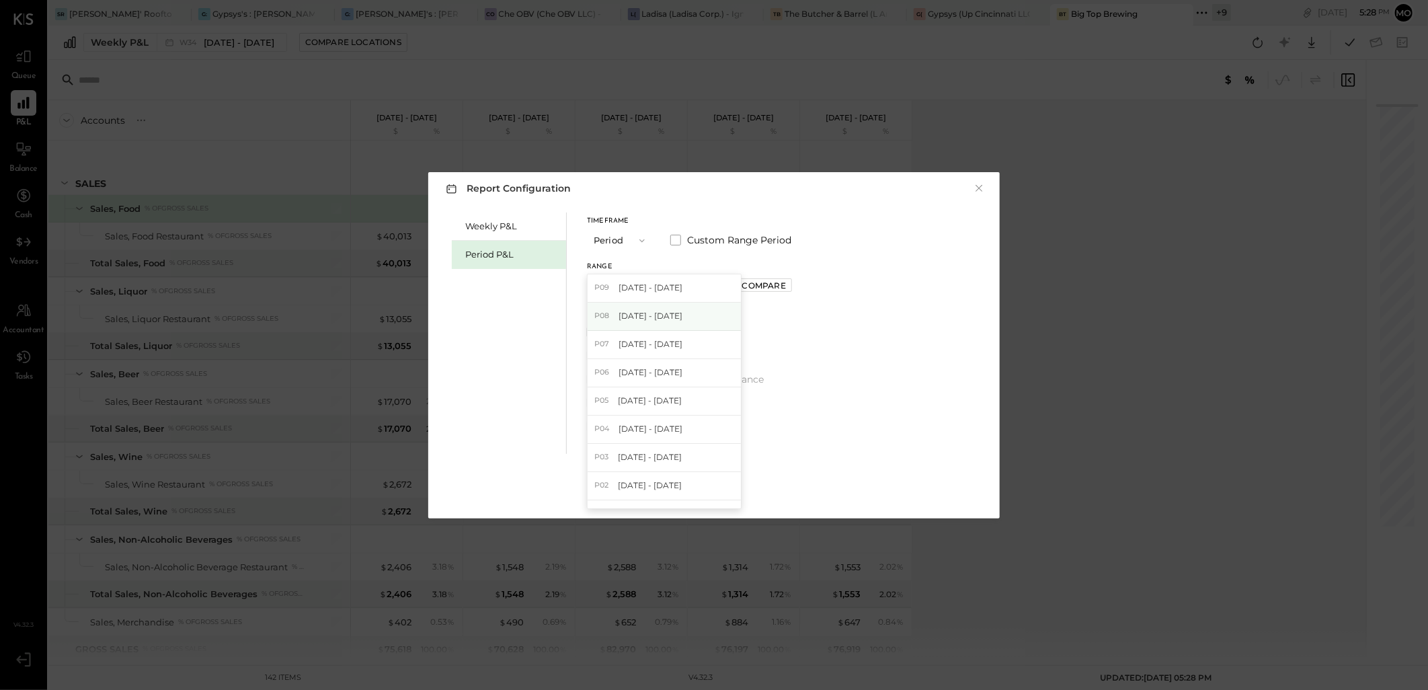
click at [653, 315] on span "[DATE] - [DATE]" at bounding box center [651, 315] width 64 height 11
click at [786, 290] on div "Compare" at bounding box center [764, 285] width 44 height 11
click at [798, 287] on icon "button" at bounding box center [794, 286] width 8 height 8
type input "*"
click at [704, 498] on button "Apply" at bounding box center [714, 492] width 42 height 22
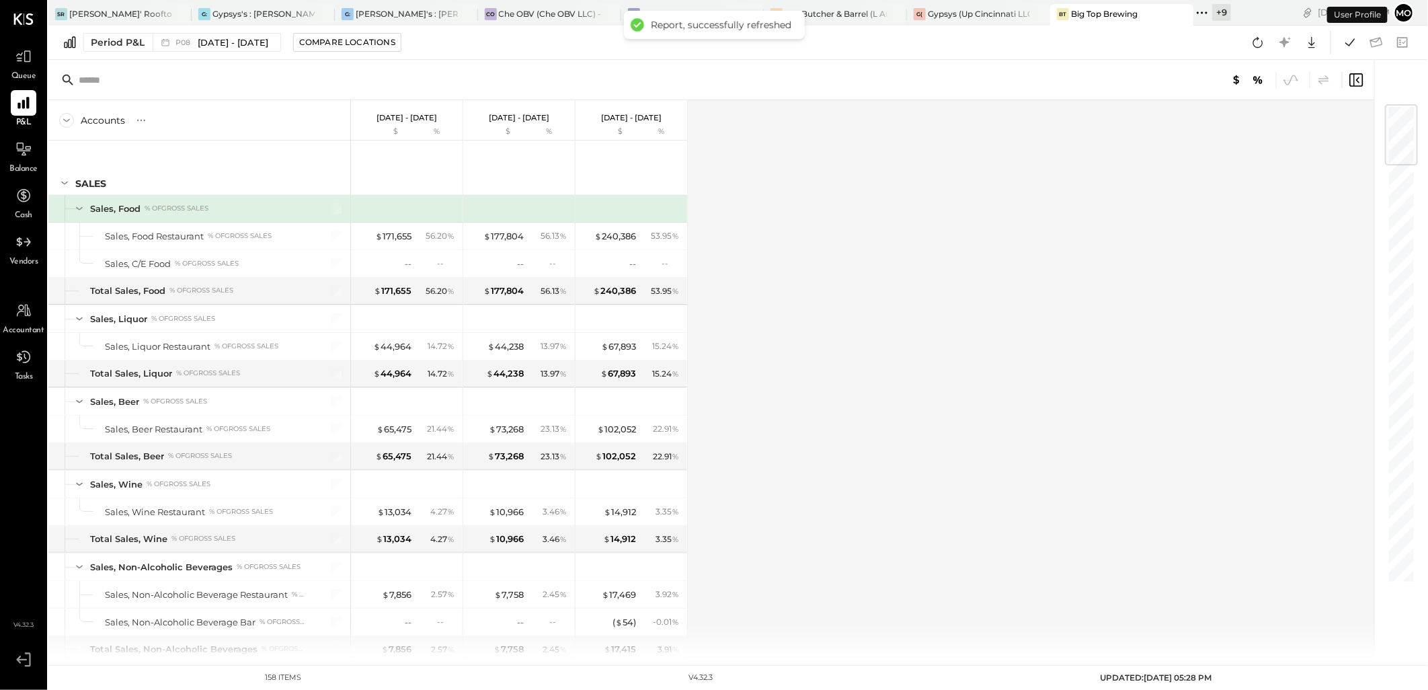
click at [245, 52] on div "Period P&L P08 [DATE] - [DATE] Compare Locations Google Sheets Excel" at bounding box center [738, 43] width 1380 height 34
click at [240, 50] on div "P08 [DATE] - [DATE]" at bounding box center [213, 42] width 121 height 17
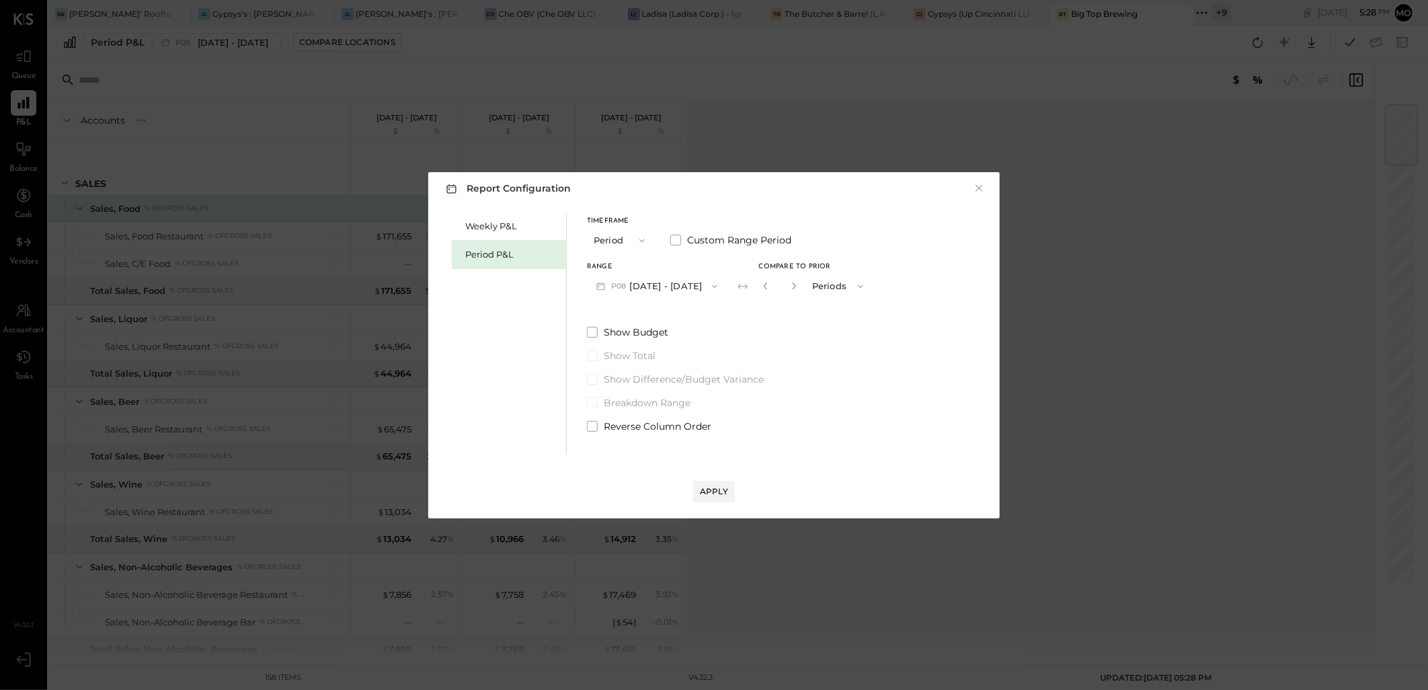
click at [722, 286] on button "P08 [DATE] - [DATE]" at bounding box center [657, 286] width 140 height 25
click at [1082, 327] on div "Report Configuration × Weekly P&L Period P&L Timeframe Period Custom Range Peri…" at bounding box center [714, 345] width 1428 height 690
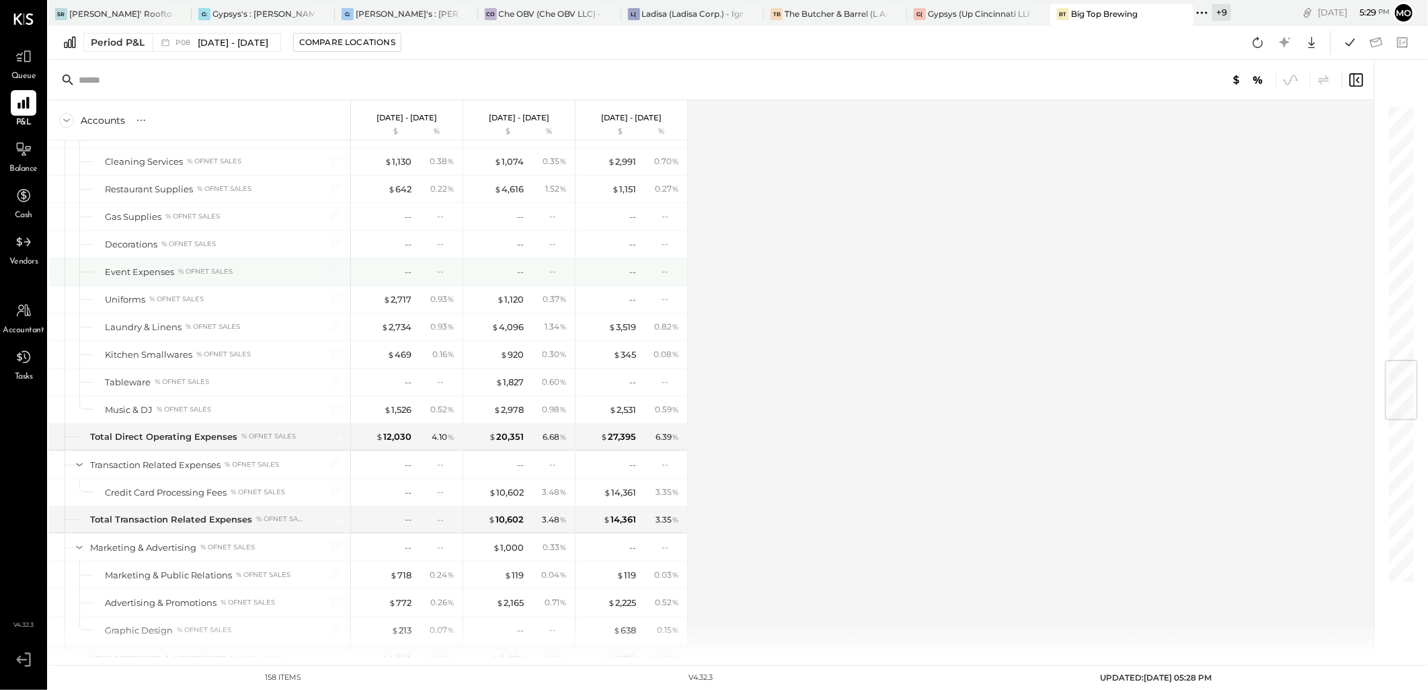
scroll to position [1718, 0]
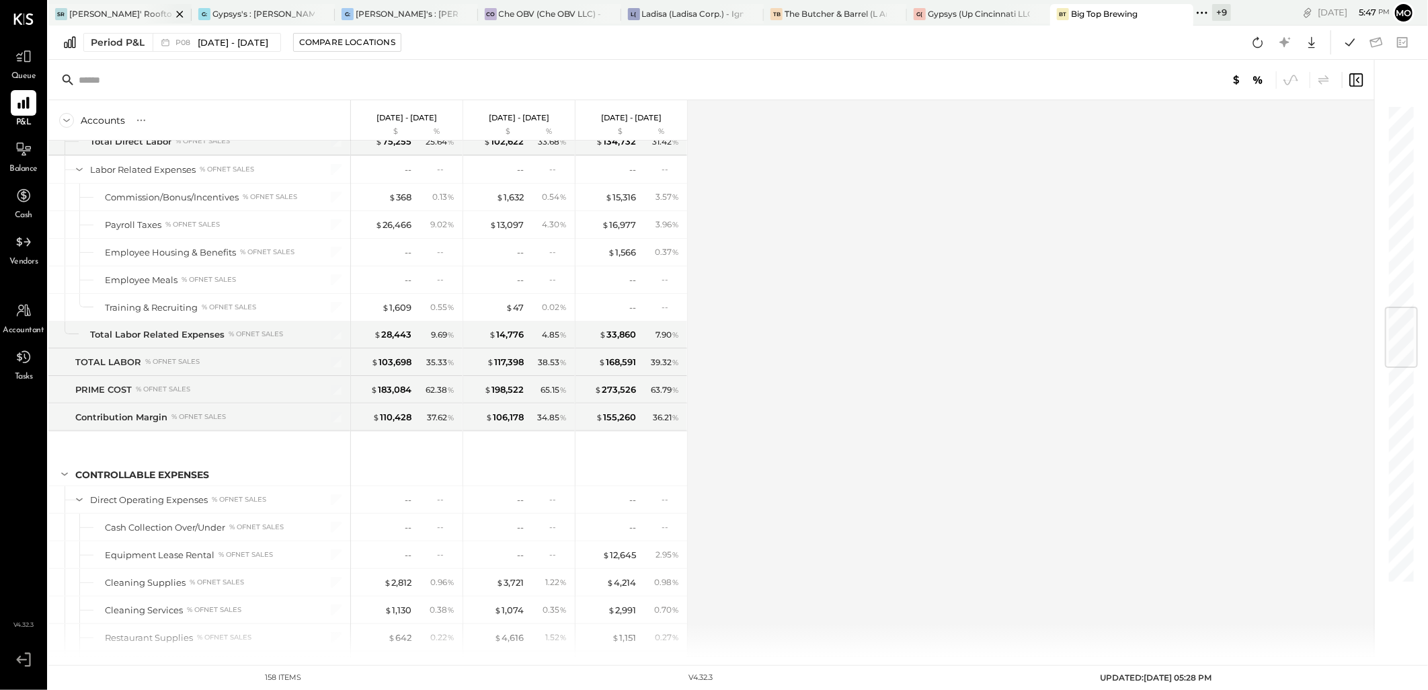
click at [128, 7] on div "SR [PERSON_NAME]' Rooftop - Ignite" at bounding box center [119, 15] width 143 height 22
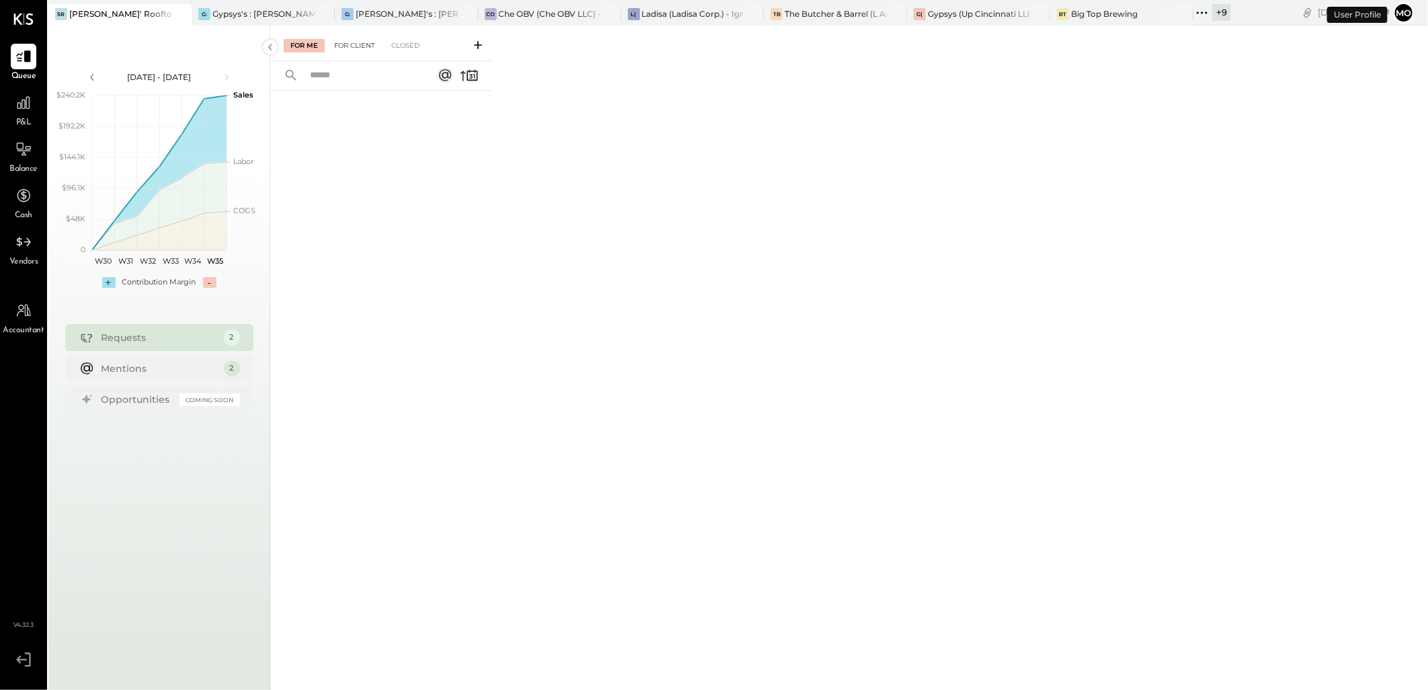
click at [338, 42] on div "For Client" at bounding box center [354, 45] width 54 height 13
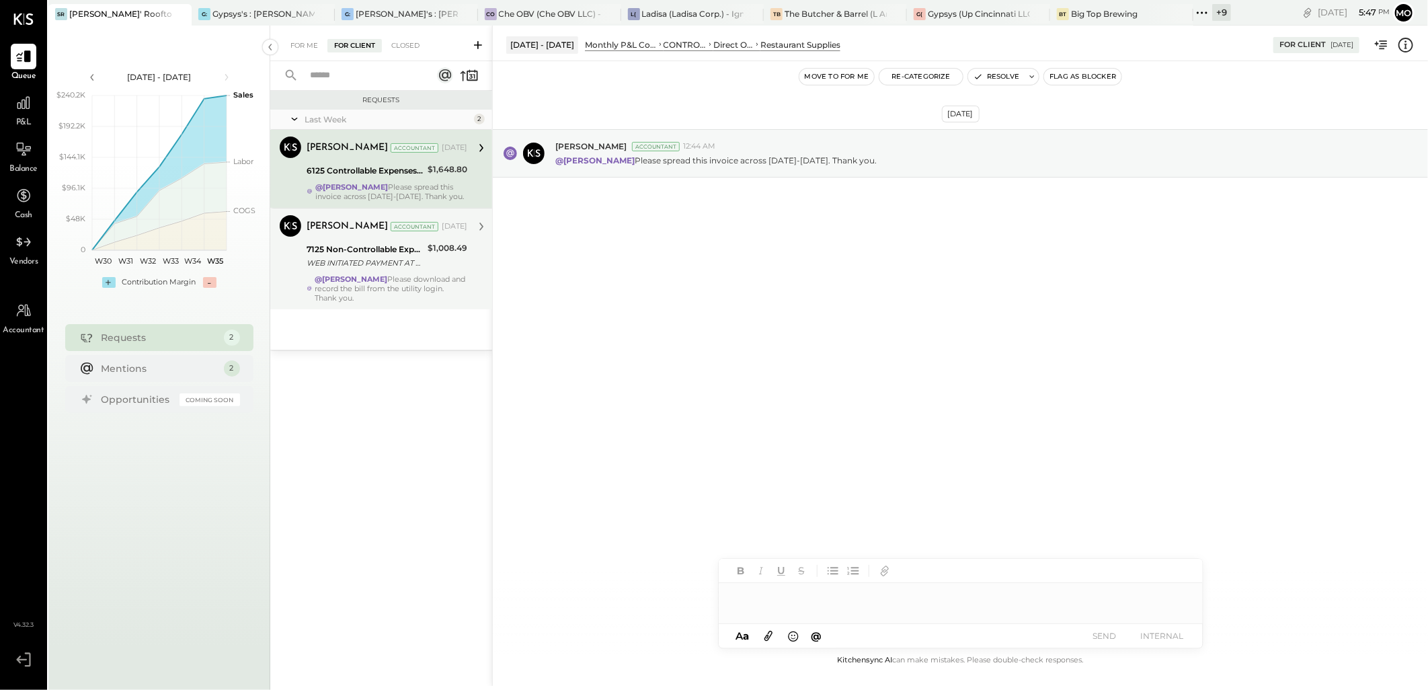
click at [442, 255] on div "$1,008.49" at bounding box center [448, 247] width 40 height 13
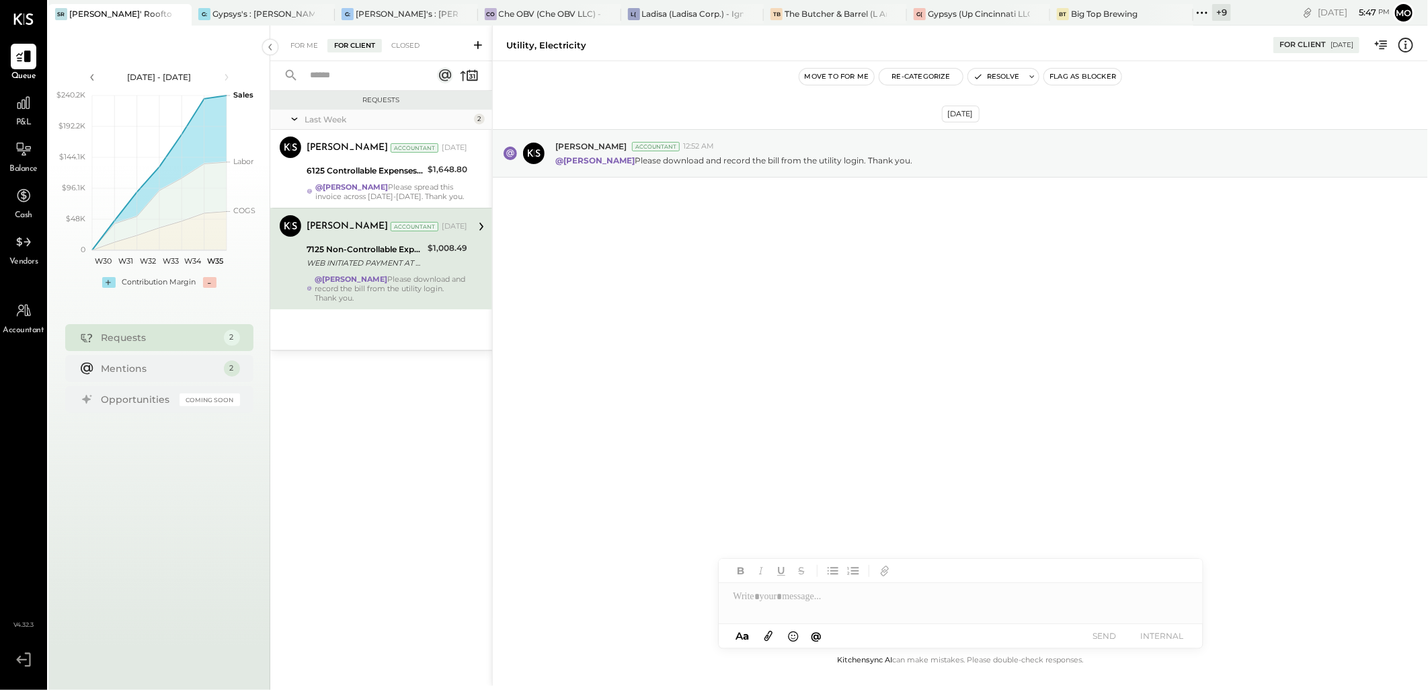
click at [789, 598] on div at bounding box center [961, 596] width 484 height 27
type input "*"
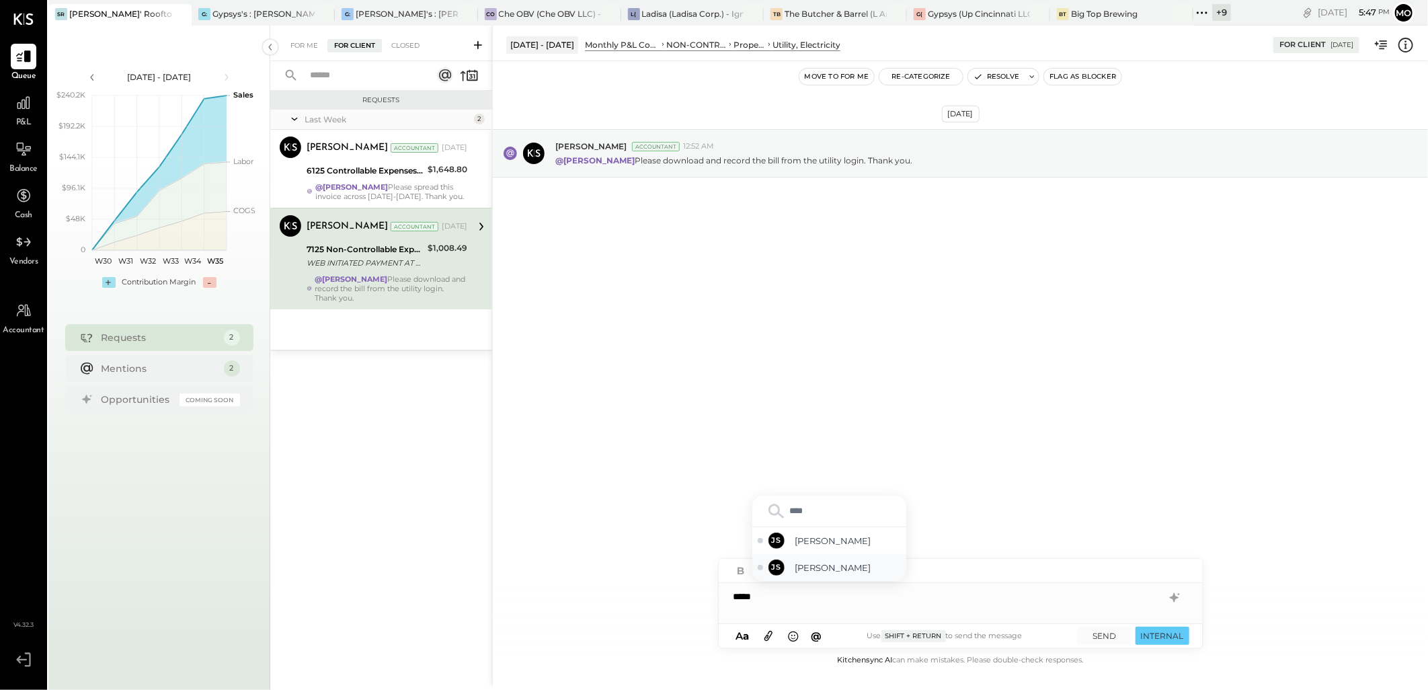
drag, startPoint x: 803, startPoint y: 565, endPoint x: 935, endPoint y: 625, distance: 144.7
click at [812, 570] on span "[PERSON_NAME]" at bounding box center [848, 567] width 106 height 13
click at [1100, 641] on button "SEND" at bounding box center [1105, 636] width 54 height 18
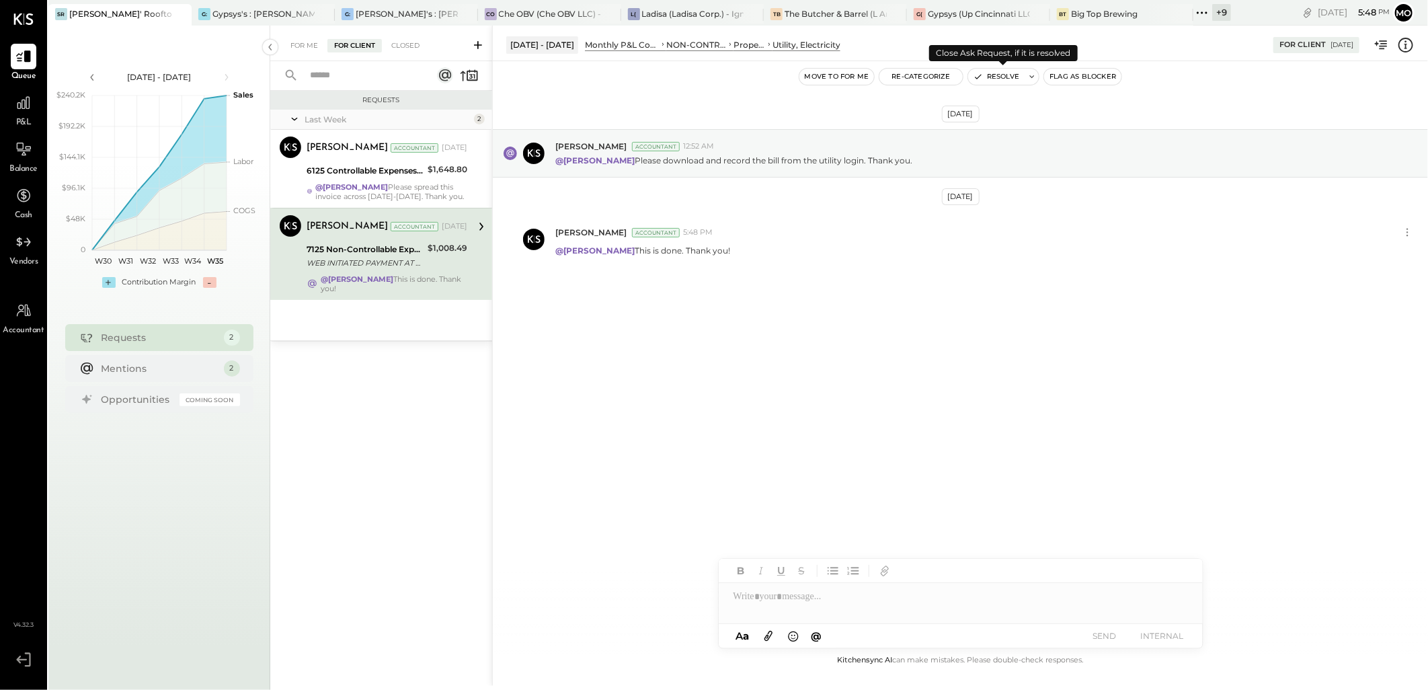
click at [996, 79] on button "Resolve" at bounding box center [996, 77] width 56 height 16
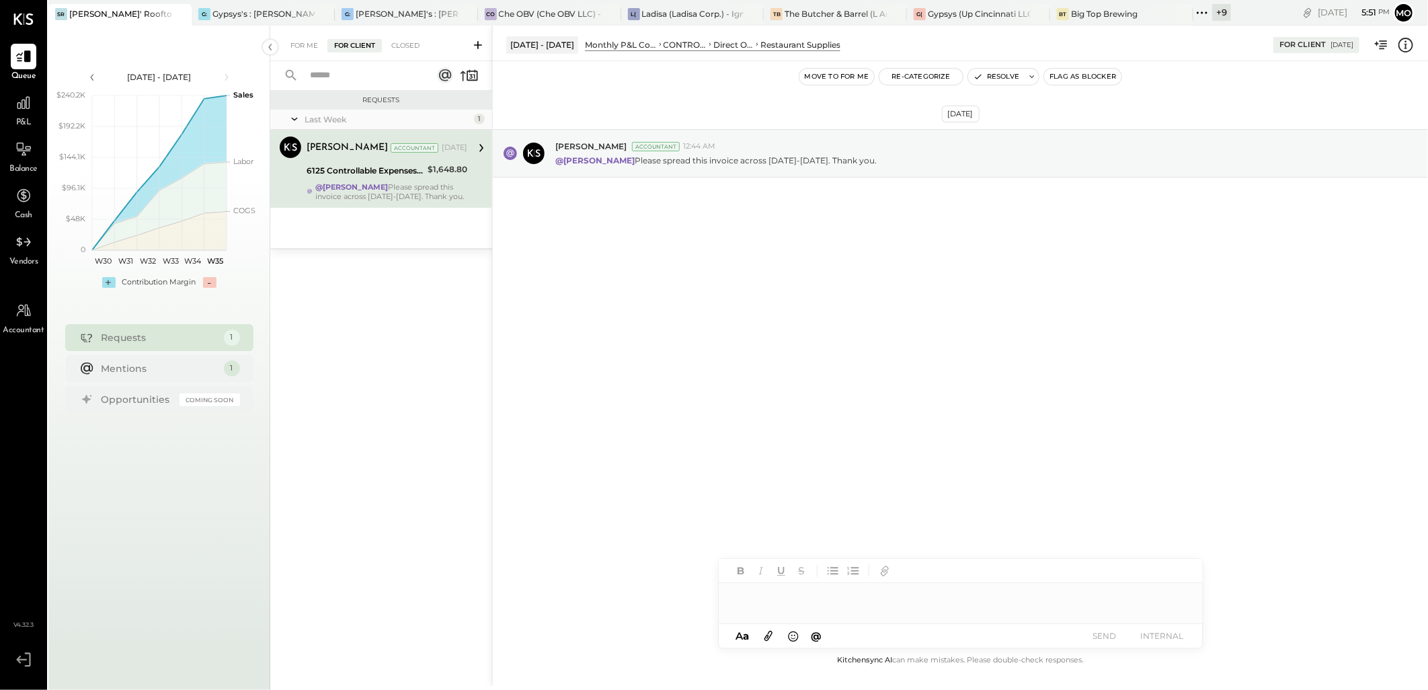
click at [805, 600] on div at bounding box center [961, 596] width 484 height 27
type input "****"
click at [811, 563] on span "[PERSON_NAME]" at bounding box center [848, 567] width 106 height 13
click at [1110, 633] on button "SEND" at bounding box center [1105, 636] width 54 height 18
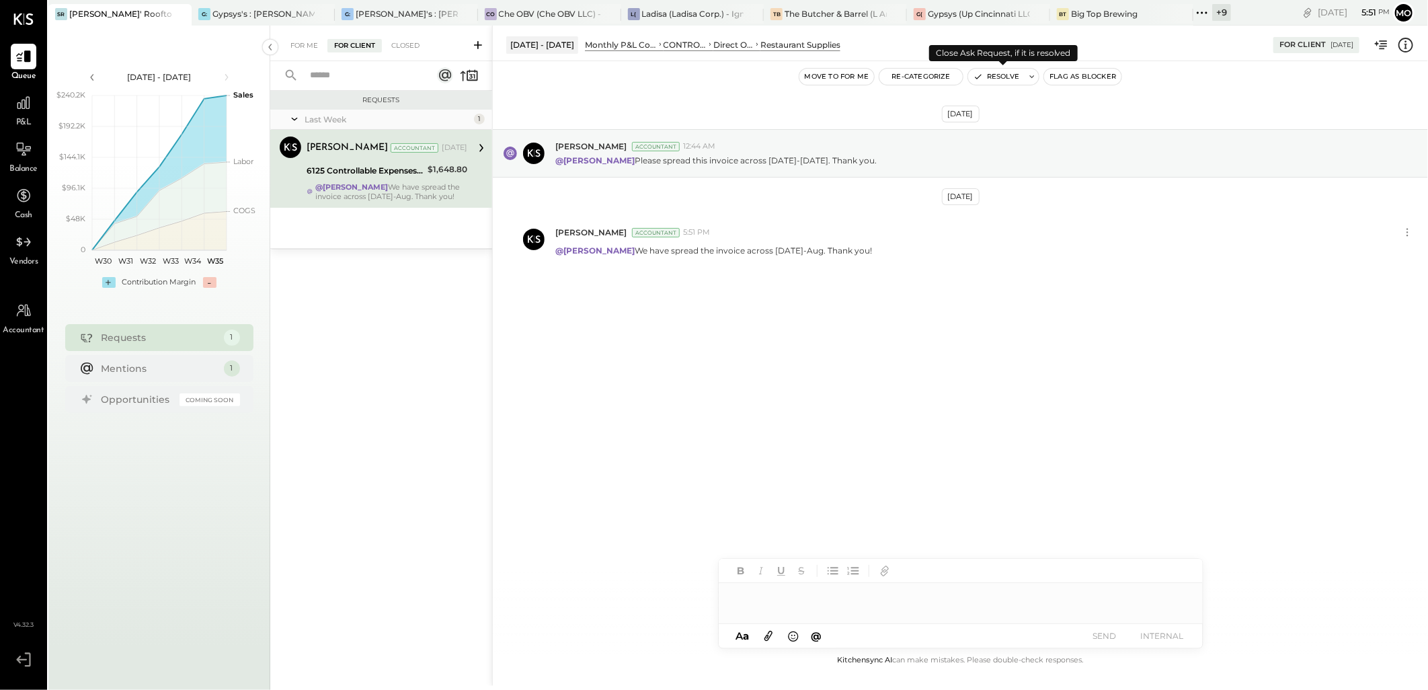
click at [990, 77] on button "Resolve" at bounding box center [996, 77] width 56 height 16
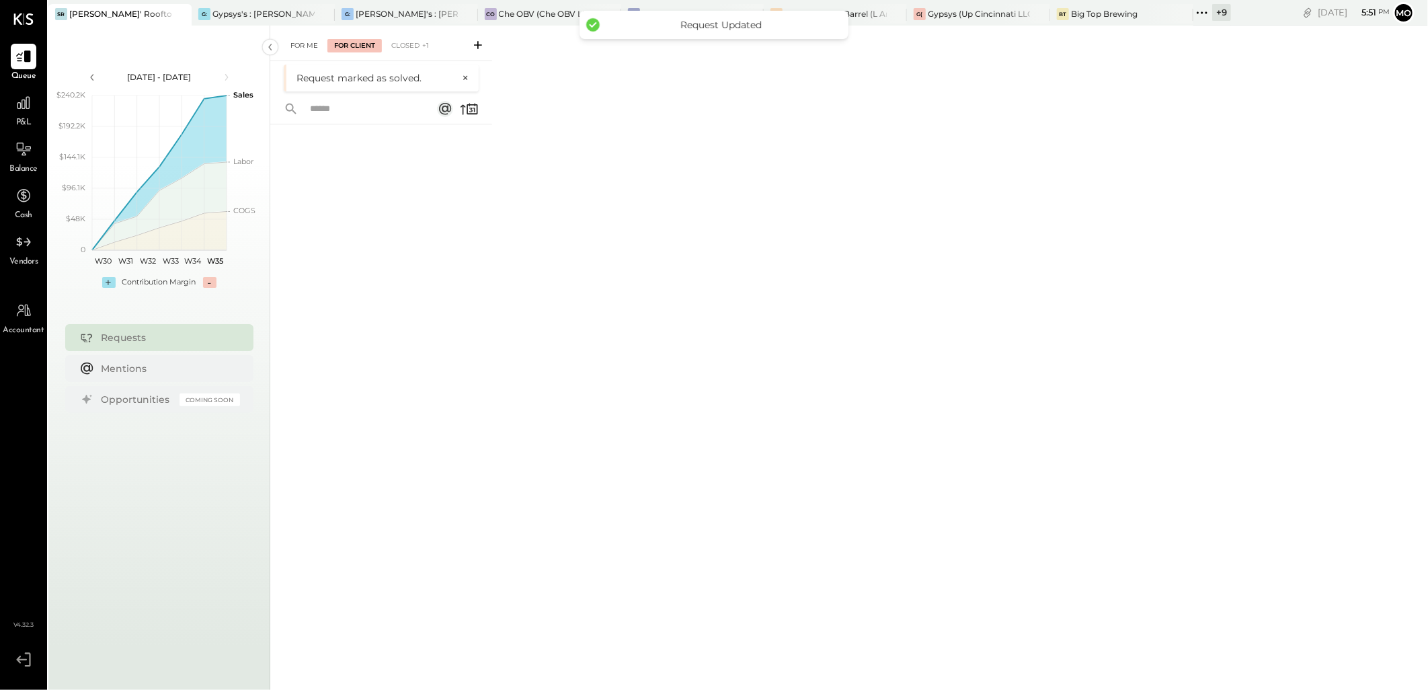
click at [304, 49] on div "For Me" at bounding box center [304, 45] width 41 height 13
click at [38, 99] on div "P&L" at bounding box center [23, 109] width 39 height 39
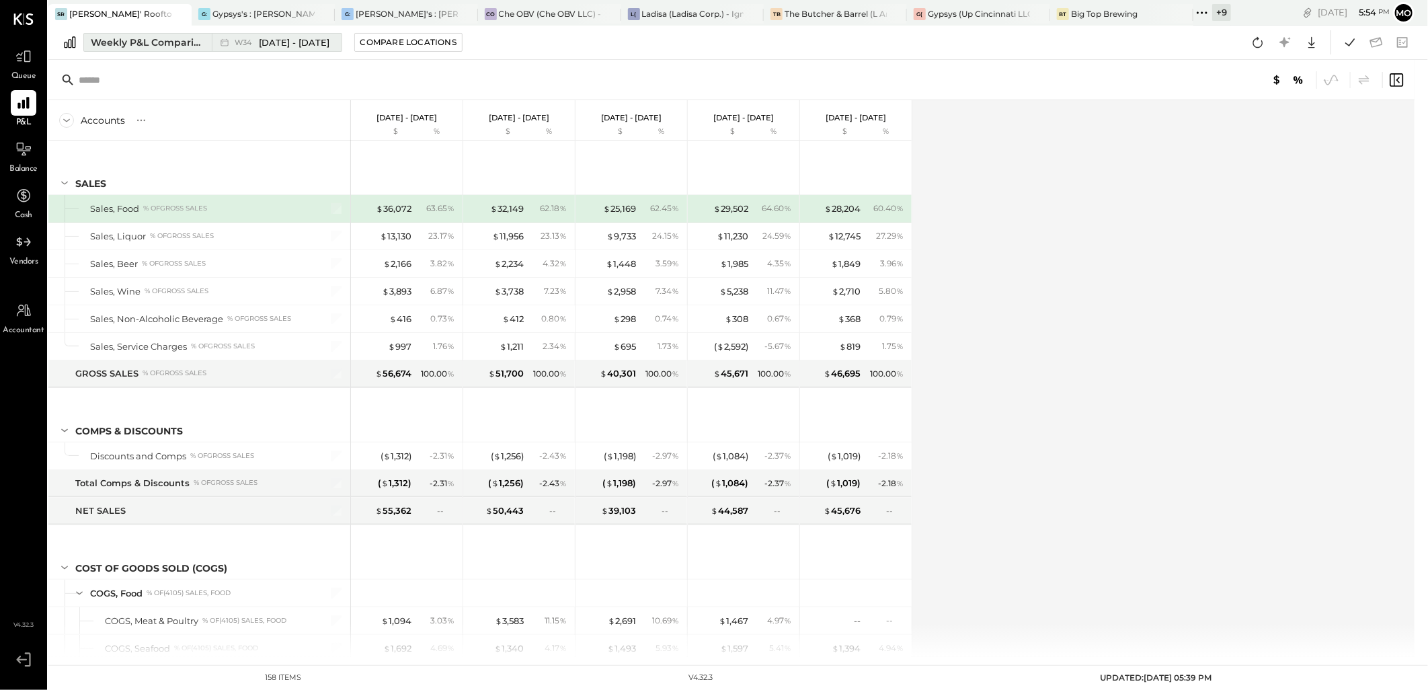
click at [149, 48] on div "Weekly P&L Comparison" at bounding box center [147, 42] width 113 height 13
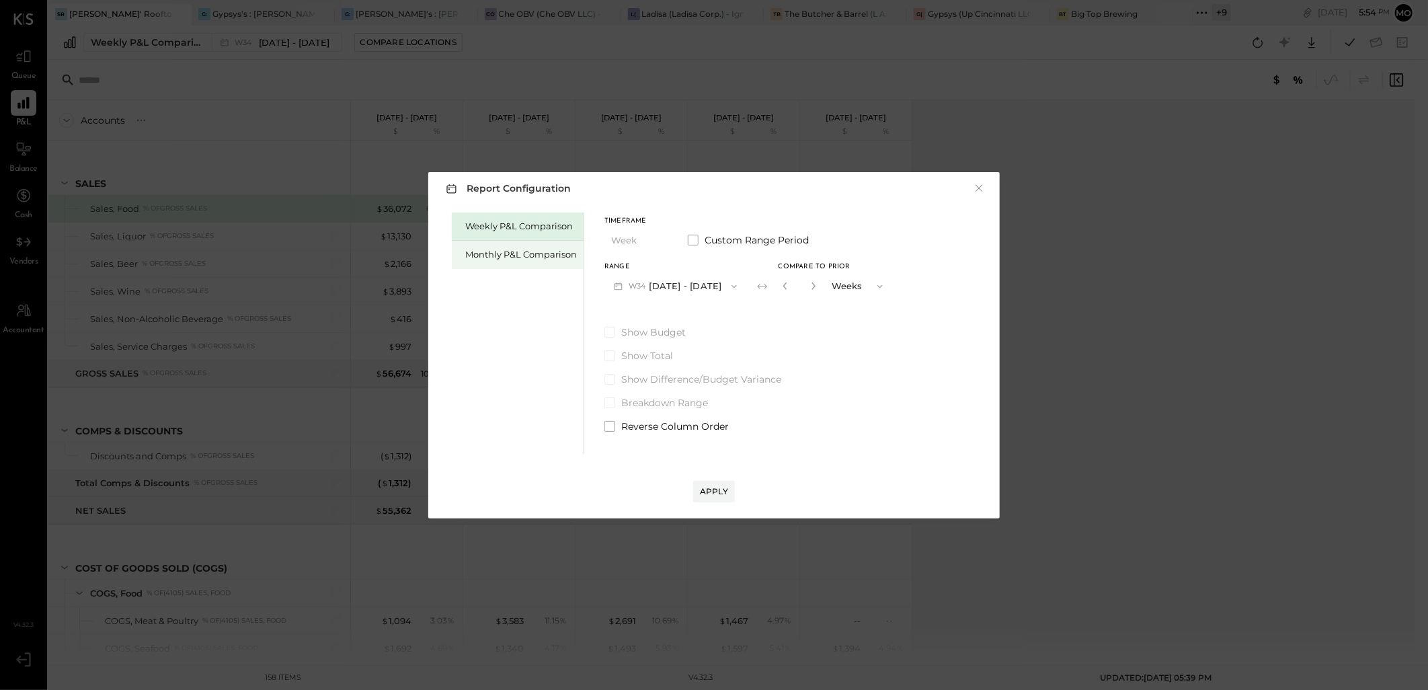
click at [519, 253] on div "Monthly P&L Comparison" at bounding box center [521, 254] width 112 height 13
click at [677, 294] on button "M08 [DATE] - [DATE]" at bounding box center [675, 286] width 142 height 25
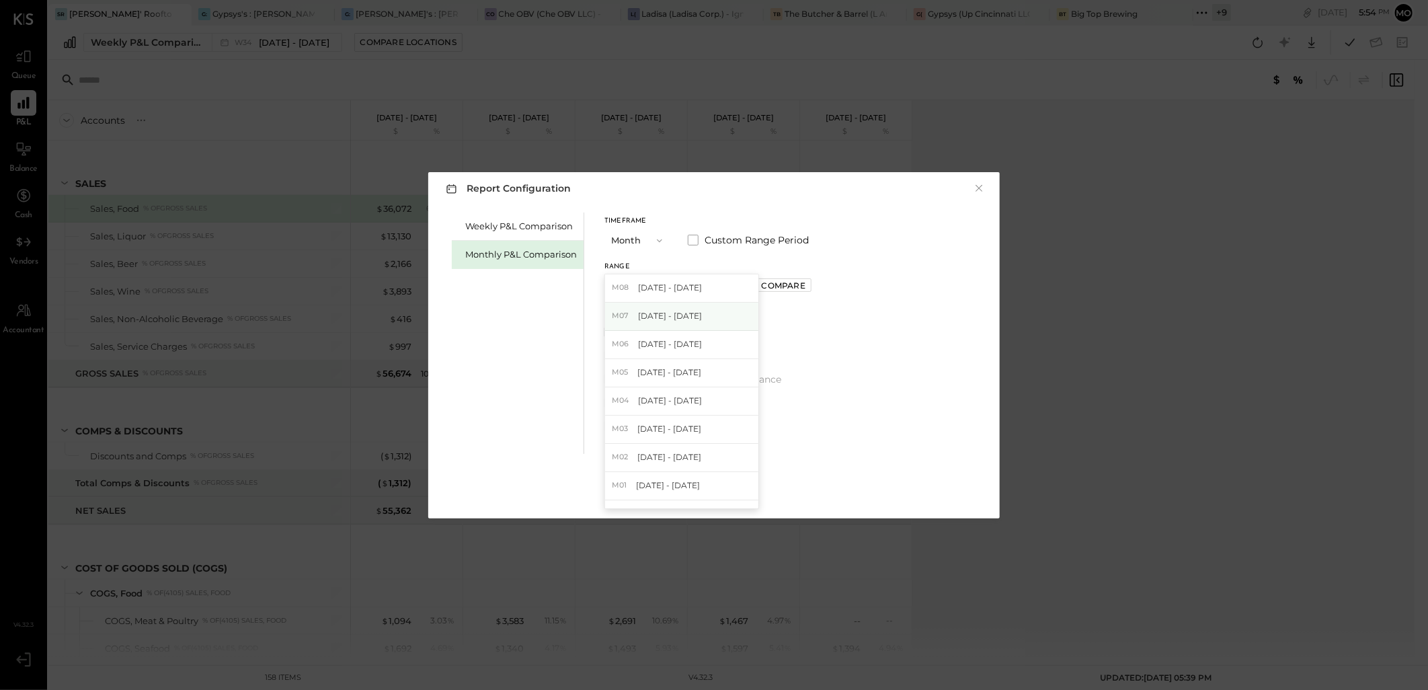
click at [669, 315] on span "[DATE] - [DATE]" at bounding box center [670, 315] width 64 height 11
click at [764, 284] on div "Compare" at bounding box center [784, 285] width 44 height 11
click at [796, 286] on input "*" at bounding box center [799, 286] width 17 height 22
click at [809, 283] on icon "button" at bounding box center [813, 286] width 8 height 8
type input "*"
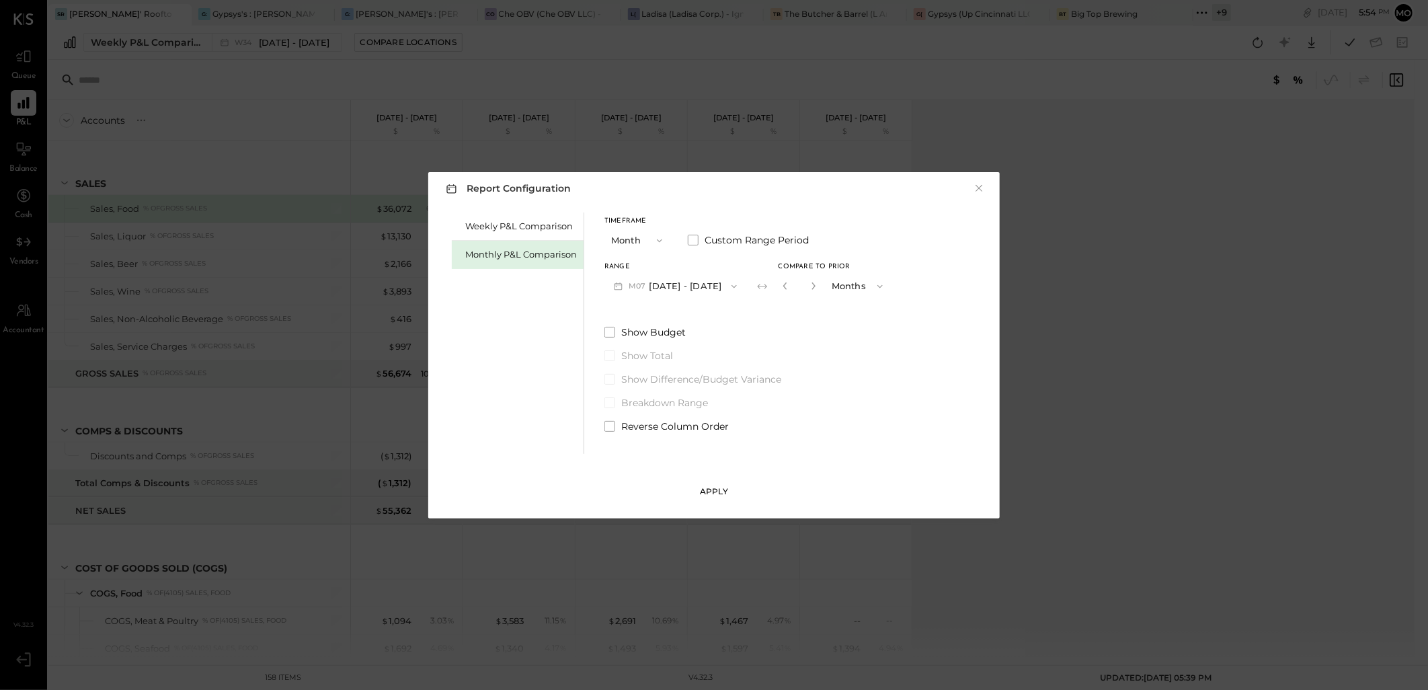
click at [721, 489] on div "Apply" at bounding box center [714, 490] width 28 height 11
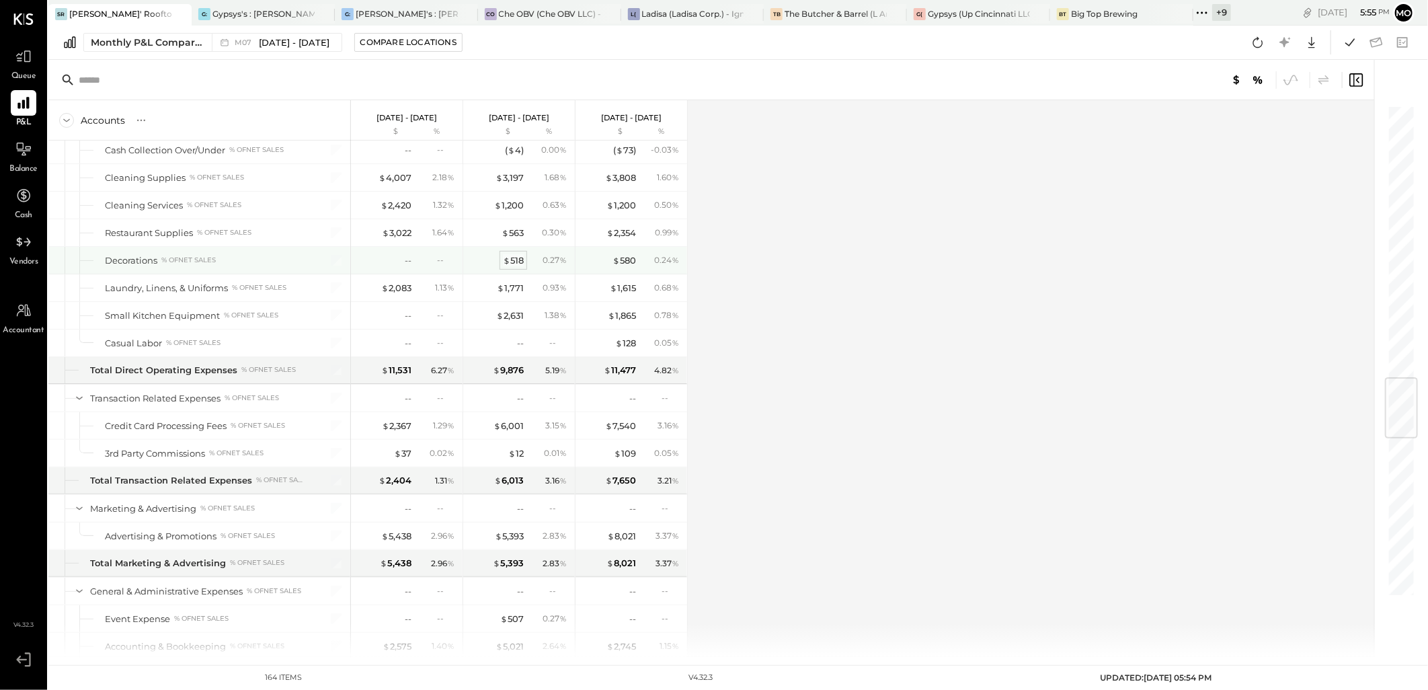
scroll to position [2390, 0]
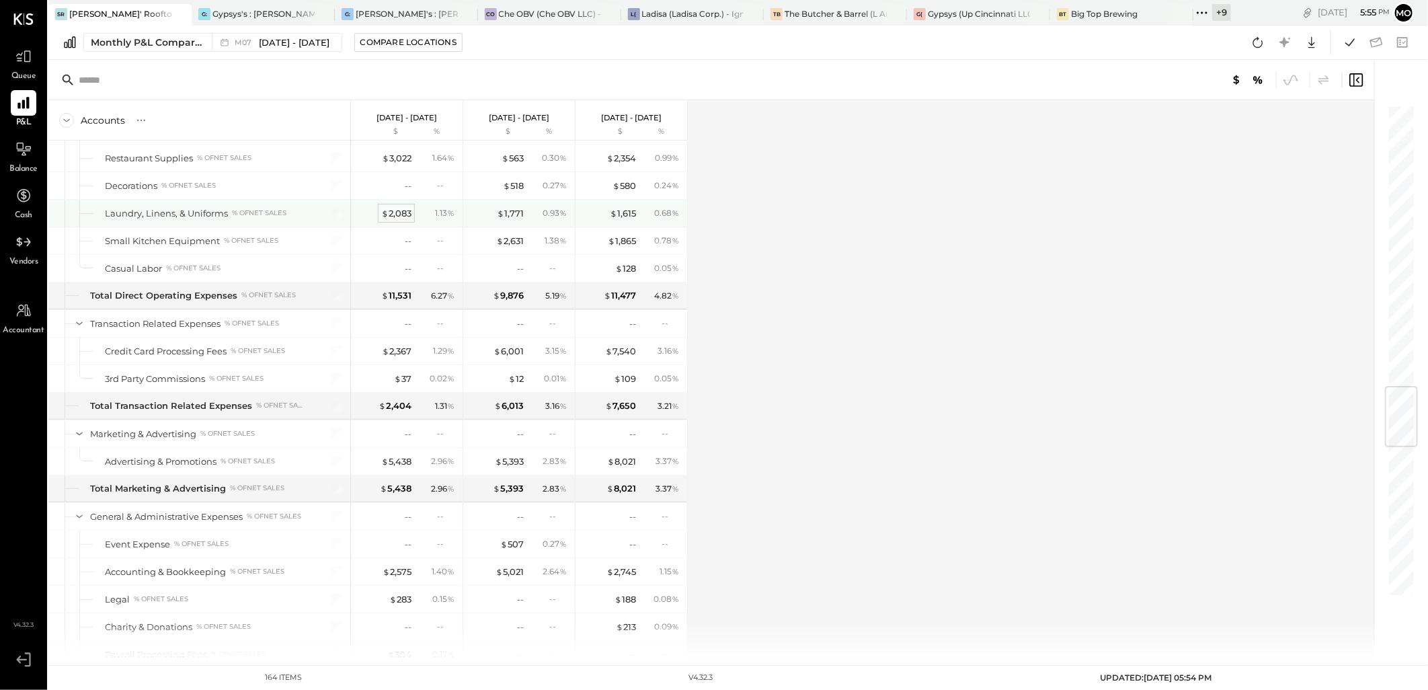
click at [393, 216] on div "$ 2,083" at bounding box center [396, 213] width 30 height 13
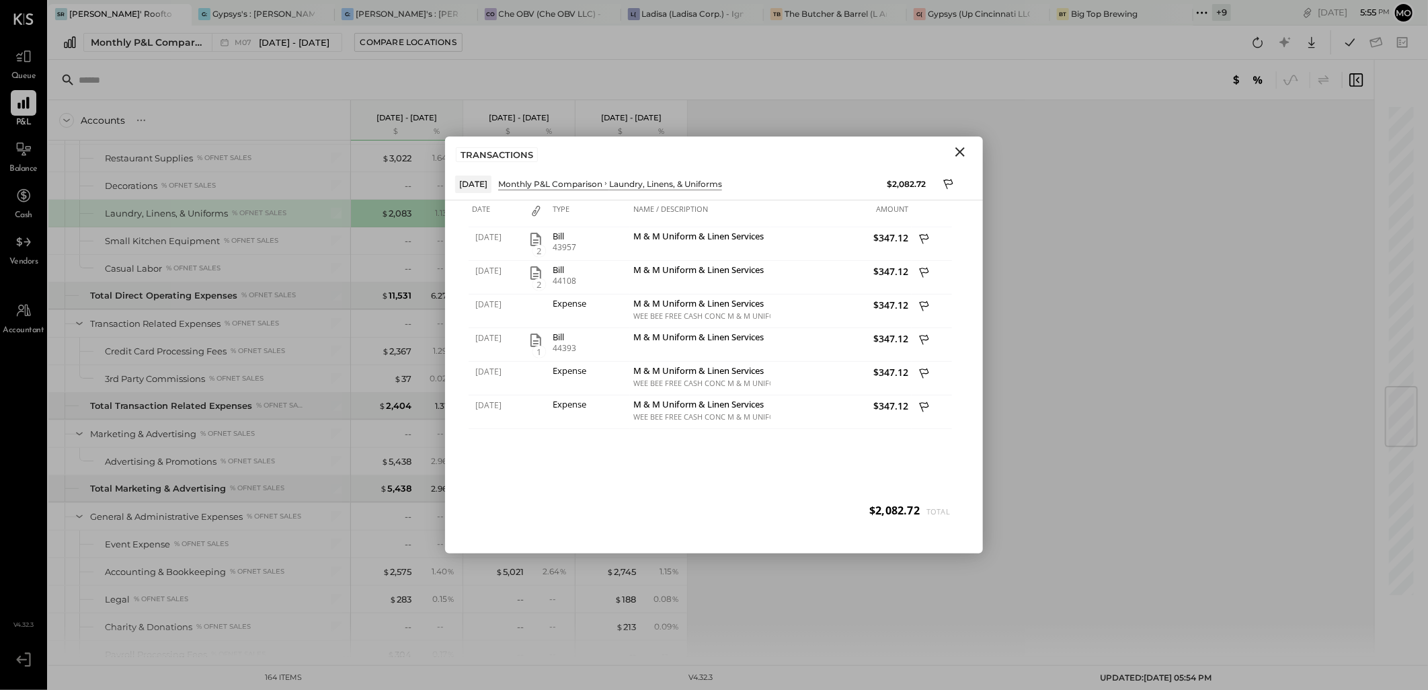
click at [955, 153] on icon "Close" at bounding box center [960, 152] width 16 height 16
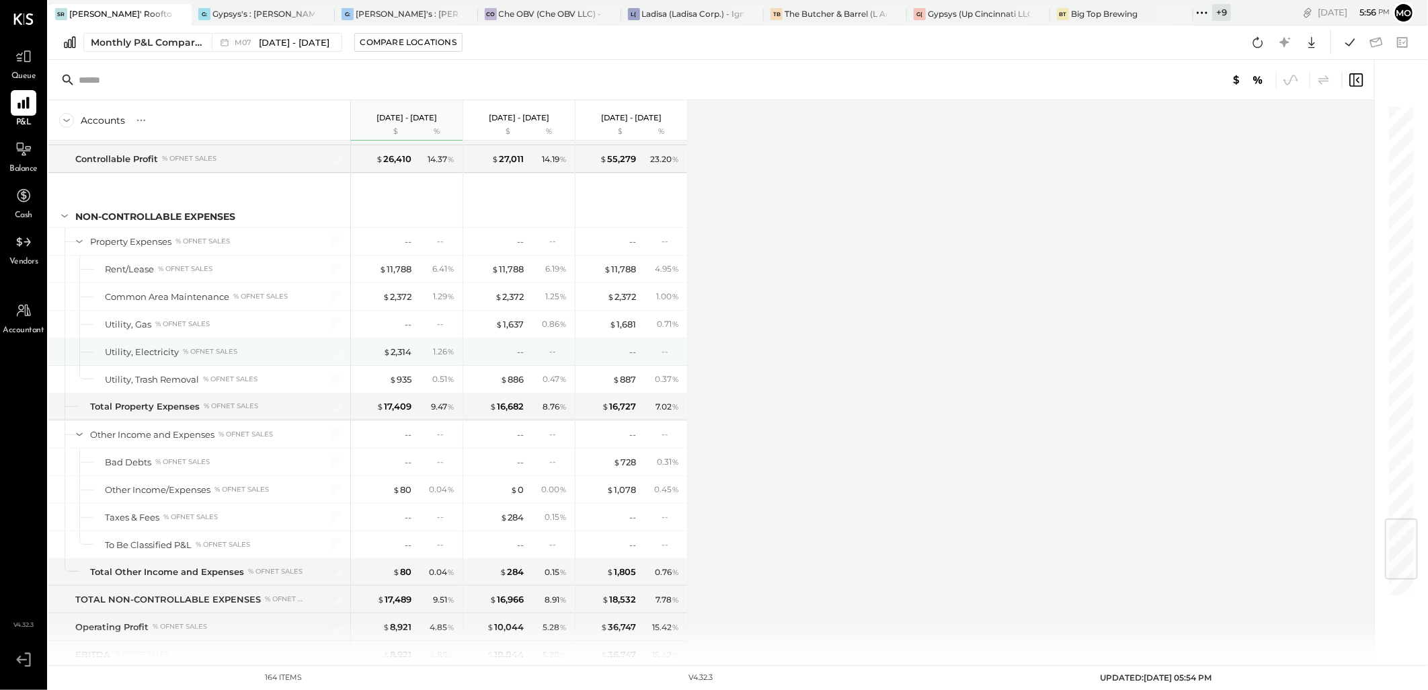
scroll to position [3511, 0]
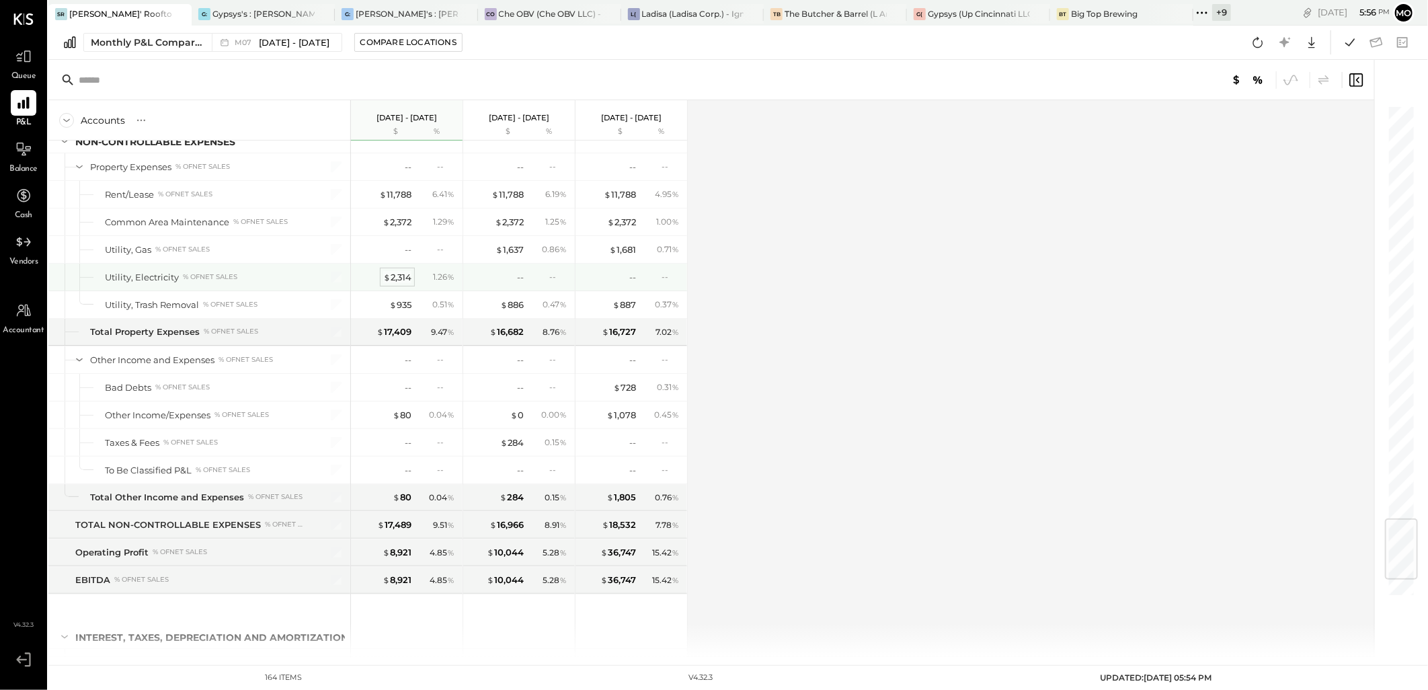
click at [404, 284] on div "$ 2,314" at bounding box center [397, 277] width 28 height 13
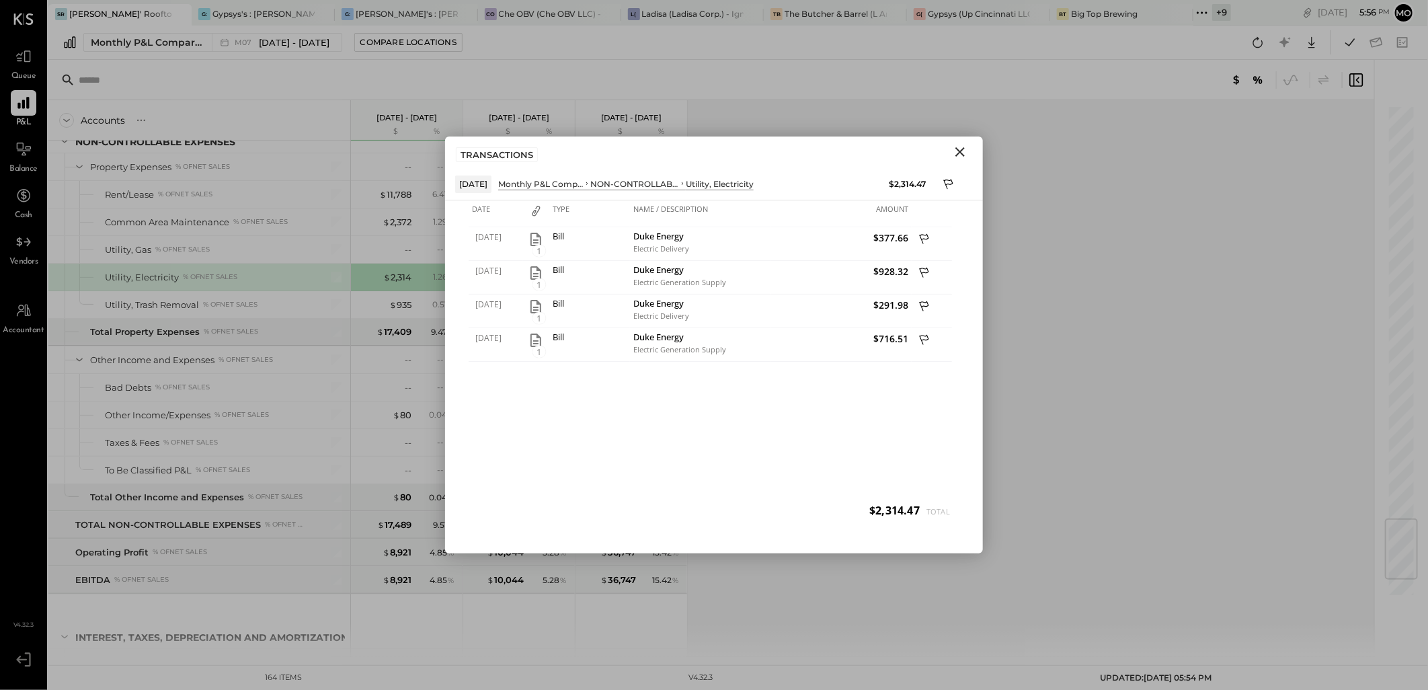
click at [962, 153] on icon "Close" at bounding box center [959, 151] width 9 height 9
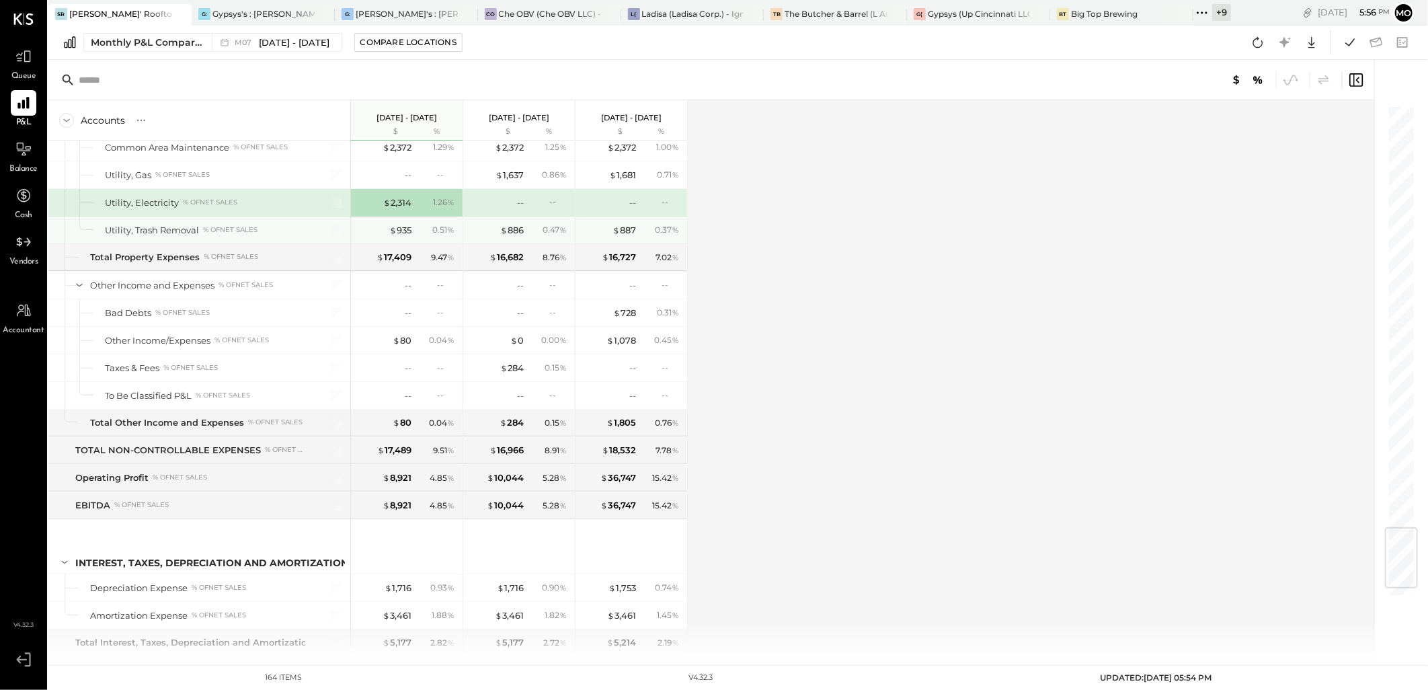
scroll to position [3656, 0]
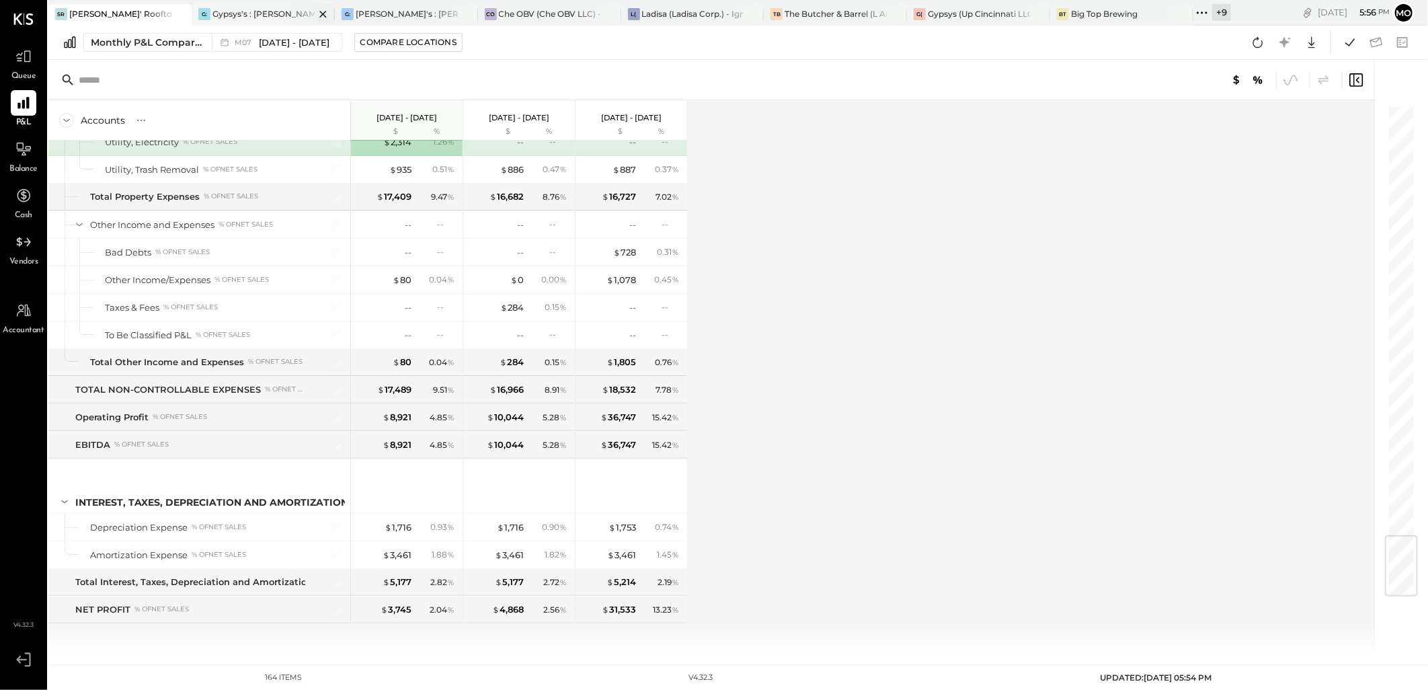
click at [245, 18] on div "Gypsys's : [PERSON_NAME] on the levee" at bounding box center [263, 13] width 102 height 11
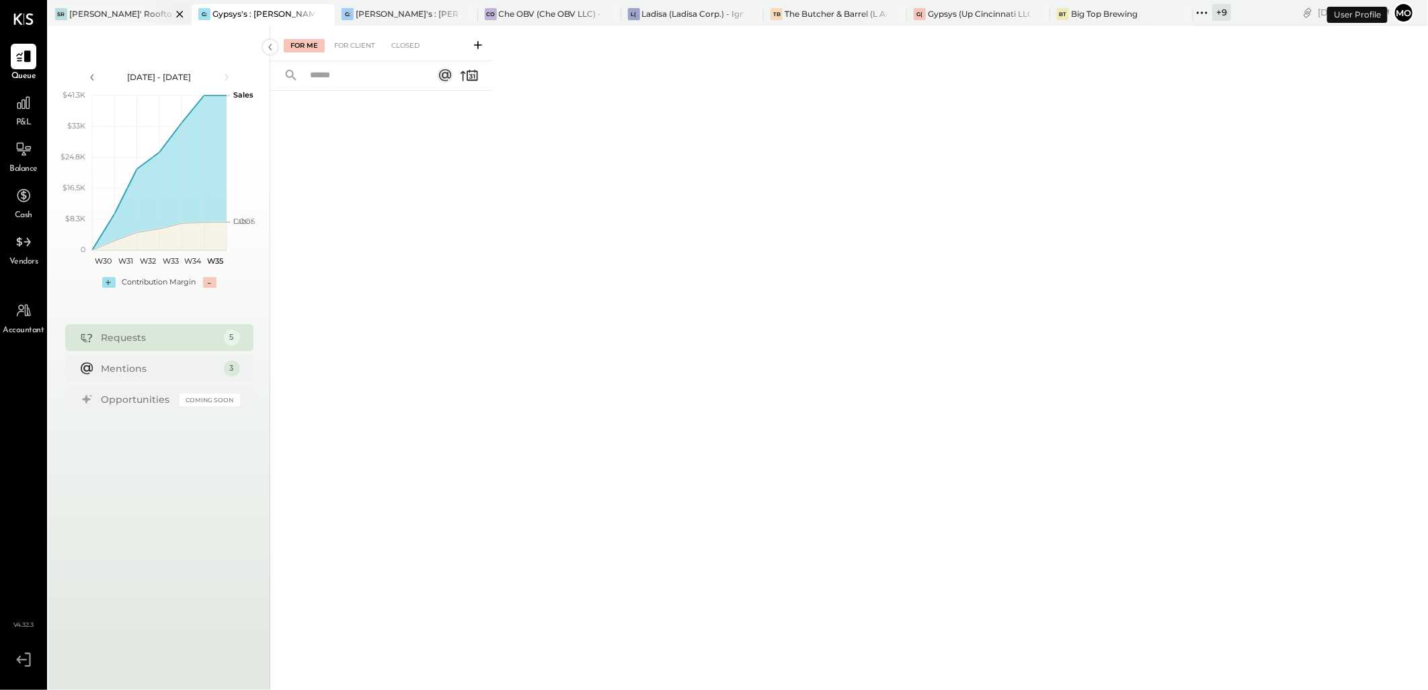
click at [124, 19] on div "[PERSON_NAME]' Rooftop - Ignite" at bounding box center [120, 13] width 102 height 11
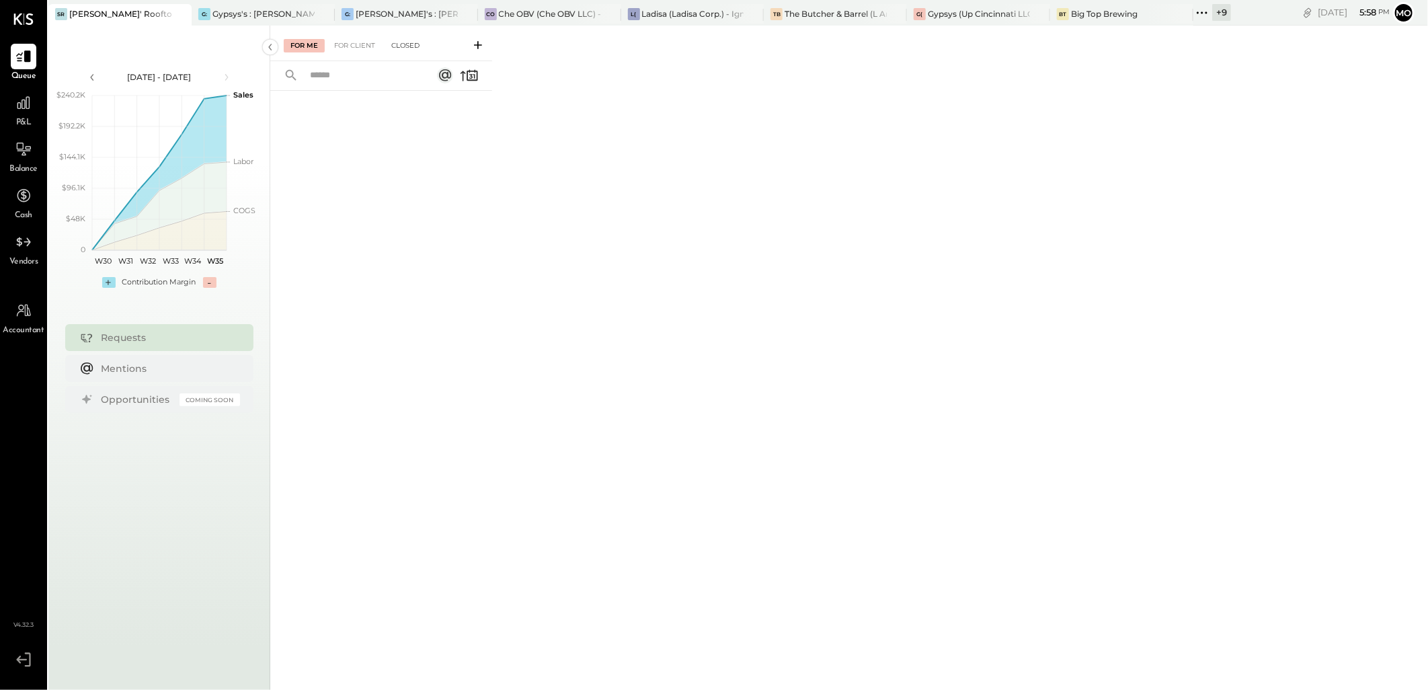
click at [395, 48] on div "Closed" at bounding box center [406, 45] width 42 height 13
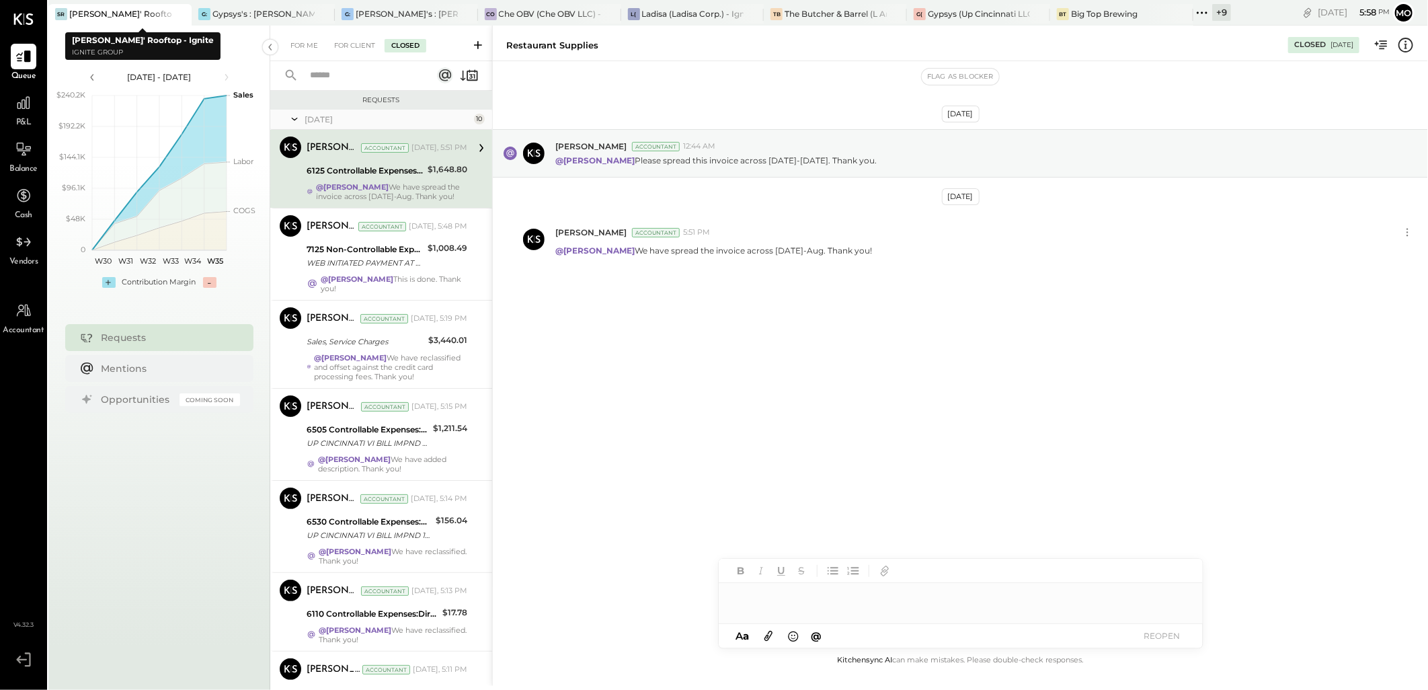
click at [104, 14] on div "[PERSON_NAME]' Rooftop - Ignite" at bounding box center [120, 13] width 102 height 11
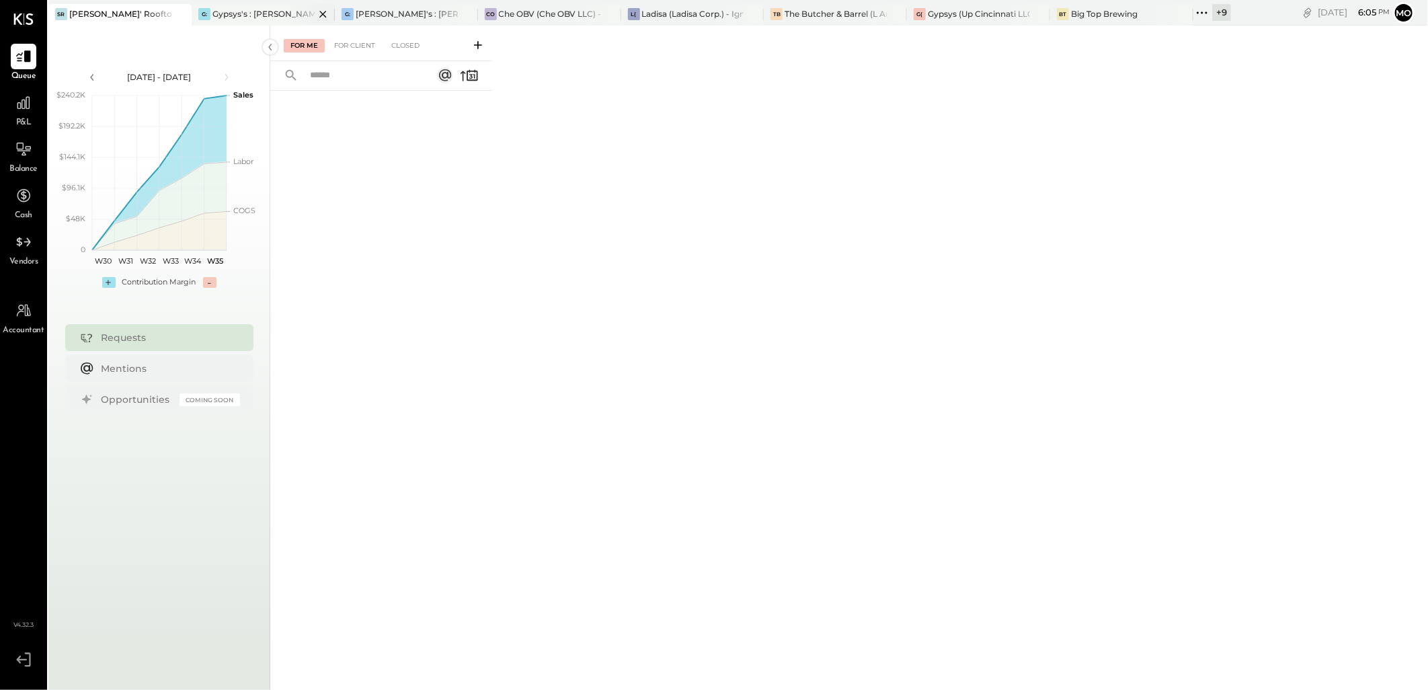
click at [253, 15] on div "Gypsys's : [PERSON_NAME] on the levee" at bounding box center [263, 13] width 102 height 11
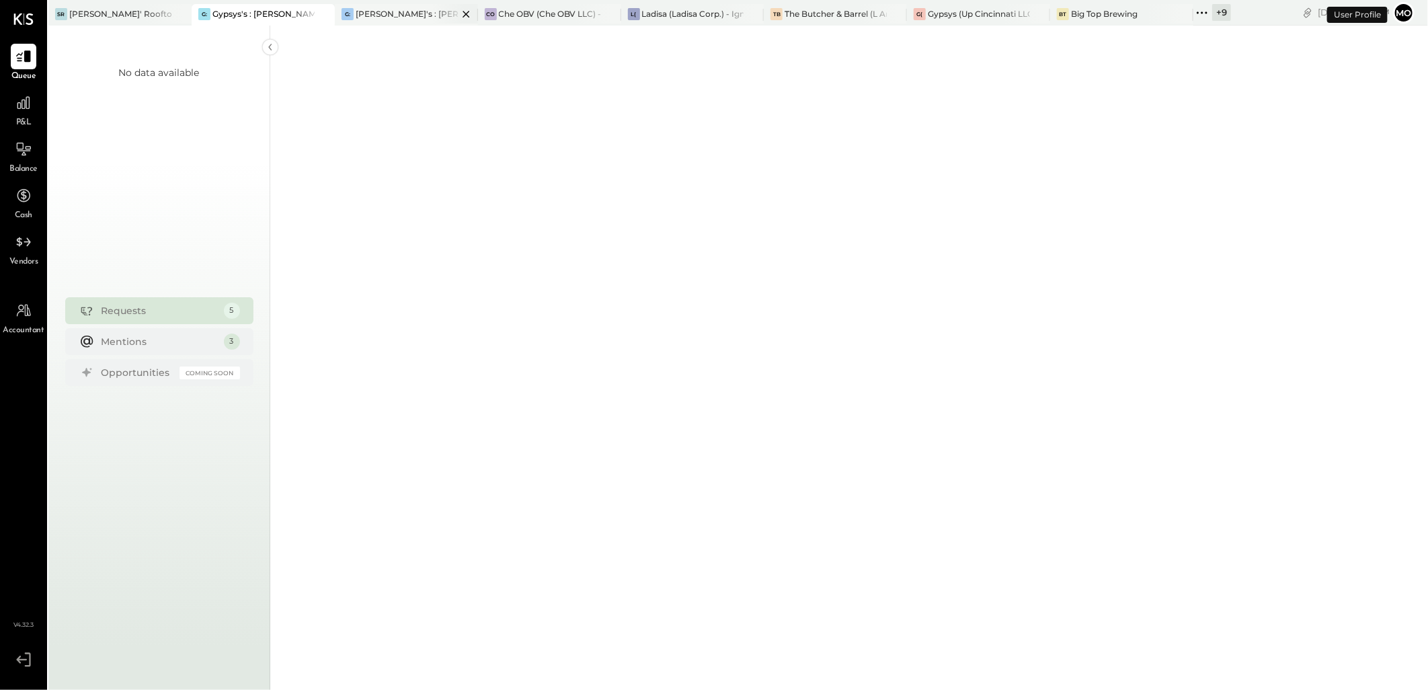
click at [373, 13] on div "[PERSON_NAME]'s : [PERSON_NAME]'s" at bounding box center [407, 13] width 102 height 11
